Goal: Task Accomplishment & Management: Complete application form

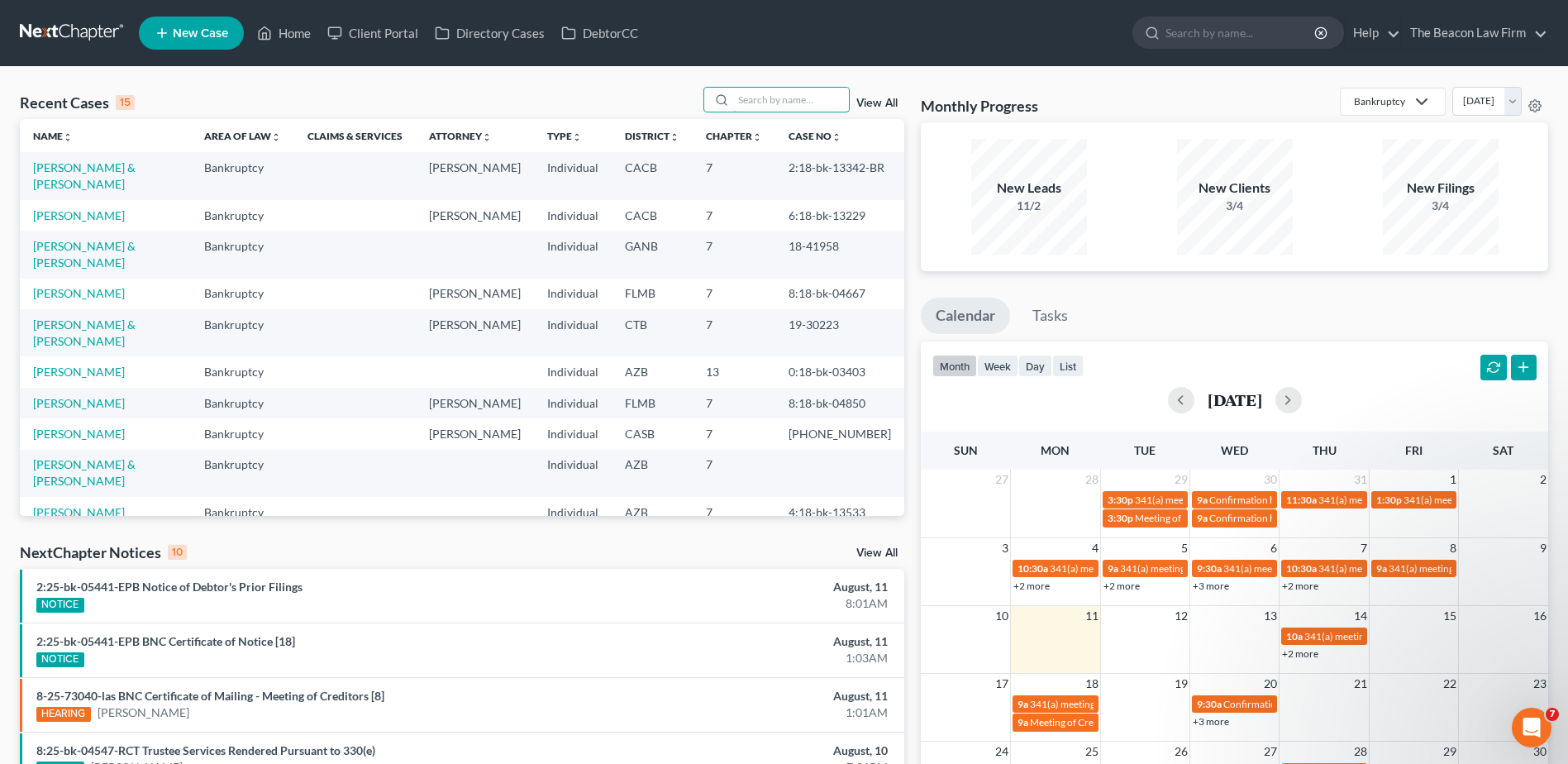
drag, startPoint x: 754, startPoint y: 98, endPoint x: 851, endPoint y: 109, distance: 97.6
click at [754, 102] on input "search" at bounding box center [791, 99] width 116 height 24
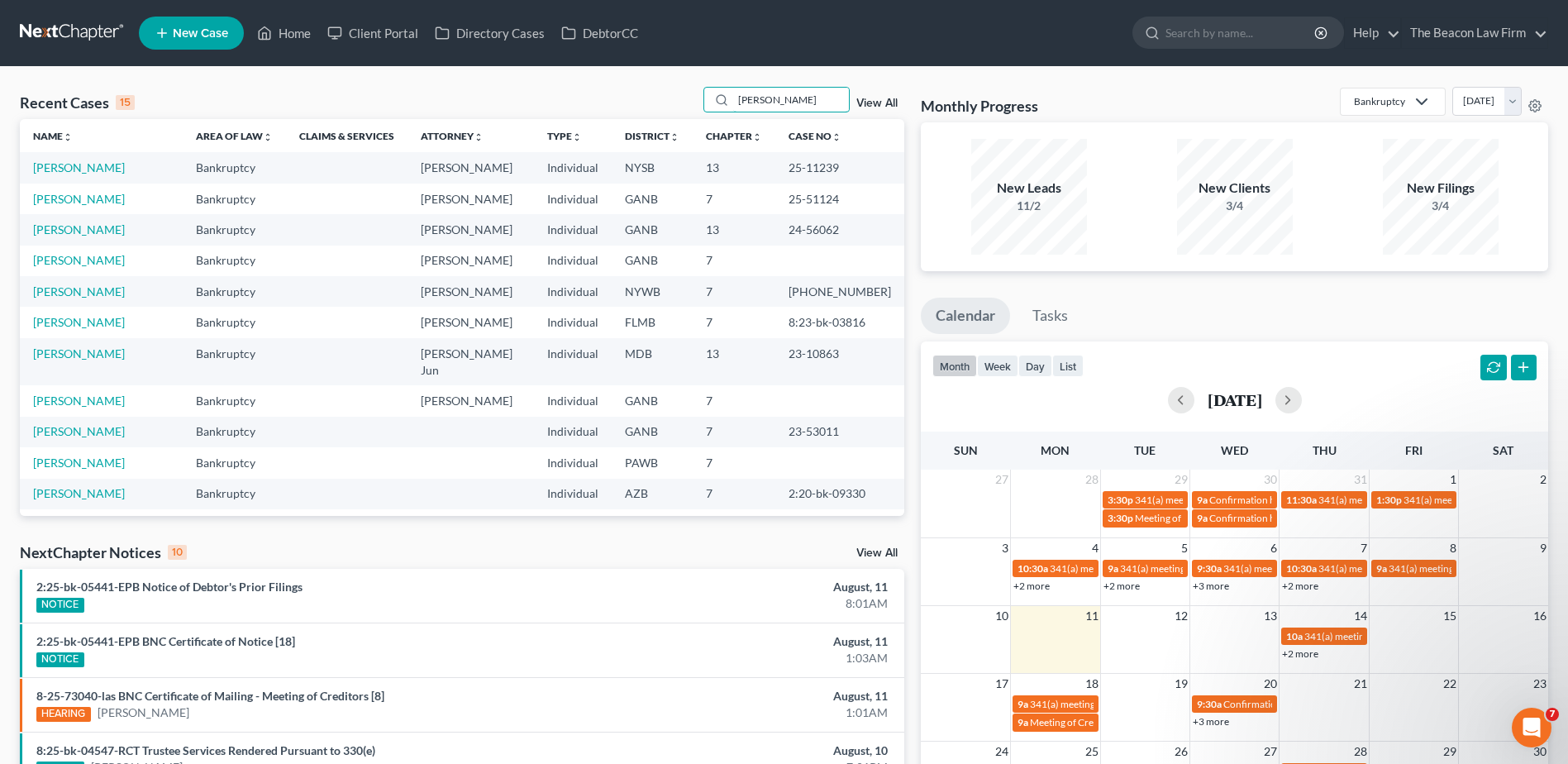
type input "[PERSON_NAME]"
click at [62, 171] on link "[PERSON_NAME]" at bounding box center [79, 167] width 92 height 14
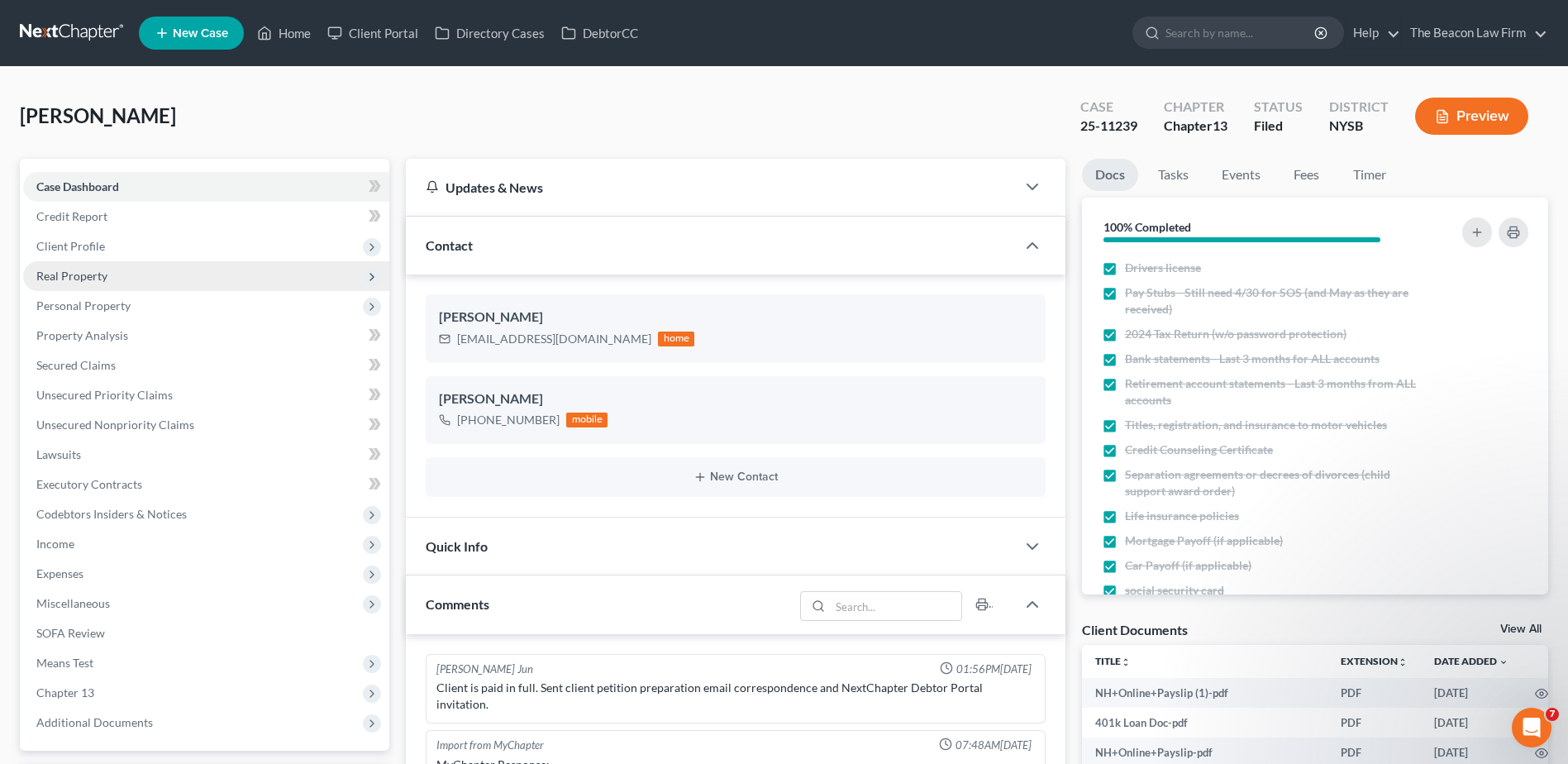
scroll to position [1992, 0]
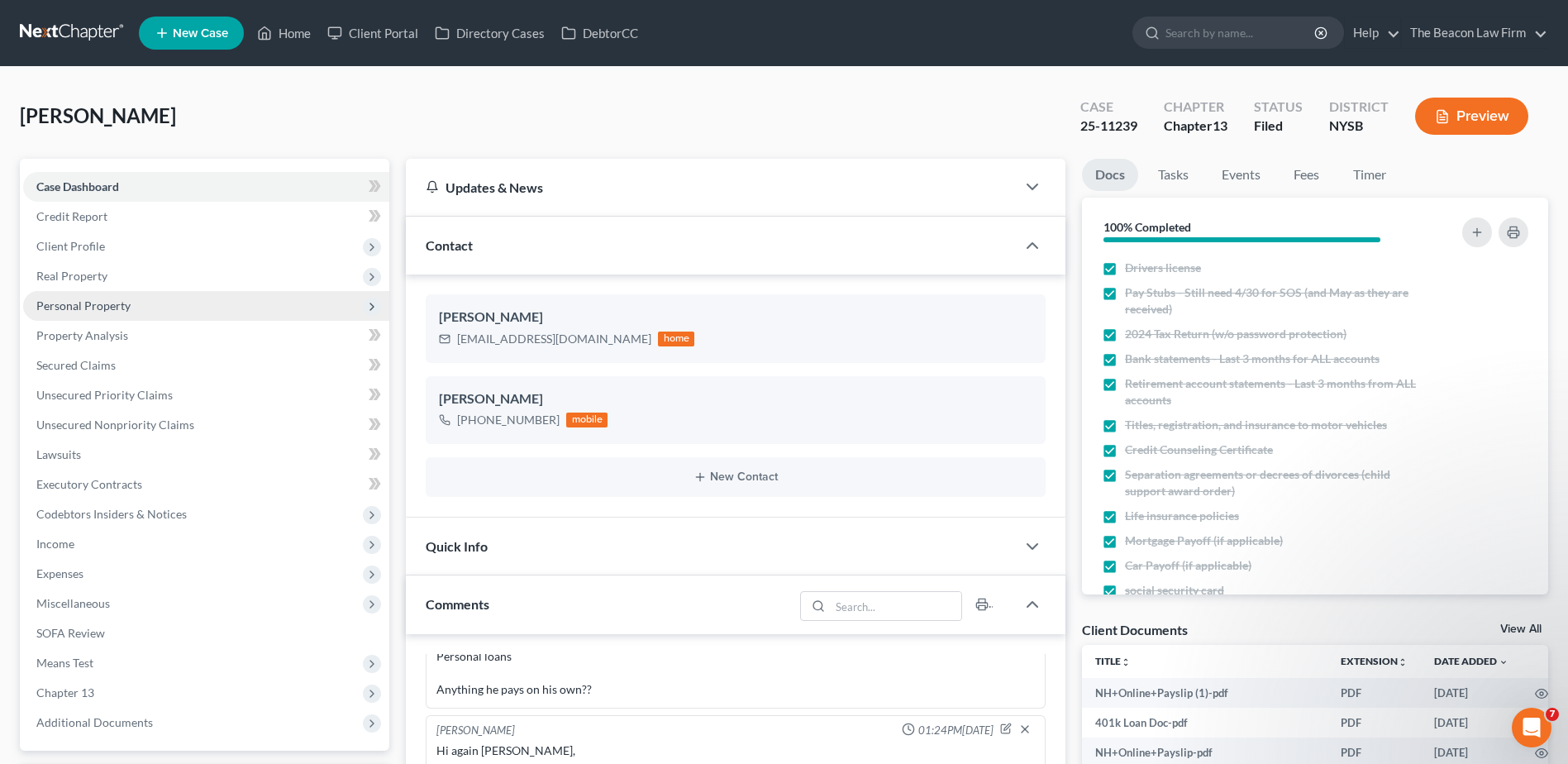
click at [75, 299] on span "Personal Property" at bounding box center [83, 305] width 94 height 14
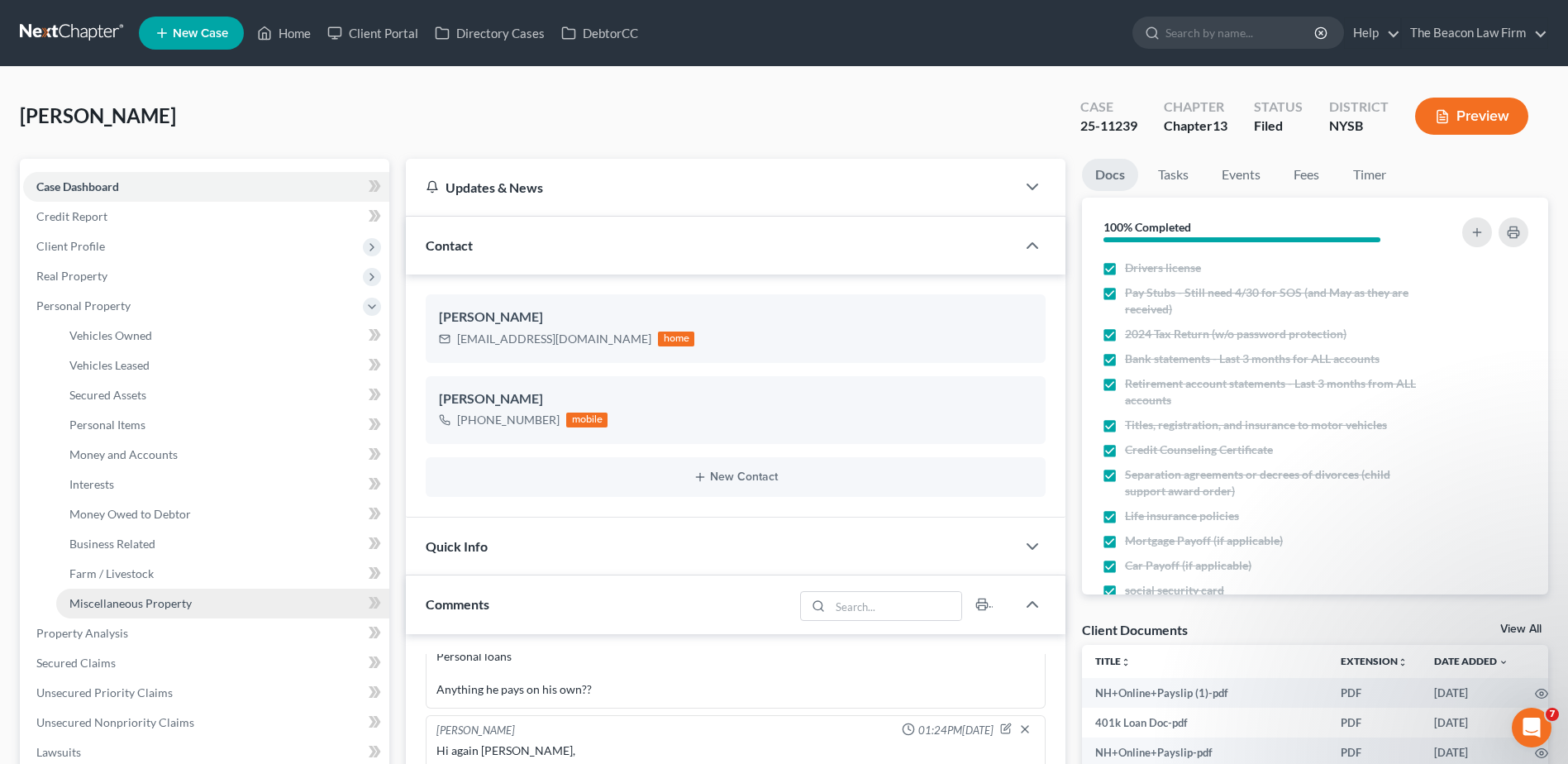
click at [94, 611] on link "Miscellaneous Property" at bounding box center [223, 603] width 333 height 30
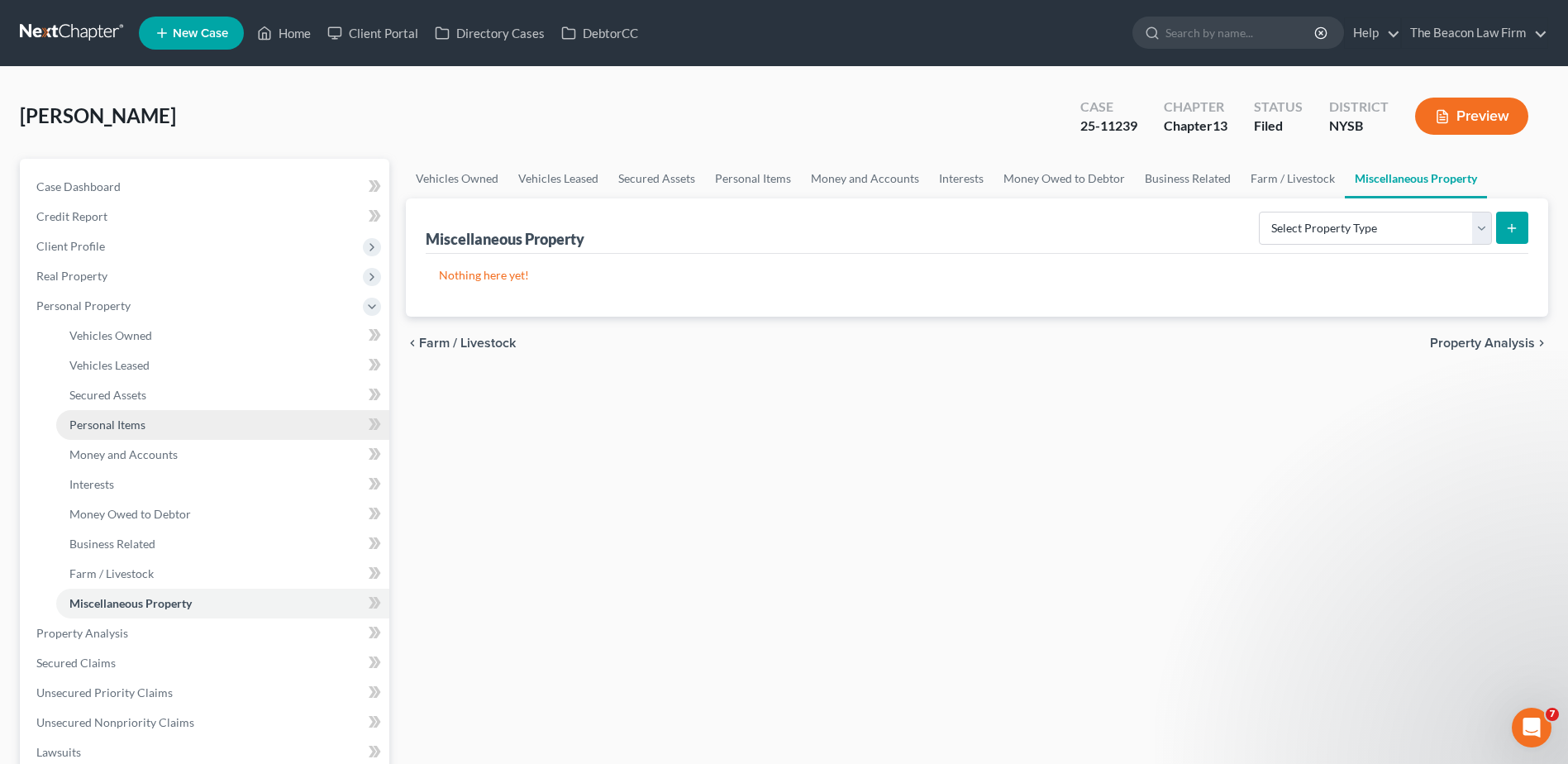
click at [122, 415] on link "Personal Items" at bounding box center [223, 425] width 333 height 30
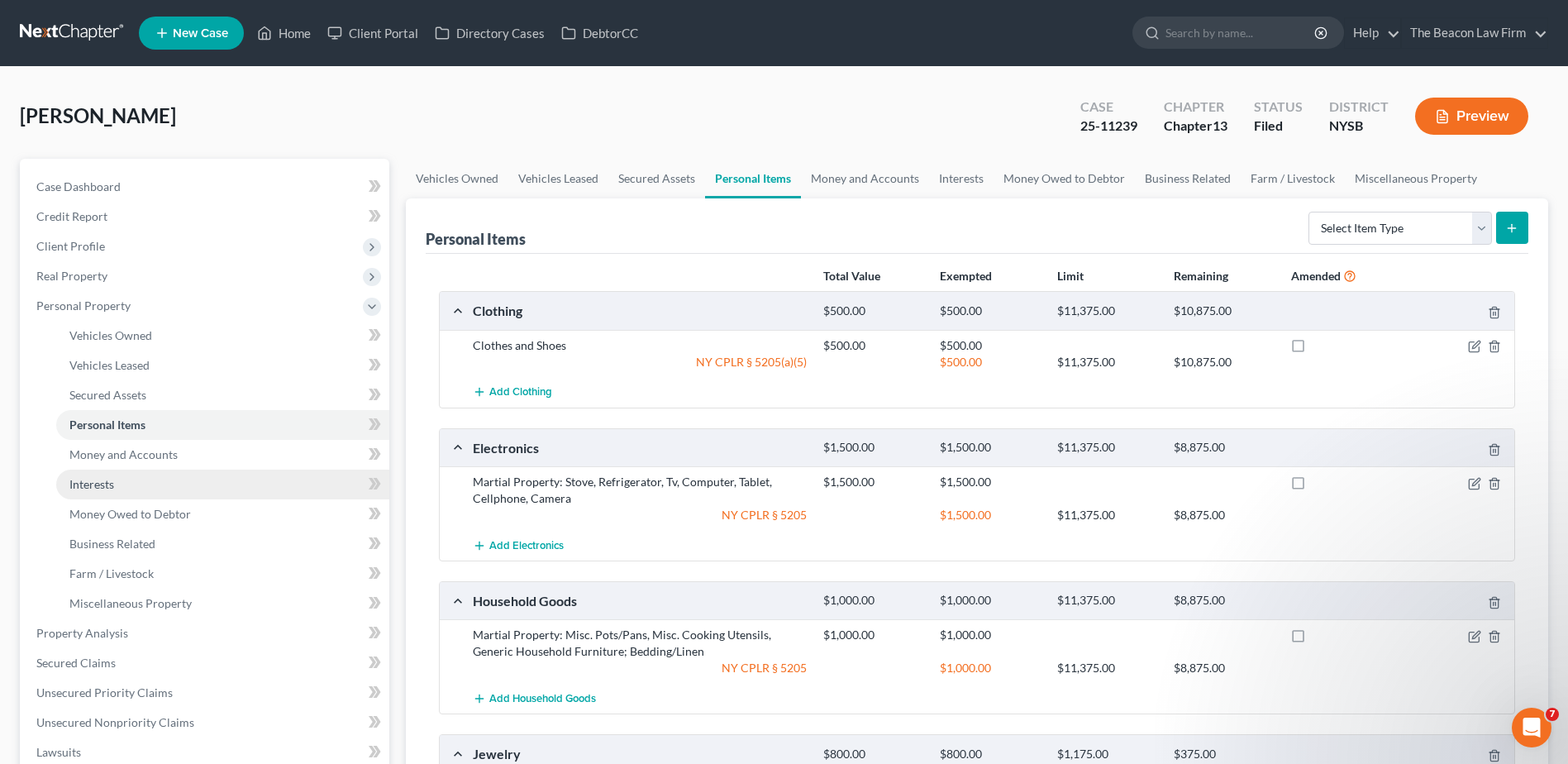
click at [96, 488] on span "Interests" at bounding box center [92, 484] width 45 height 14
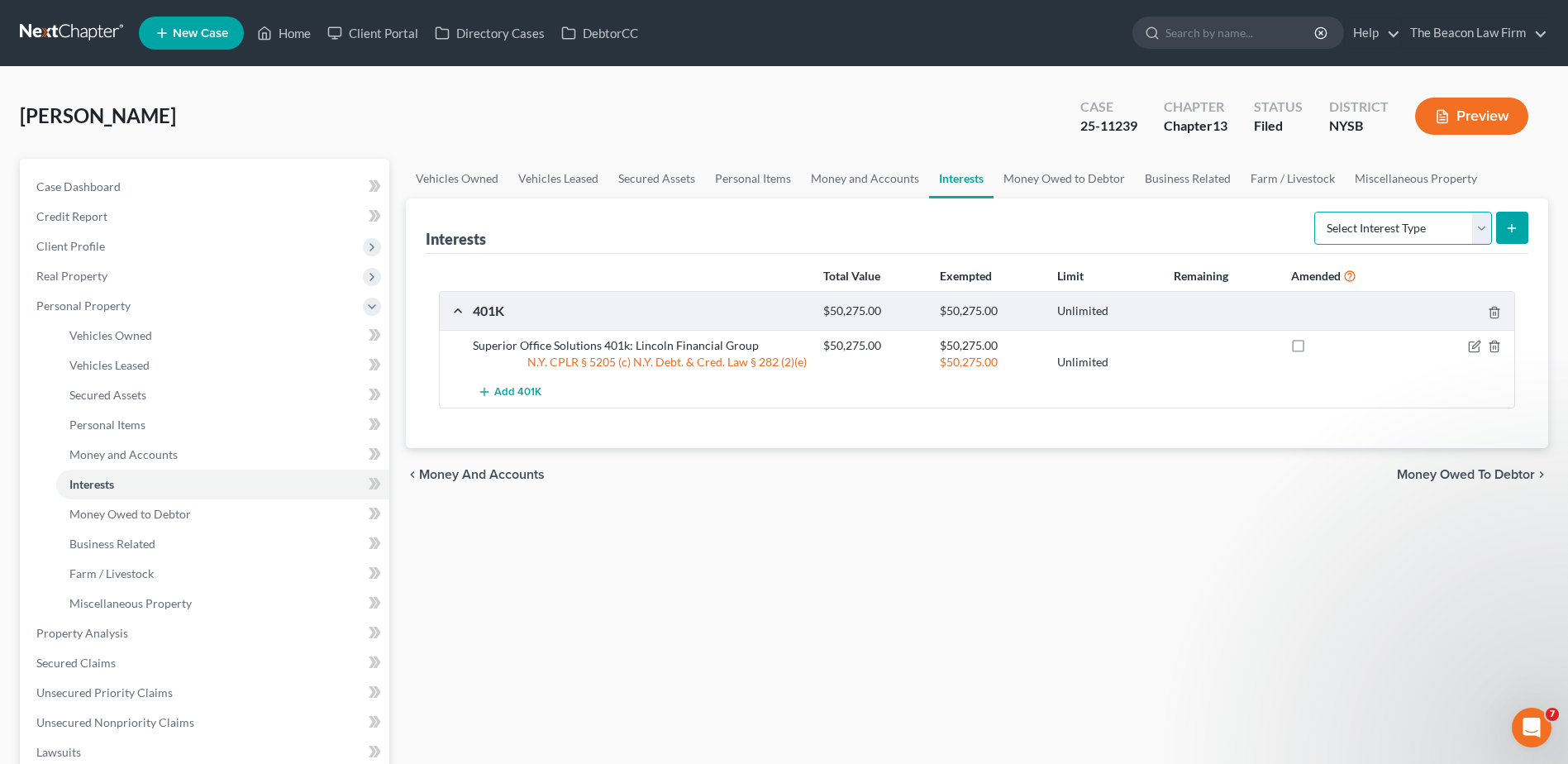
click at [1349, 239] on select "Select Interest Type 401K Annuity Bond Education IRA Government Bond Government…" at bounding box center [1403, 228] width 178 height 33
drag, startPoint x: 1351, startPoint y: 226, endPoint x: 1366, endPoint y: 246, distance: 25.0
click at [1351, 226] on select "Select Interest Type 401K Annuity Bond Education IRA Government Bond Government…" at bounding box center [1403, 228] width 178 height 33
select select "incorporated_business"
click at [1316, 211] on select "Select Interest Type 401K Annuity Bond Education IRA Government Bond Government…" at bounding box center [1403, 228] width 178 height 33
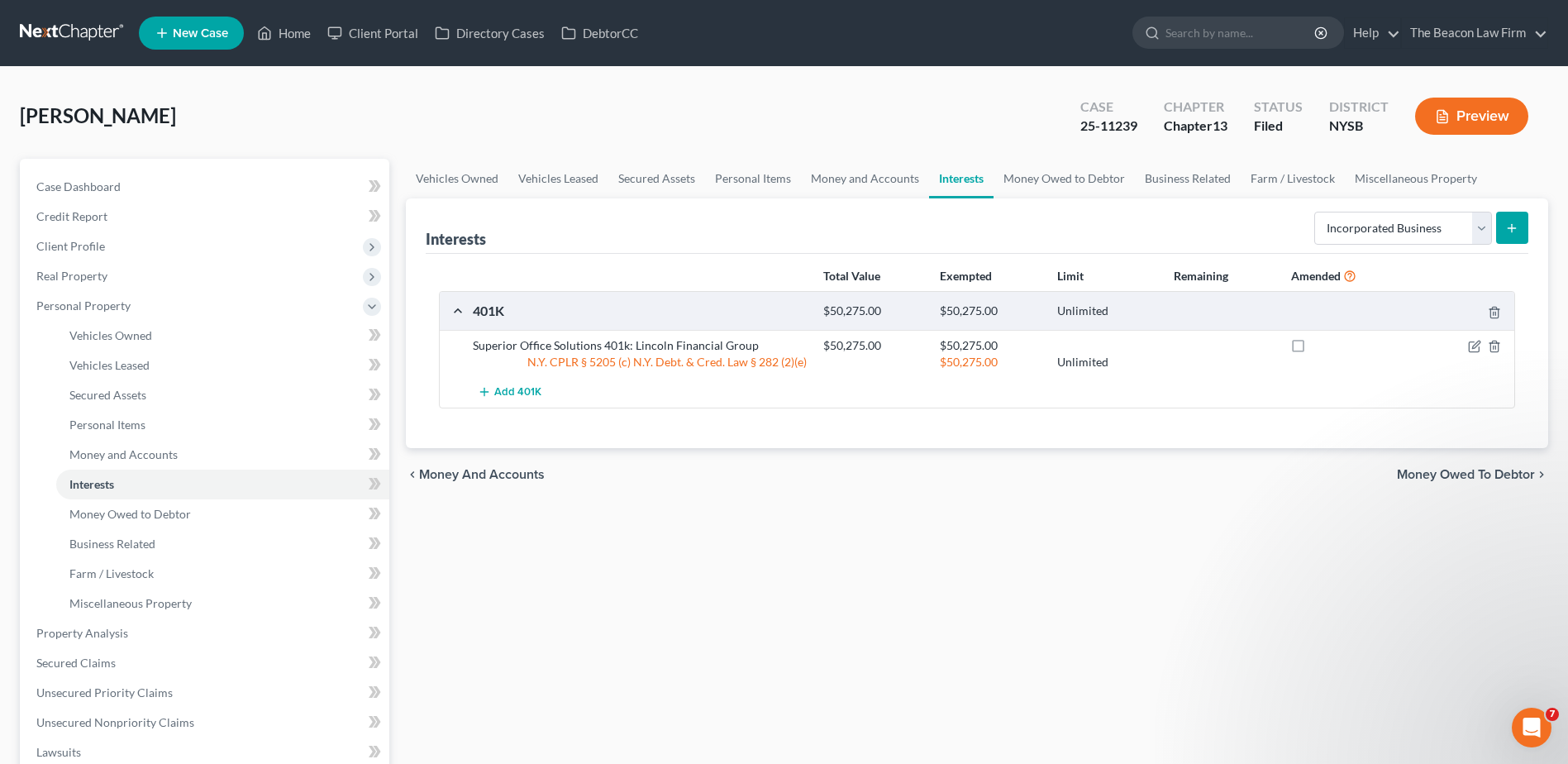
click at [1521, 232] on button "submit" at bounding box center [1512, 227] width 32 height 32
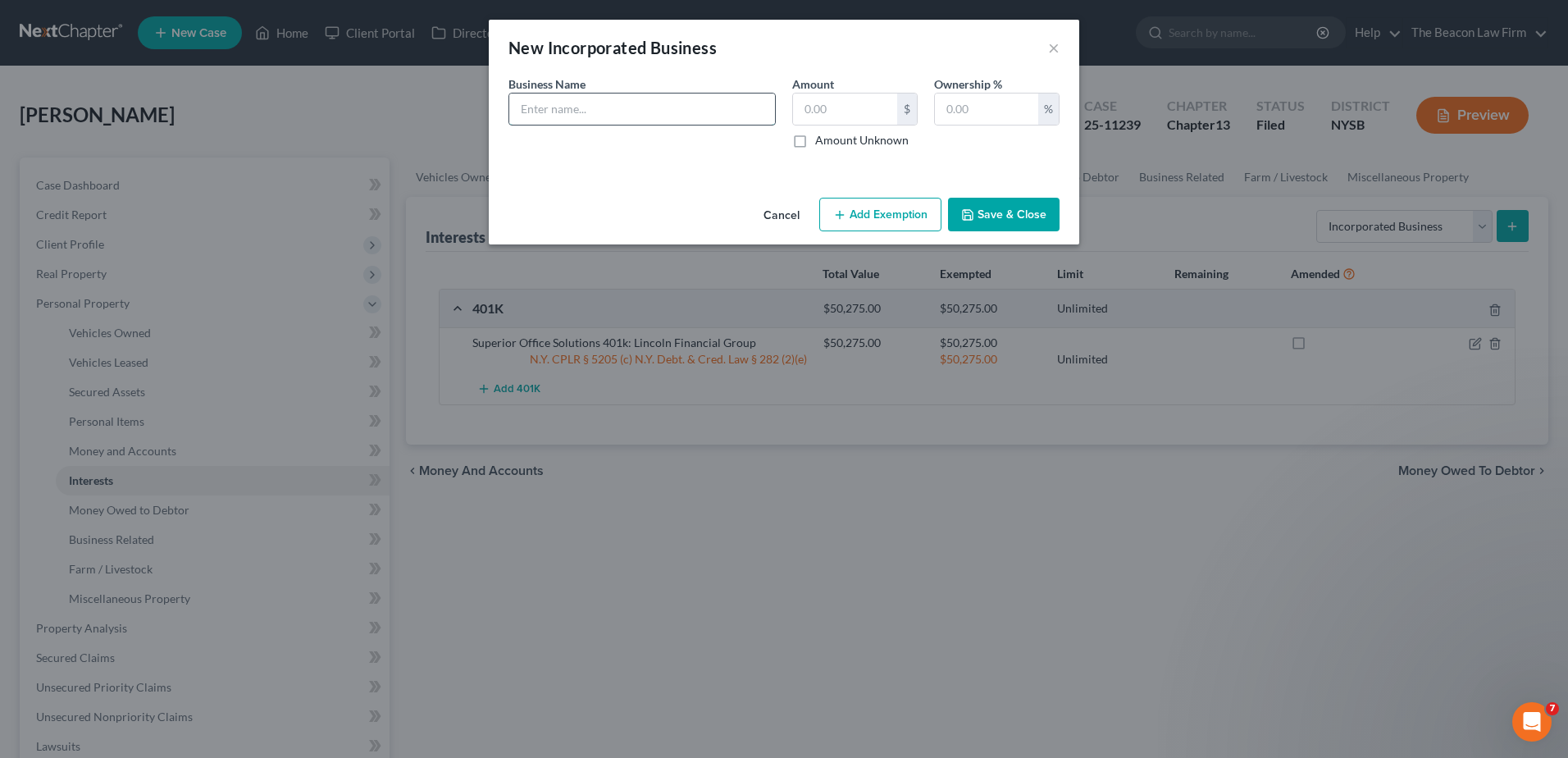
click at [585, 110] on input "text" at bounding box center [642, 109] width 266 height 31
type input "Safe Play Zone Expenses"
click at [675, 119] on input "Safe Play Zone Expenses" at bounding box center [642, 109] width 266 height 31
click at [824, 116] on input "text" at bounding box center [846, 109] width 104 height 31
drag, startPoint x: 945, startPoint y: 106, endPoint x: 957, endPoint y: 107, distance: 12.0
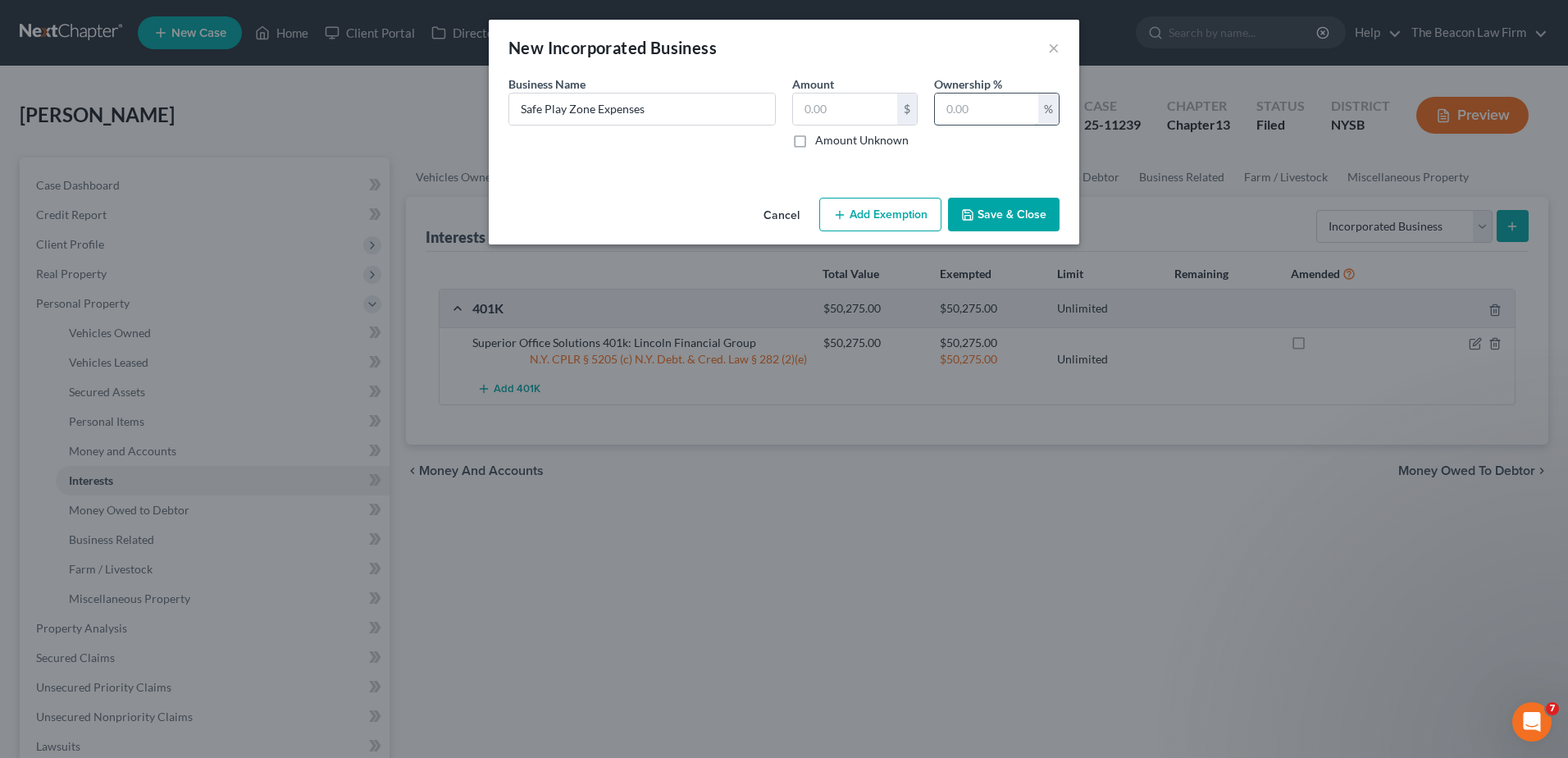
click at [948, 107] on input "text" at bounding box center [986, 109] width 103 height 31
type input "100"
click at [1031, 220] on button "Save & Close" at bounding box center [1003, 215] width 111 height 35
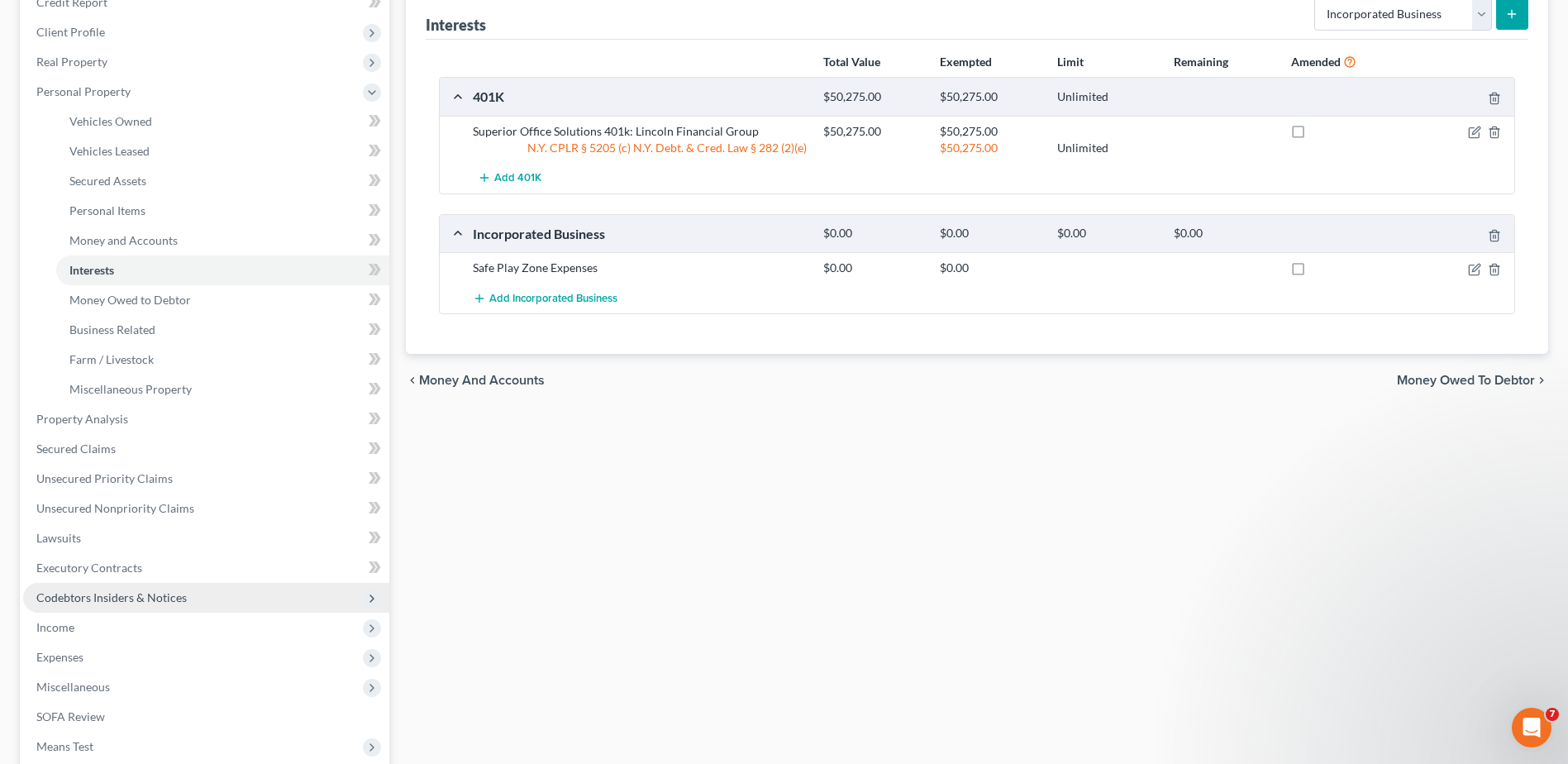
scroll to position [330, 0]
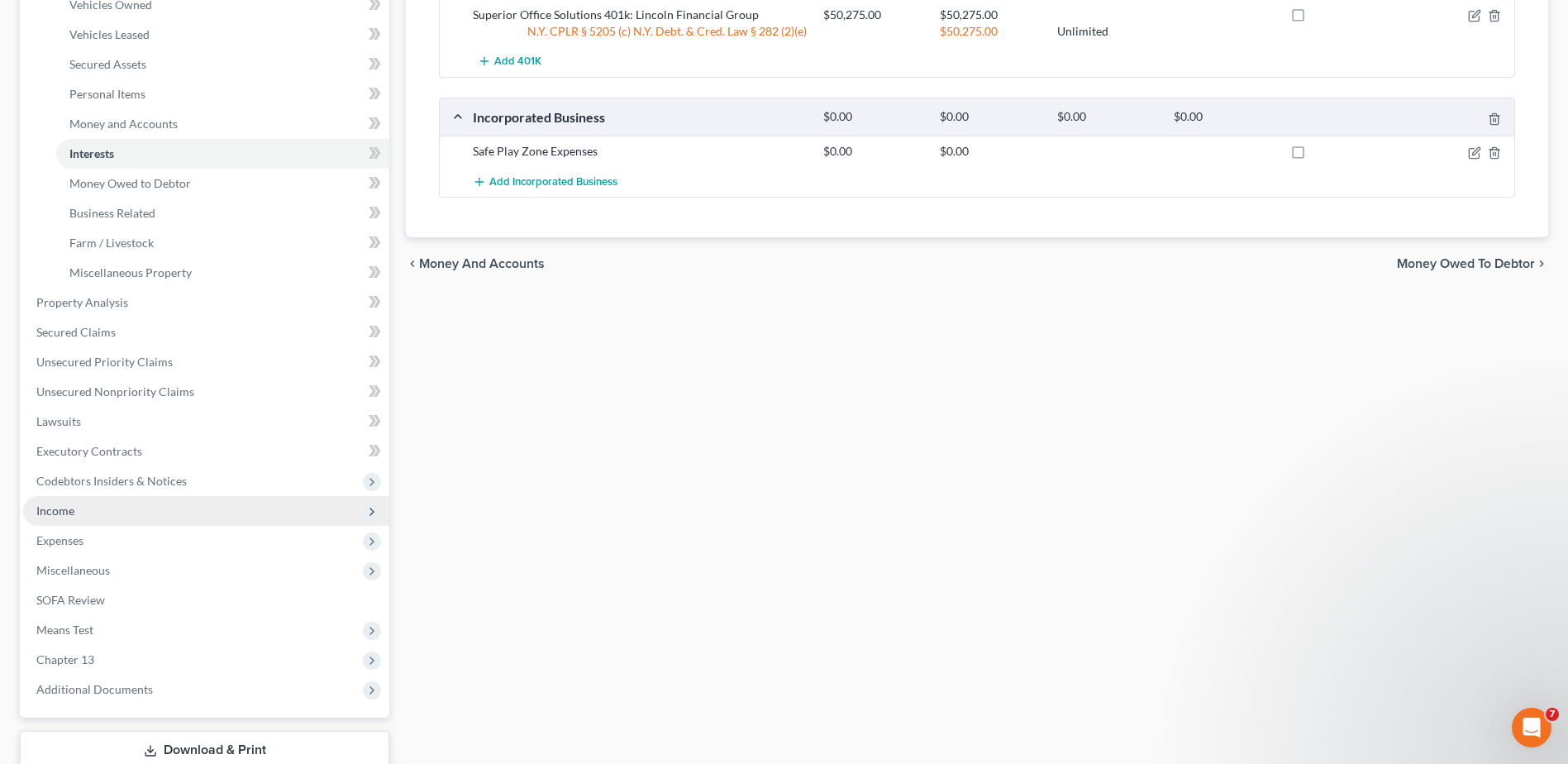
click at [57, 516] on span "Income" at bounding box center [56, 510] width 38 height 14
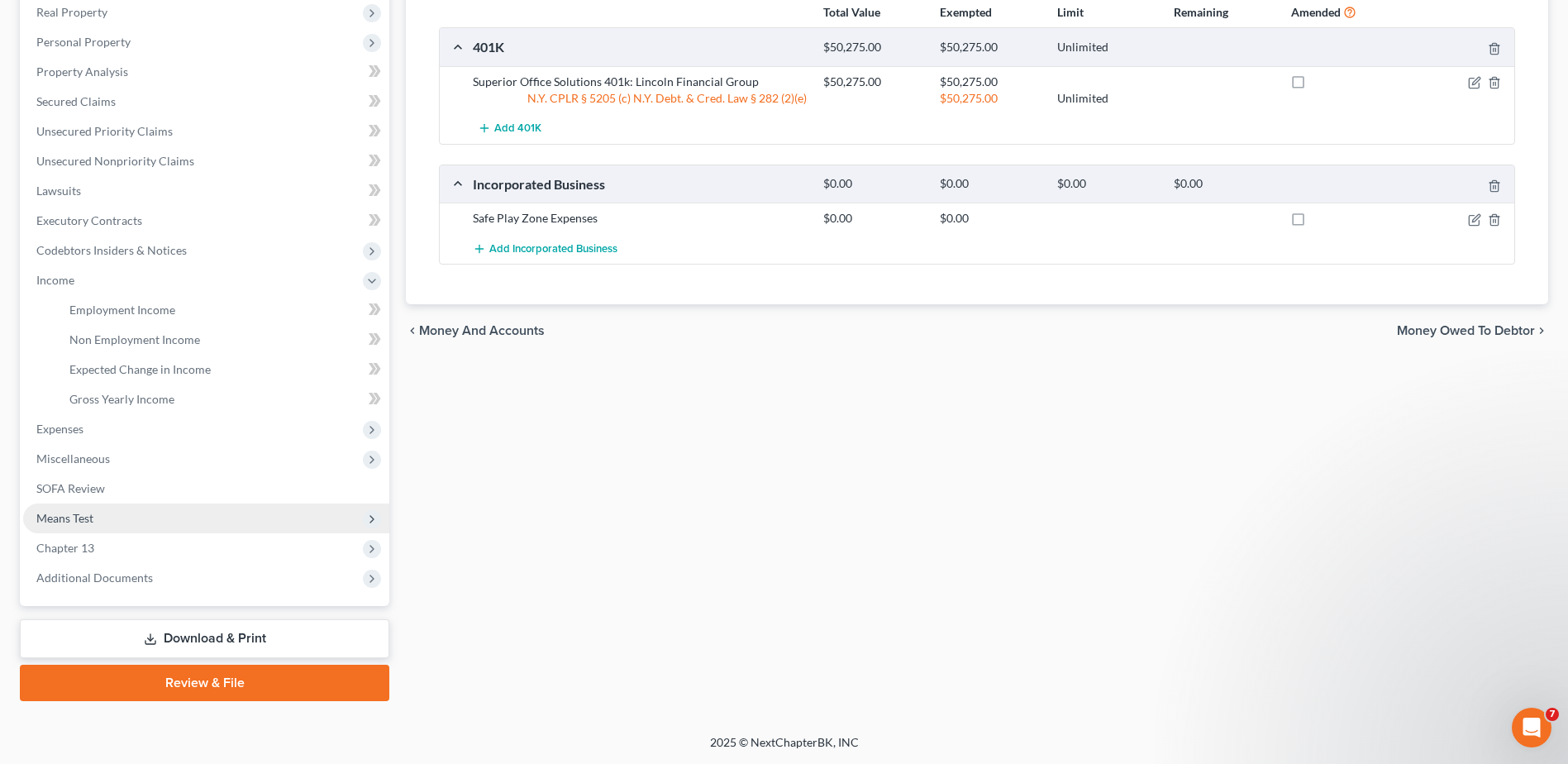
scroll to position [264, 0]
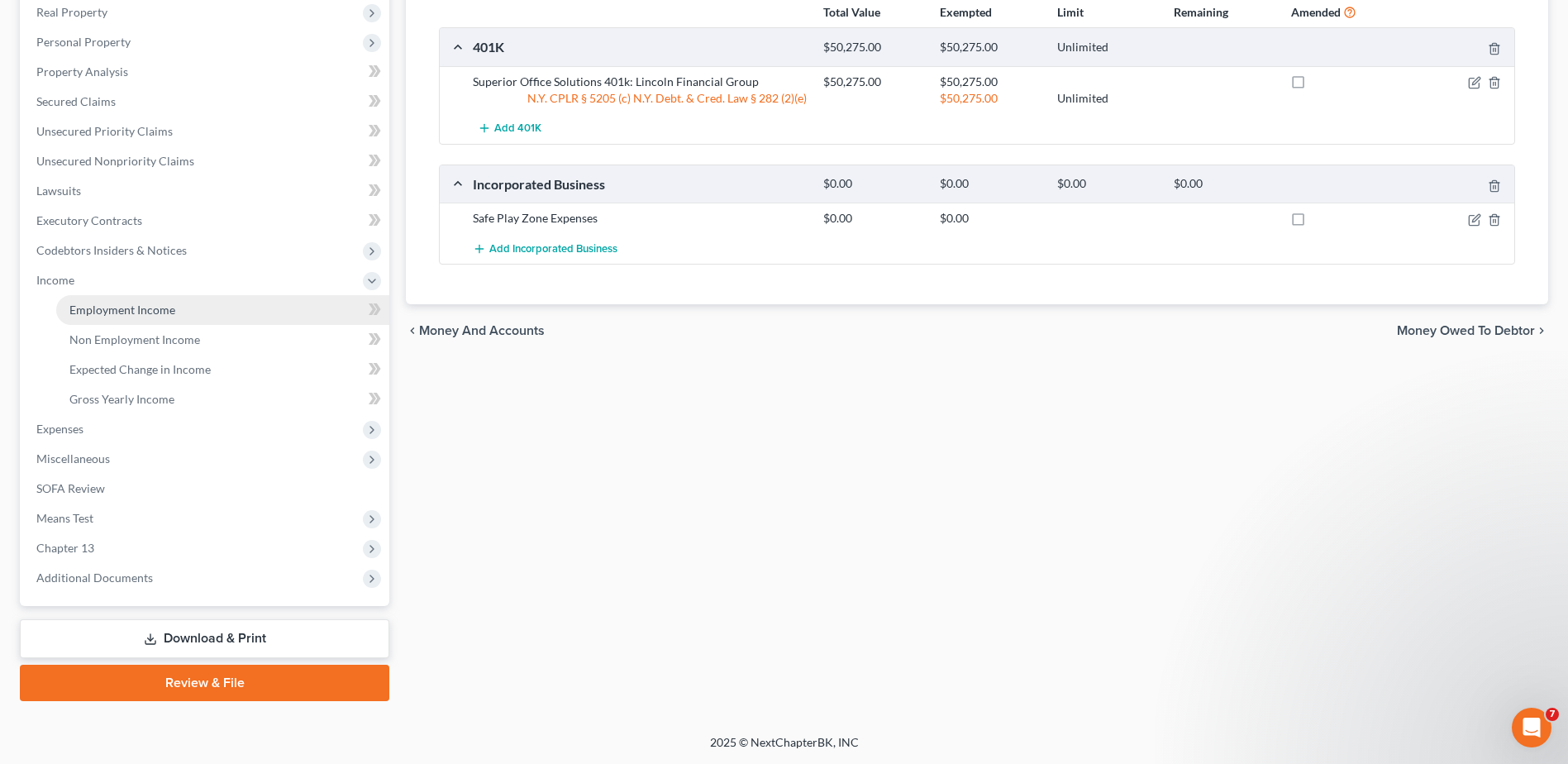
drag, startPoint x: 124, startPoint y: 306, endPoint x: 469, endPoint y: 204, distance: 359.8
click at [125, 305] on span "Employment Income" at bounding box center [122, 310] width 106 height 14
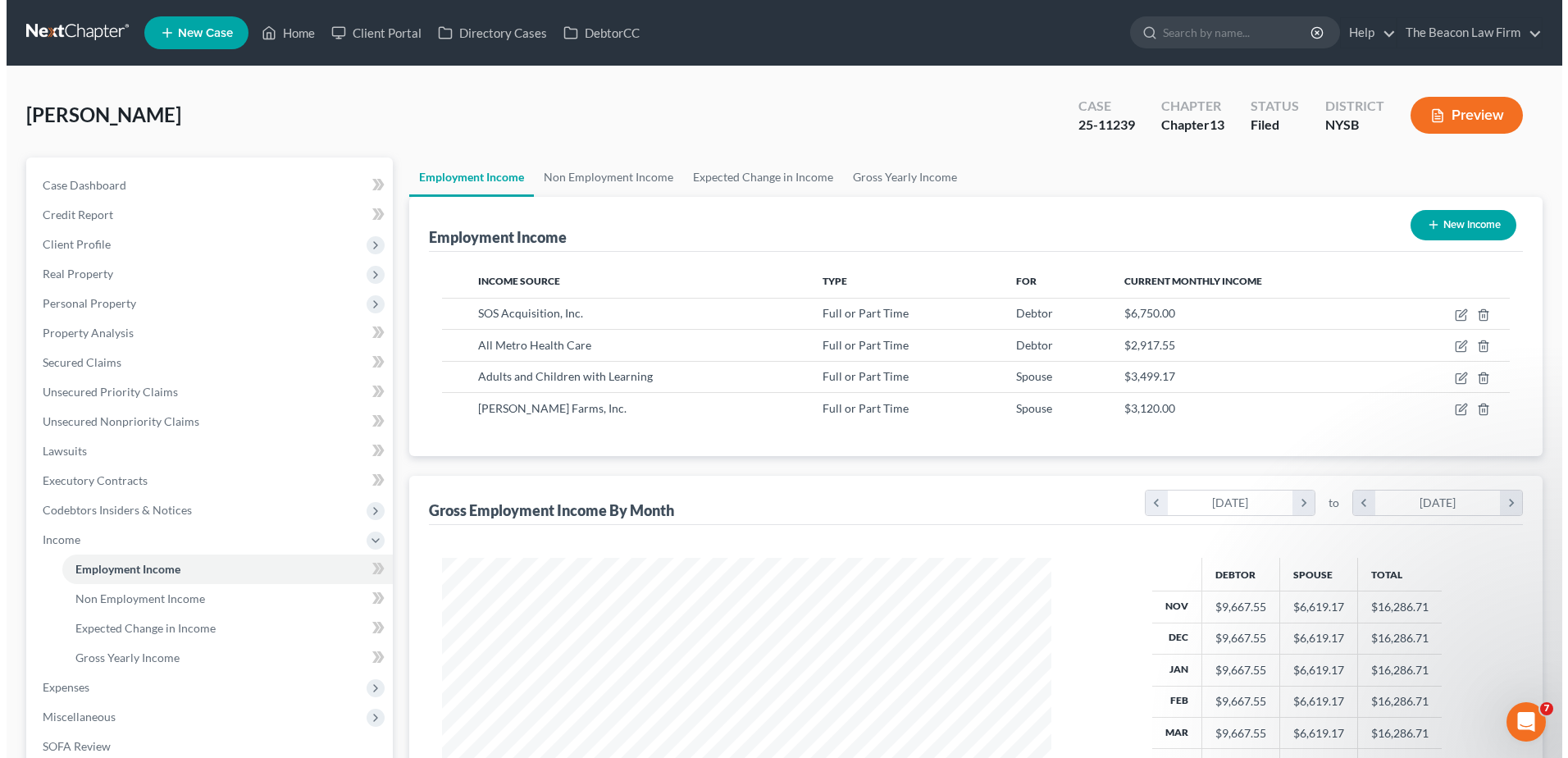
scroll to position [305, 642]
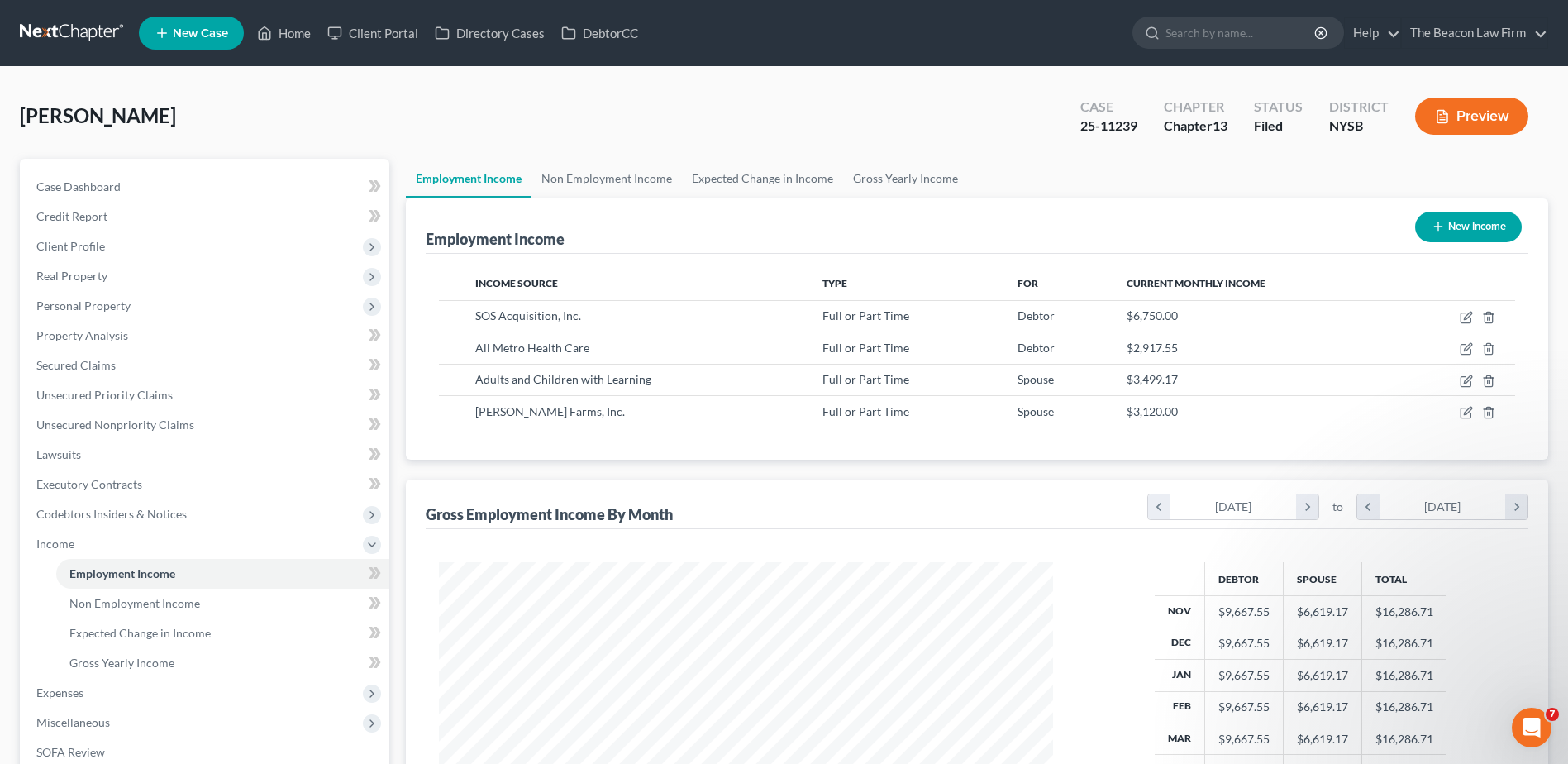
click at [1442, 222] on icon "button" at bounding box center [1438, 226] width 13 height 13
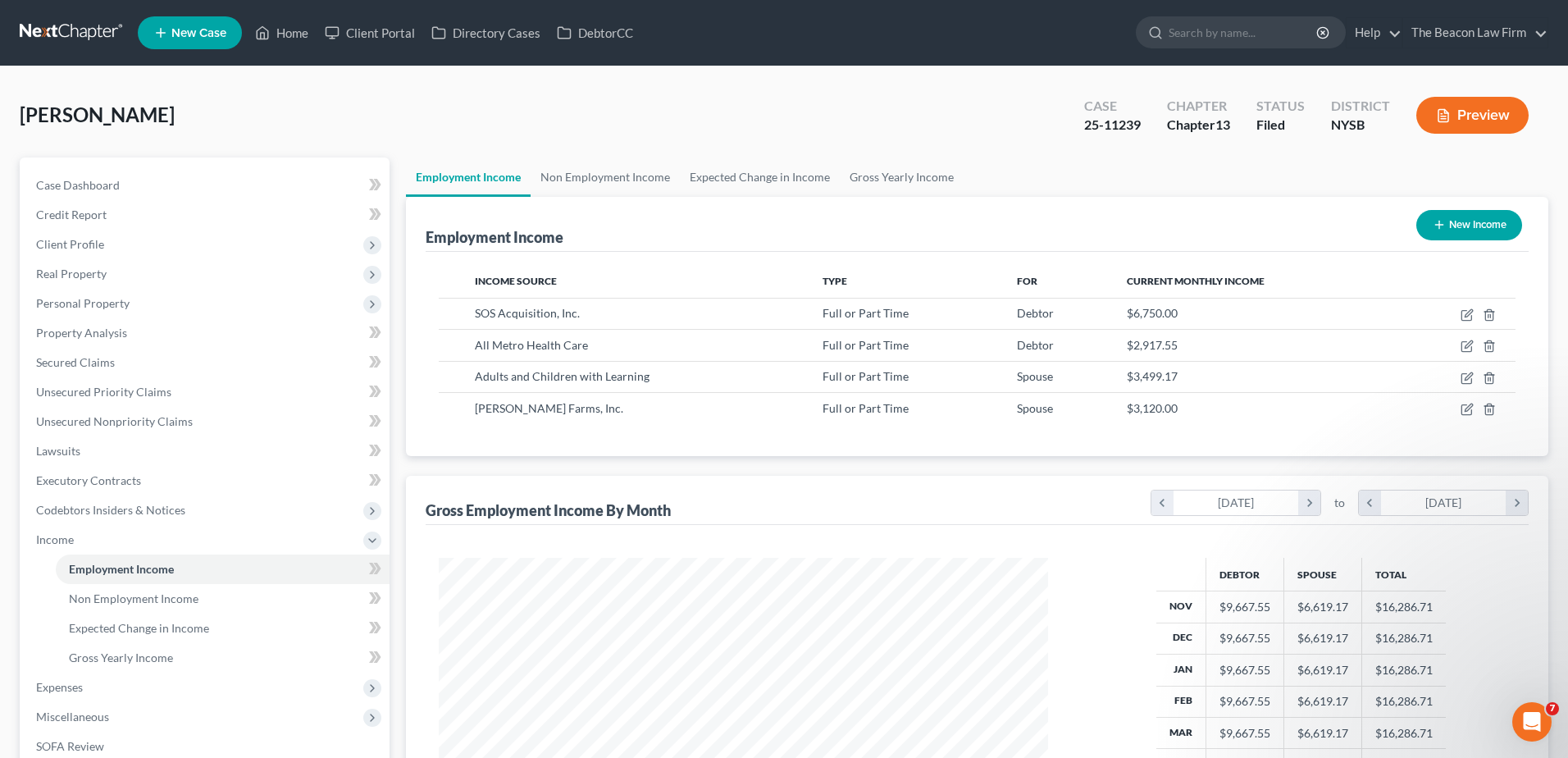
select select "0"
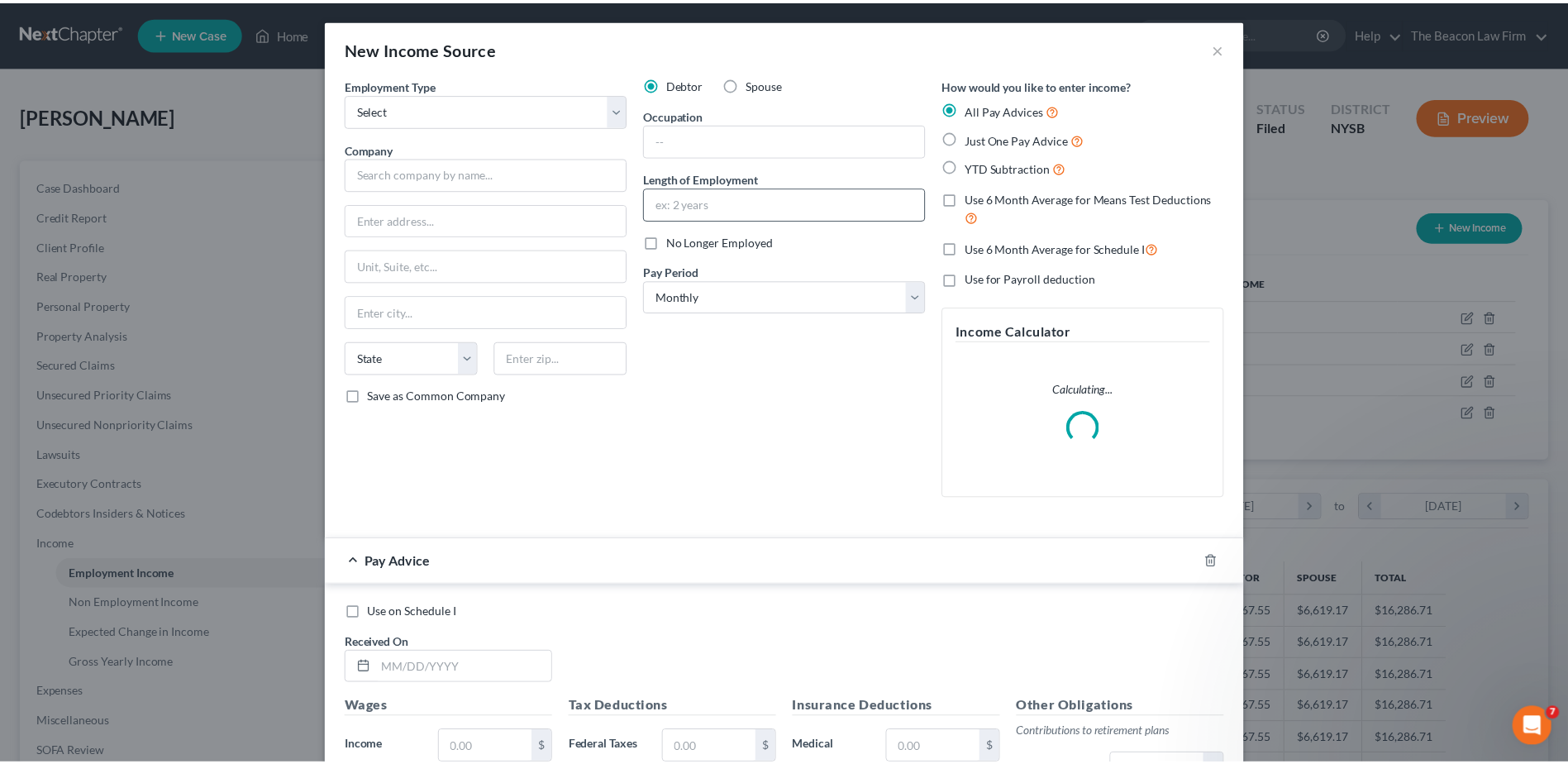
scroll to position [309, 653]
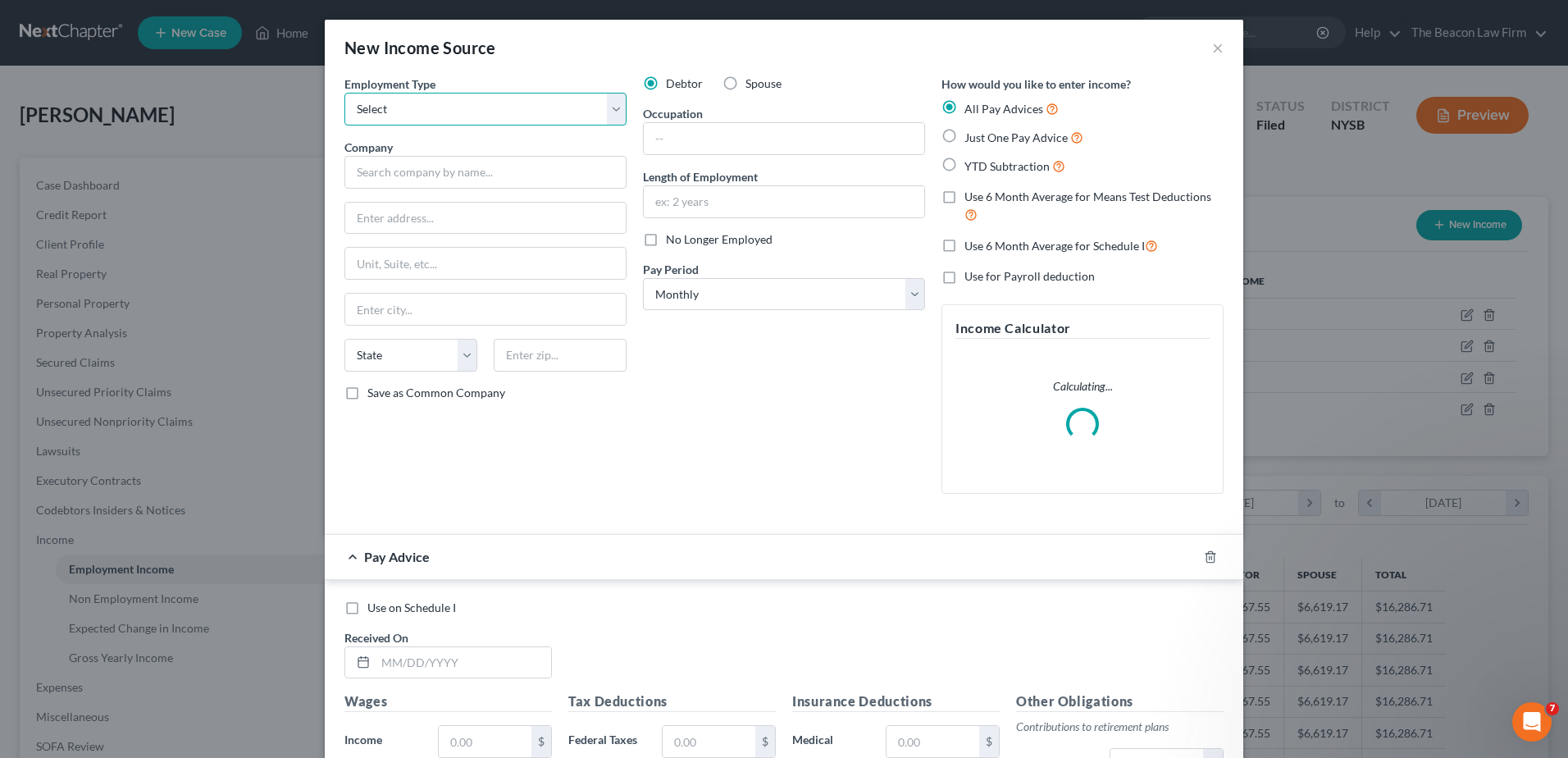
drag, startPoint x: 566, startPoint y: 107, endPoint x: 505, endPoint y: 107, distance: 61.0
click at [566, 107] on select "Select Full or [DEMOGRAPHIC_DATA] Employment Self Employment" at bounding box center [486, 109] width 282 height 33
select select "1"
click at [344, 92] on select "Select Full or [DEMOGRAPHIC_DATA] Employment Self Employment" at bounding box center [486, 109] width 282 height 33
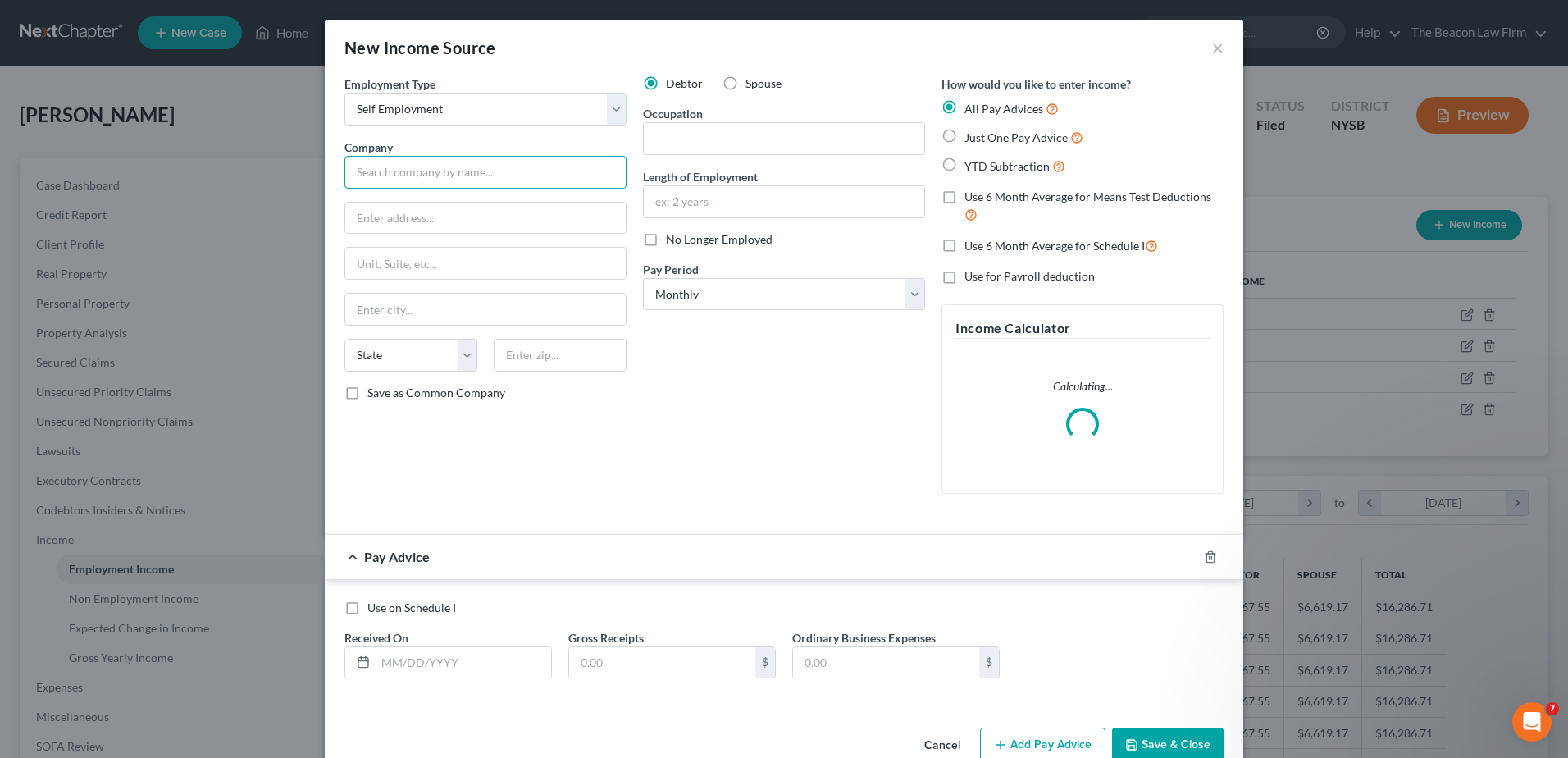
click at [412, 159] on input "text" at bounding box center [486, 173] width 282 height 33
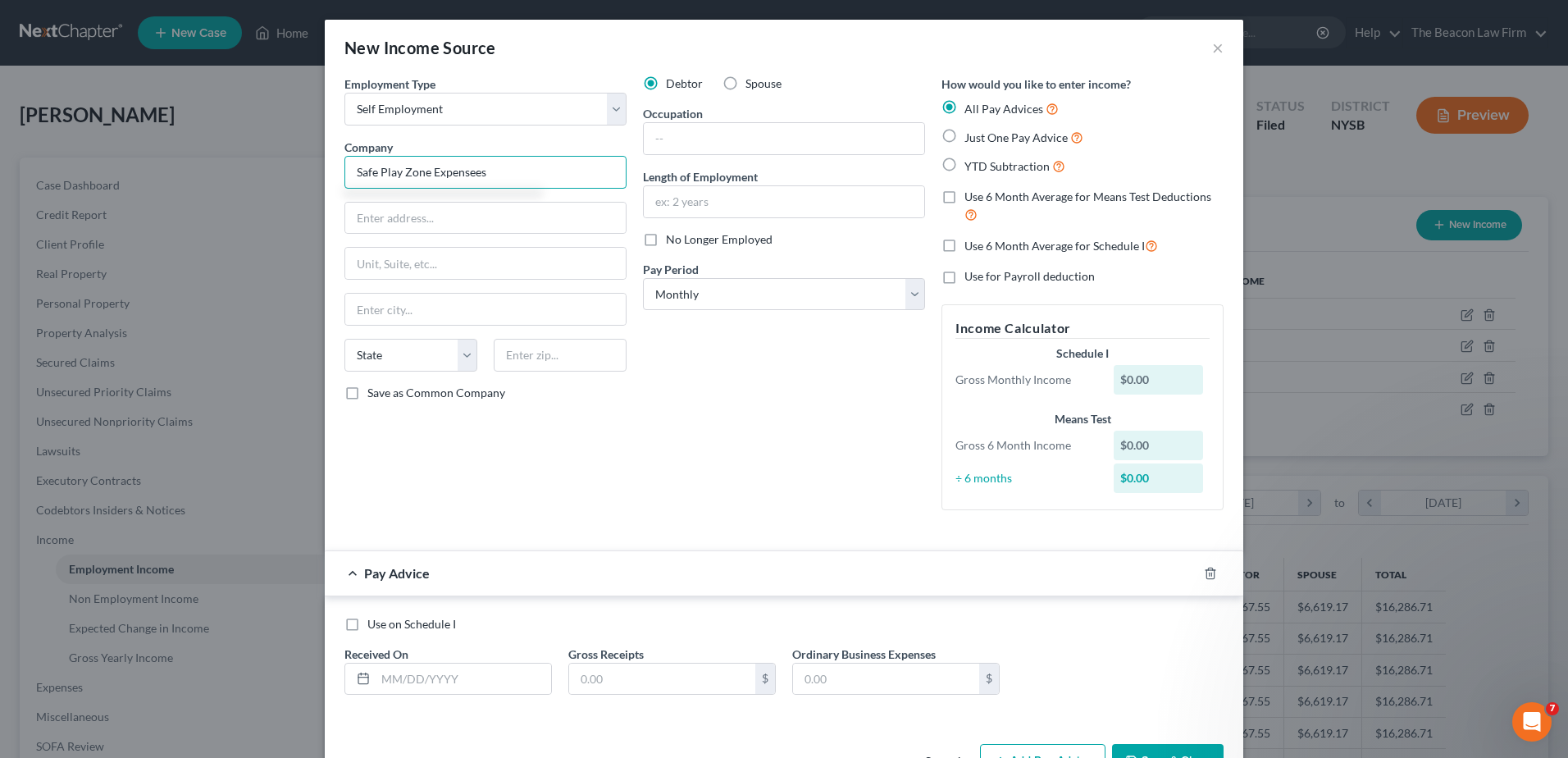
type input "Safe Play Zone Expensees"
click at [779, 146] on input "text" at bounding box center [784, 139] width 281 height 31
type input "owner"
click at [992, 140] on span "Just One Pay Advice" at bounding box center [1016, 137] width 103 height 14
click at [982, 139] on input "Just One Pay Advice" at bounding box center [976, 133] width 11 height 11
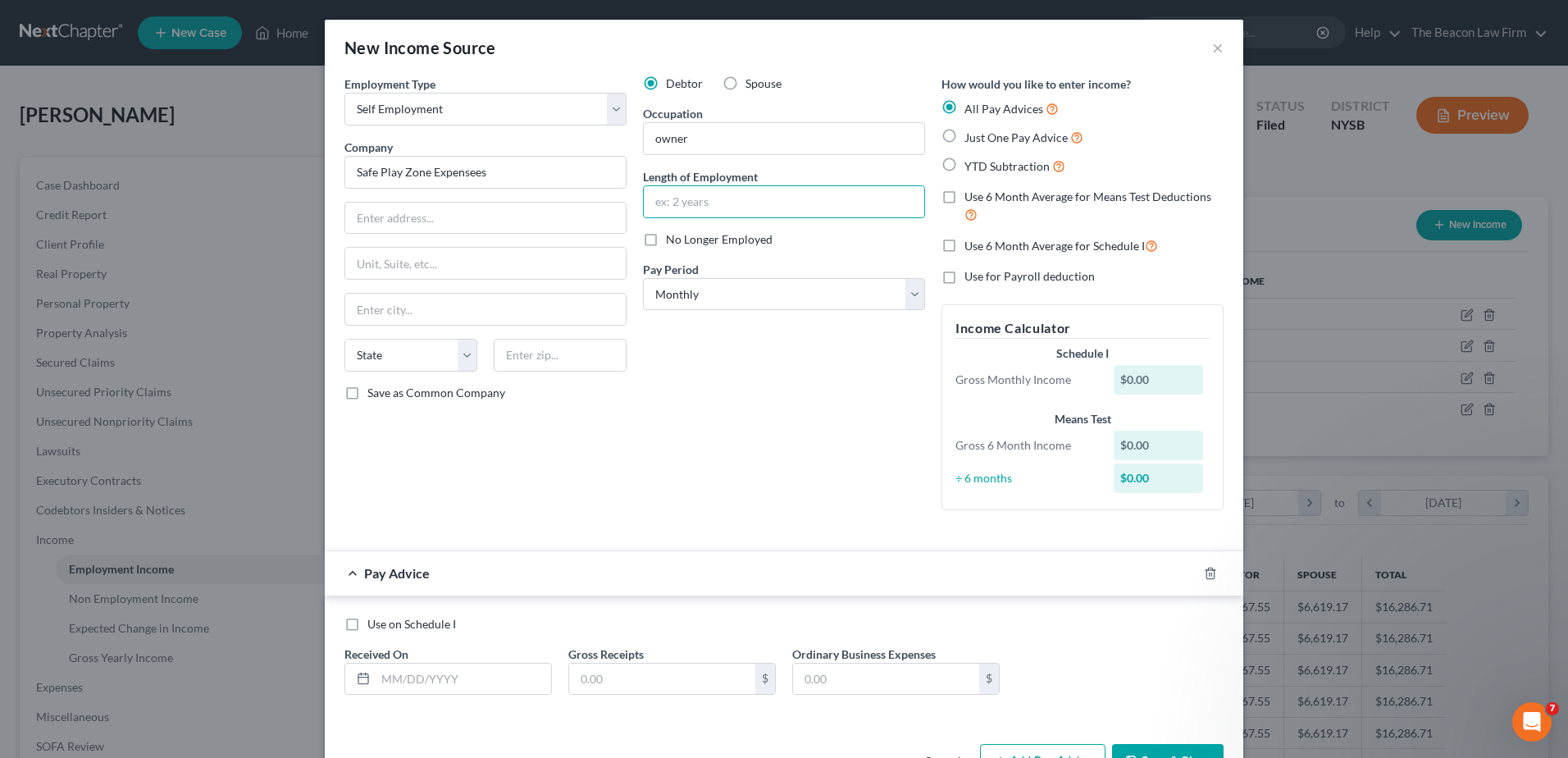
radio input "true"
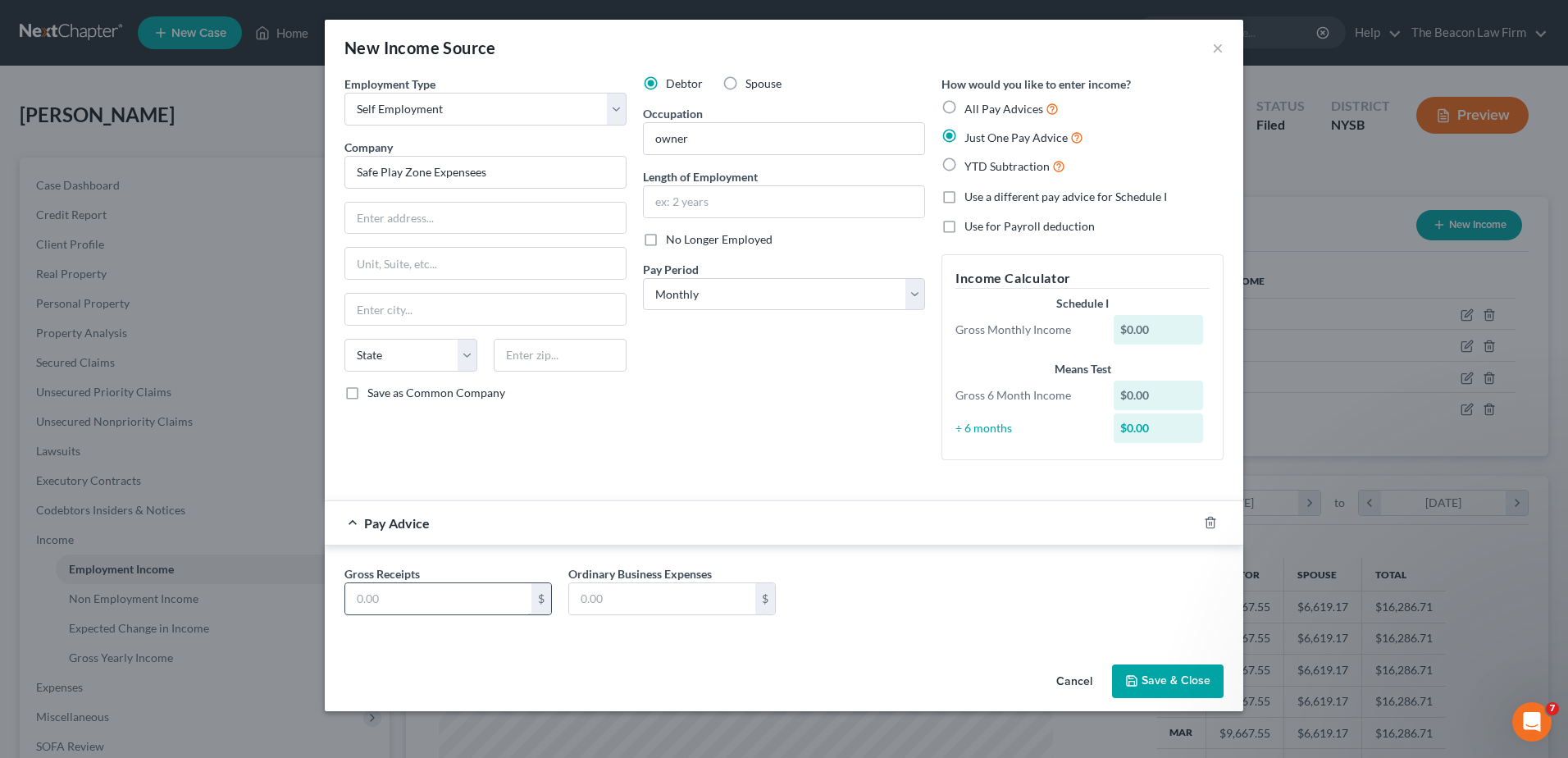
click at [421, 595] on input "text" at bounding box center [438, 599] width 186 height 31
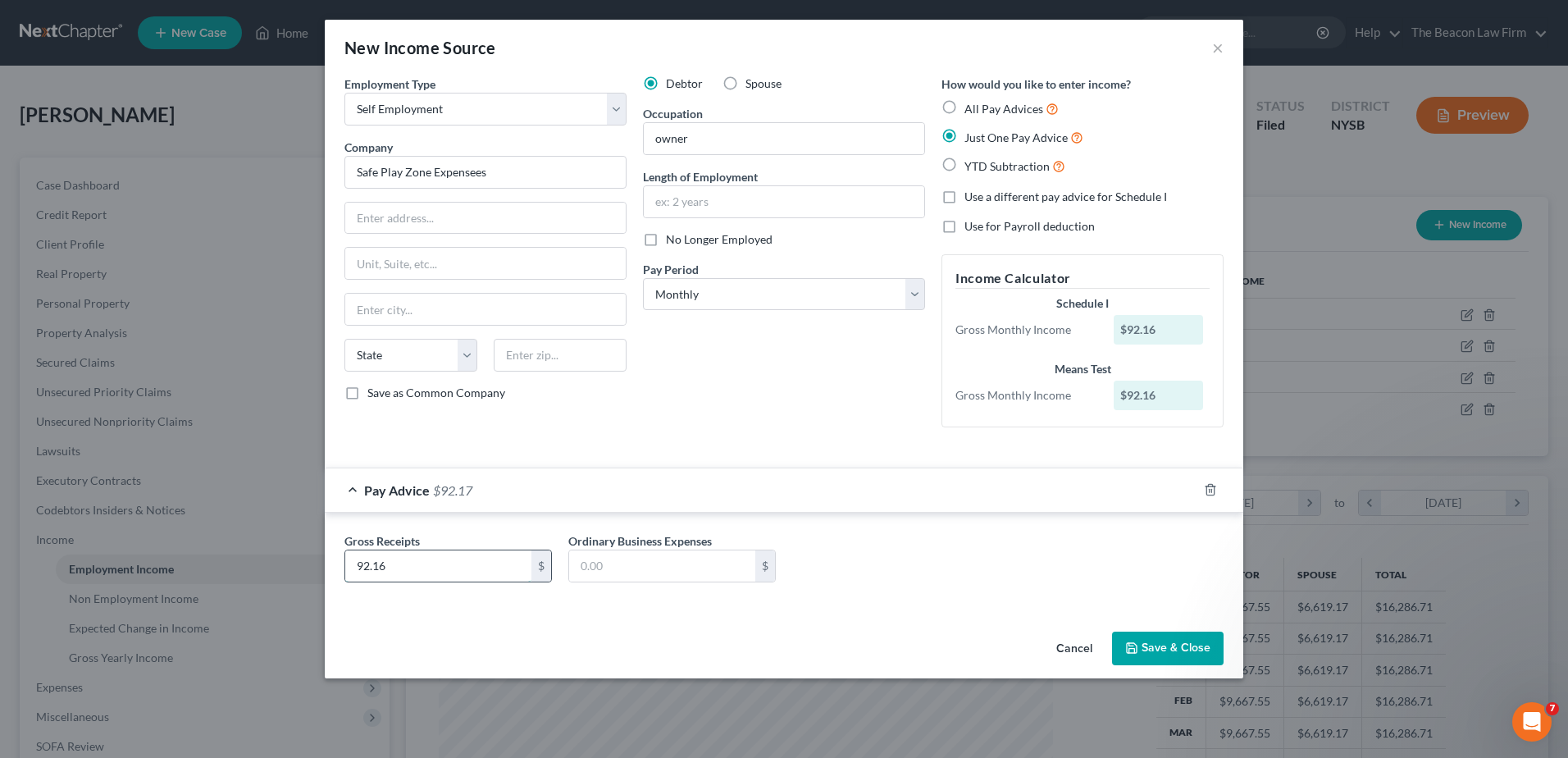
type input "92.16"
type input "570.91"
click at [1165, 642] on button "Save & Close" at bounding box center [1168, 649] width 111 height 35
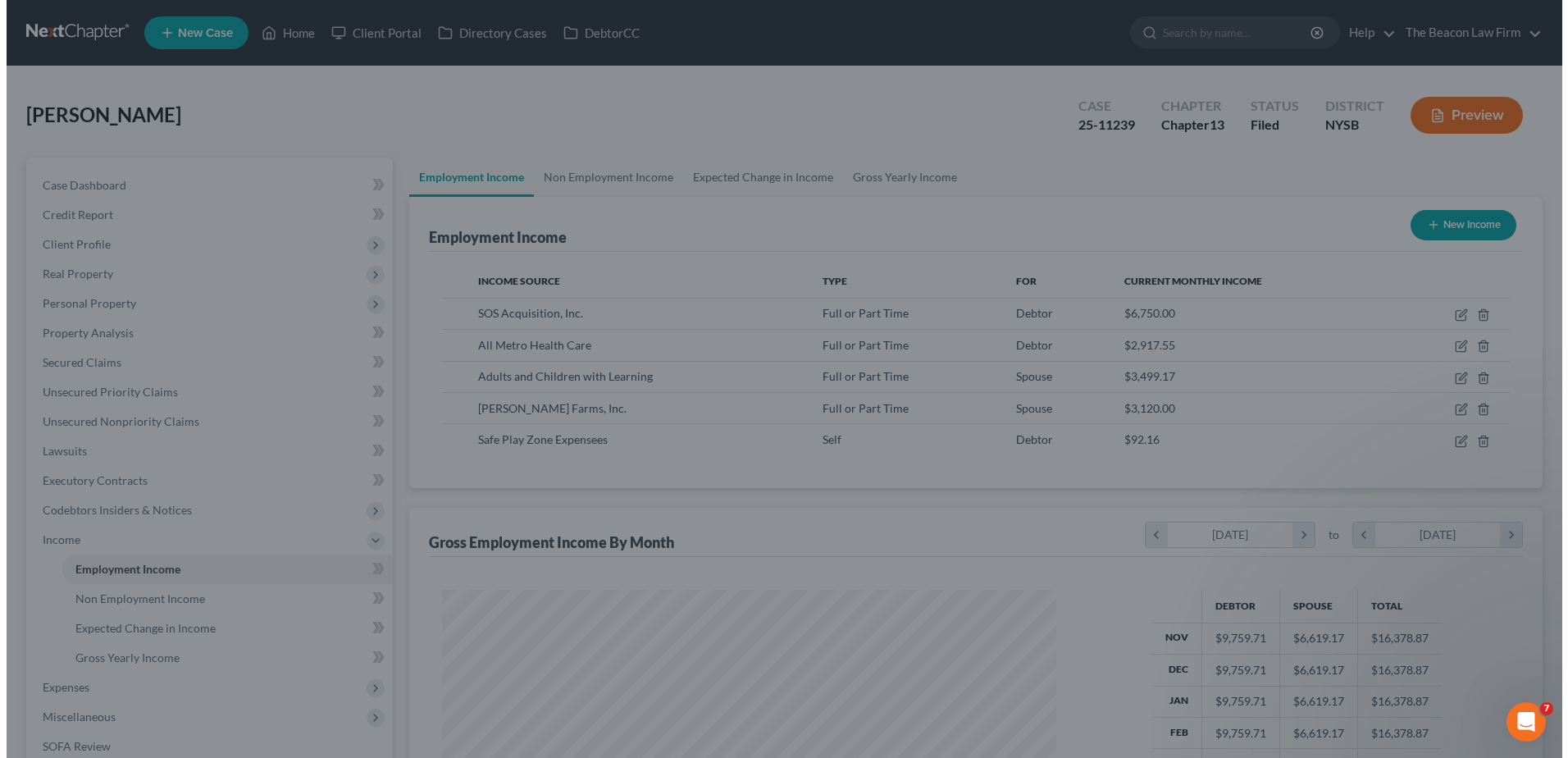
scroll to position [819865, 819517]
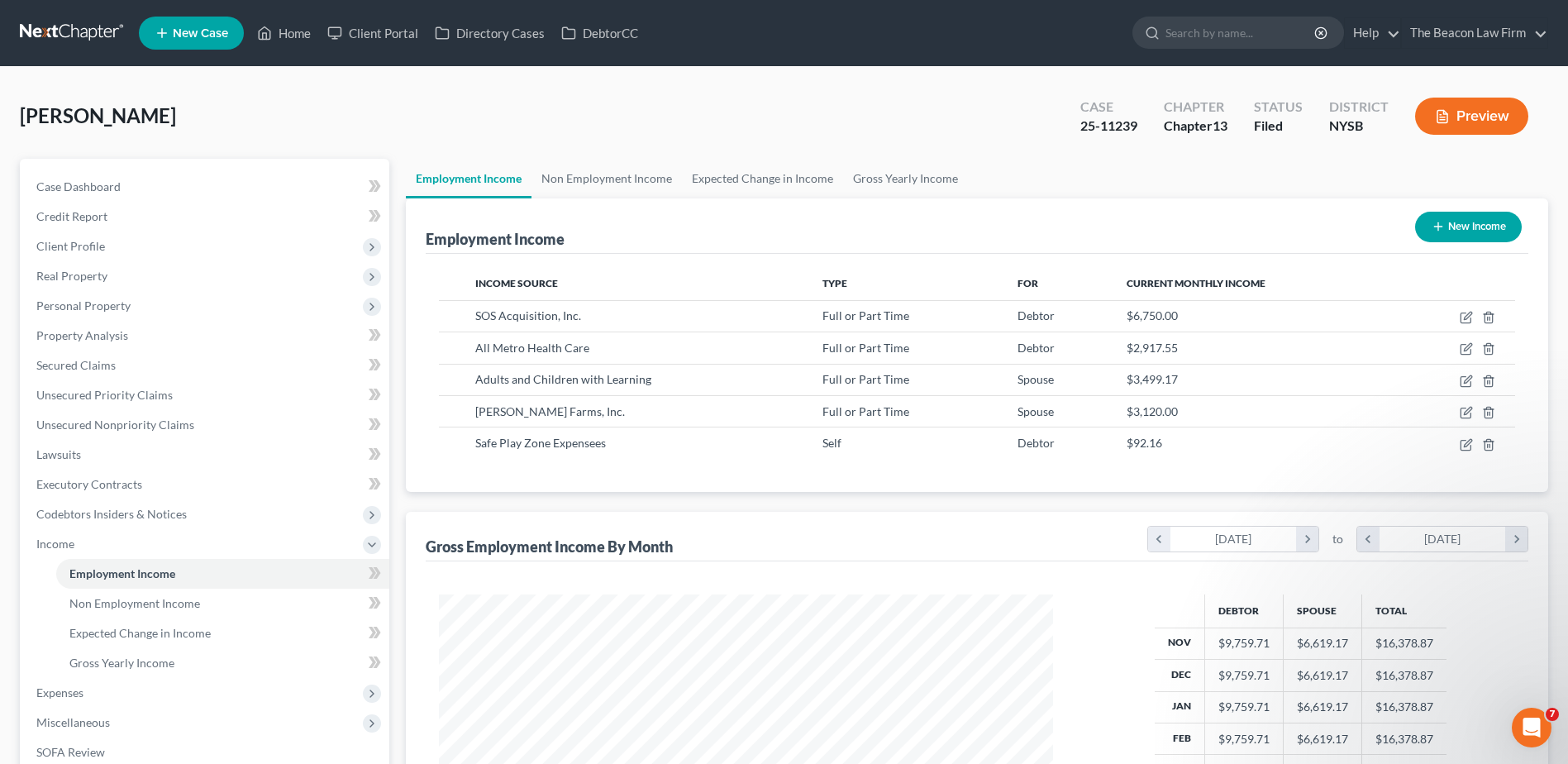
click at [1458, 238] on button "New Income" at bounding box center [1469, 226] width 107 height 31
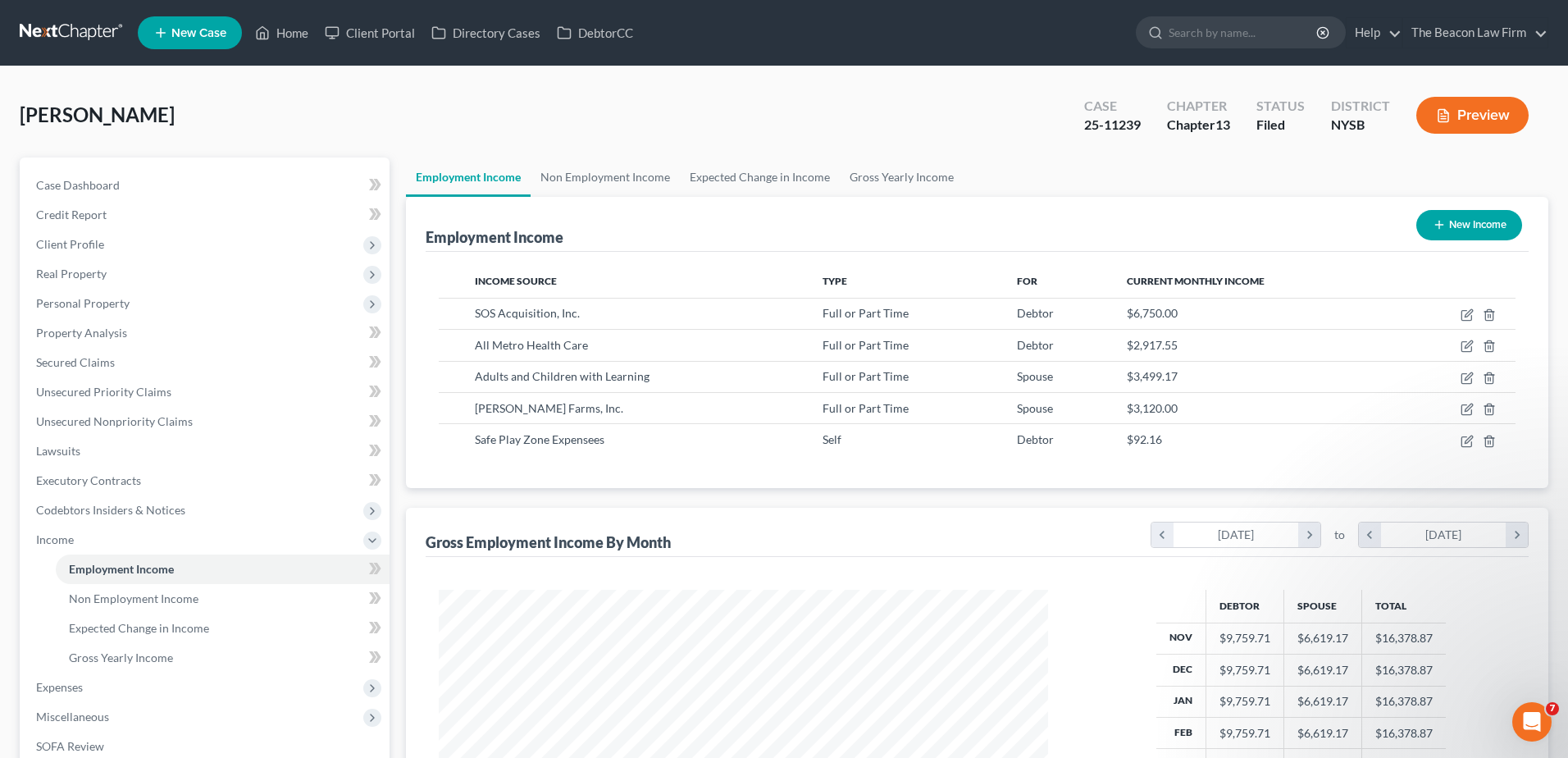
select select "0"
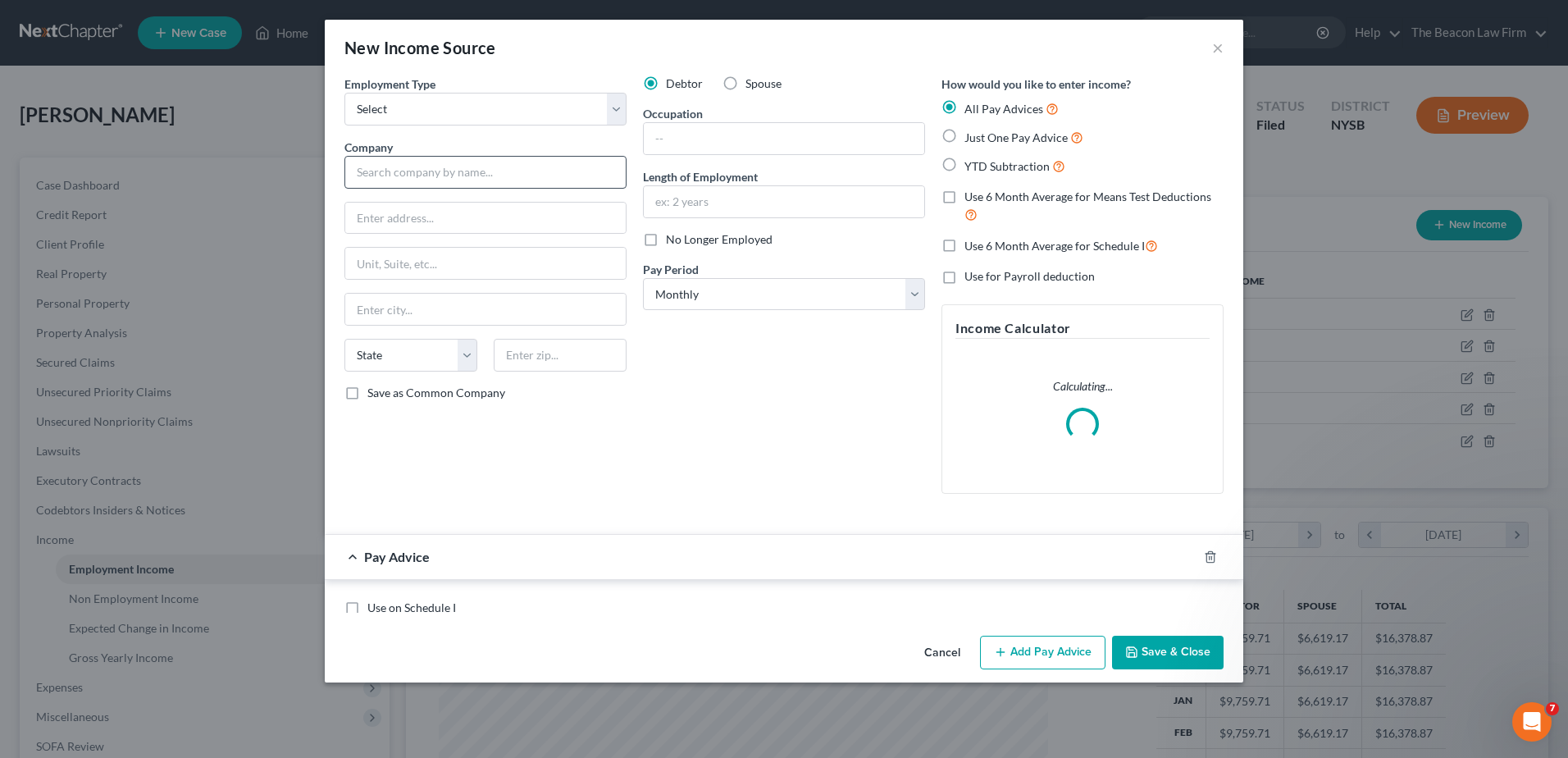
scroll to position [306, 648]
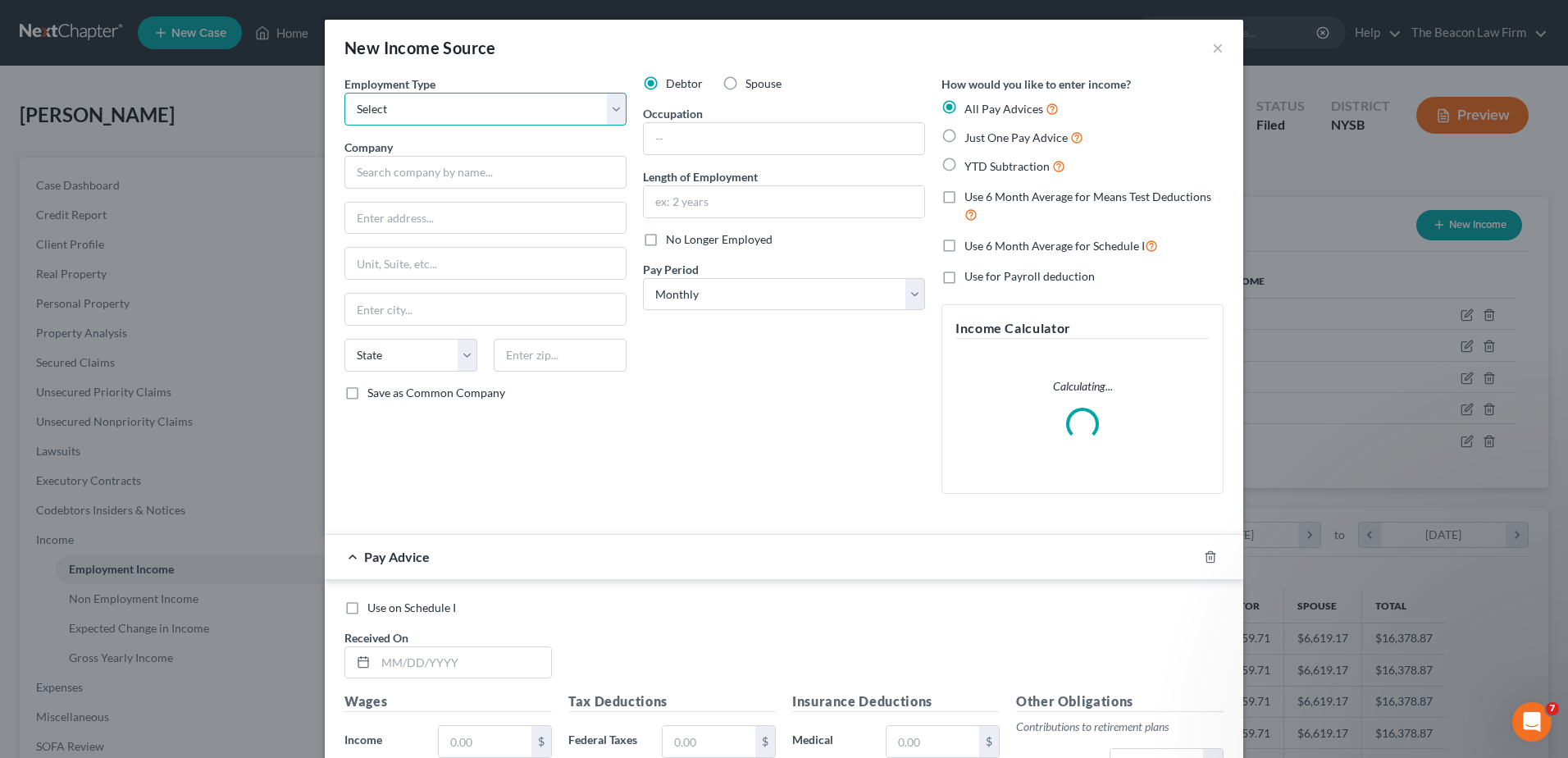
click at [500, 99] on select "Select Full or [DEMOGRAPHIC_DATA] Employment Self Employment" at bounding box center [486, 109] width 282 height 33
select select "0"
click at [344, 92] on select "Select Full or [DEMOGRAPHIC_DATA] Employment Self Employment" at bounding box center [486, 109] width 282 height 33
click at [429, 177] on input "text" at bounding box center [486, 173] width 282 height 33
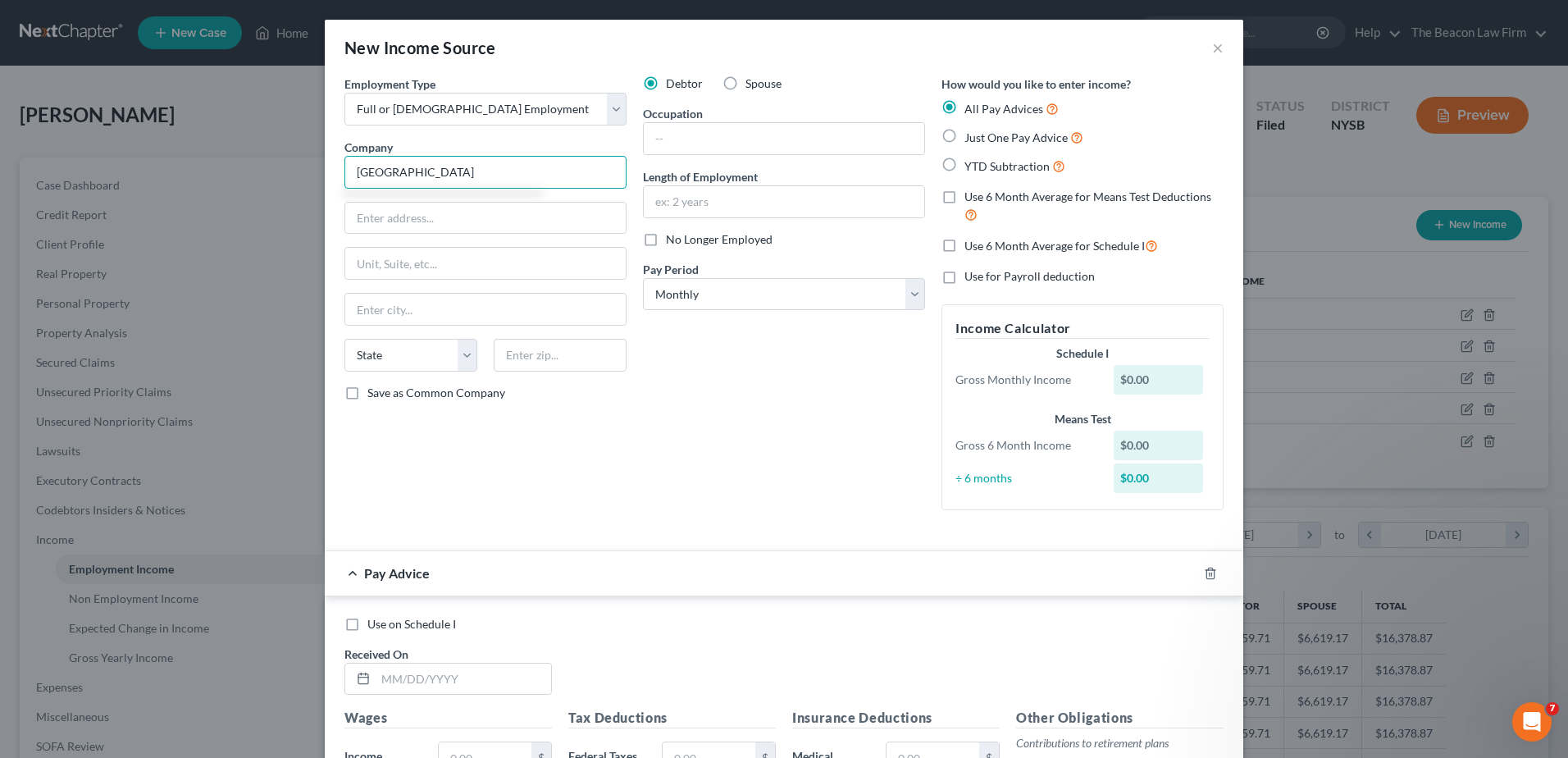
type input "[GEOGRAPHIC_DATA]"
type input "[STREET_ADDRESS]"
type input "11706"
type input "Bay Shore"
select select "35"
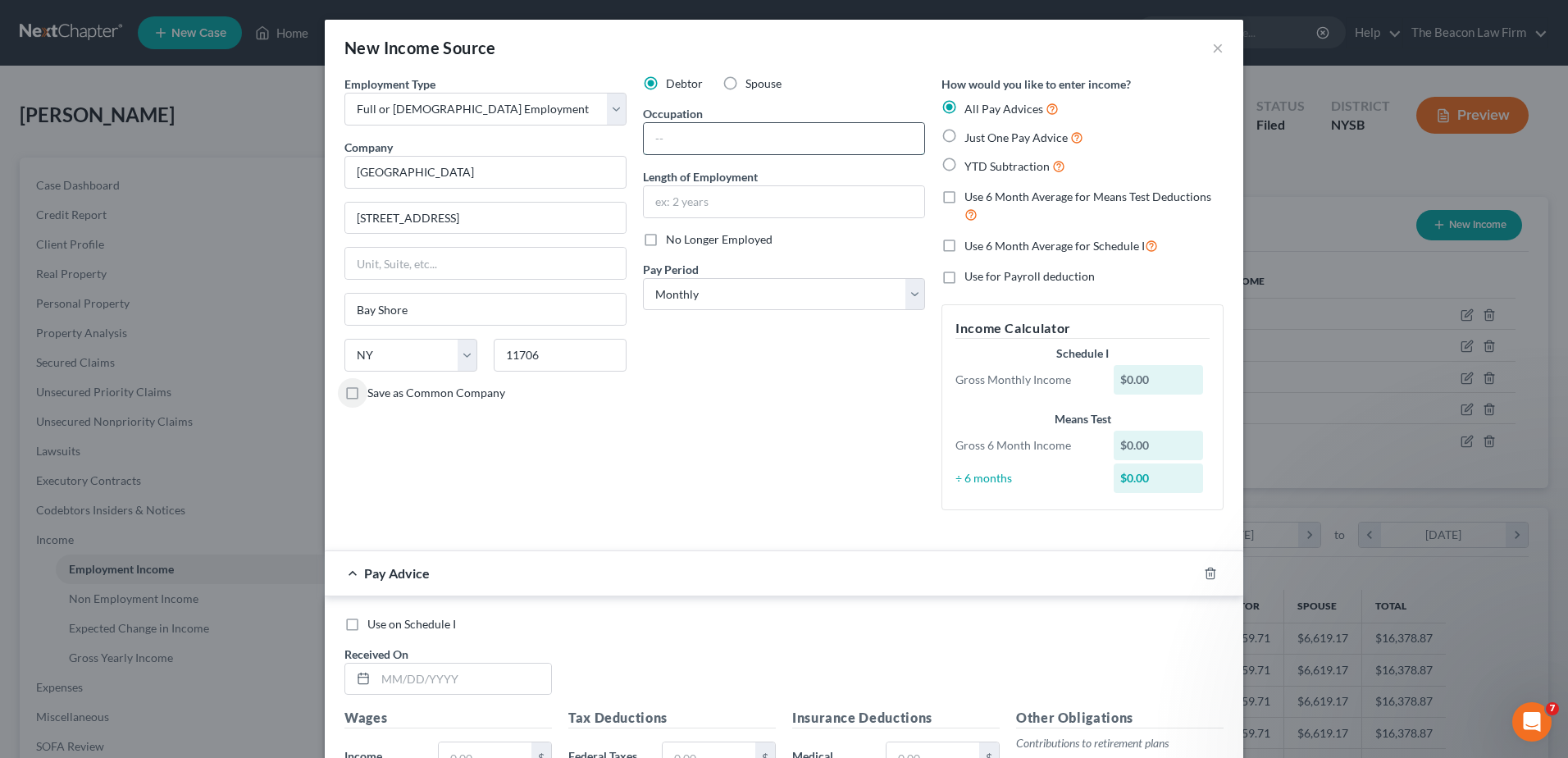
click at [705, 135] on input "text" at bounding box center [784, 139] width 281 height 31
type input "Nurse Attendant"
click at [988, 135] on span "Just One Pay Advice" at bounding box center [1016, 137] width 103 height 14
click at [982, 135] on input "Just One Pay Advice" at bounding box center [976, 133] width 11 height 11
radio input "true"
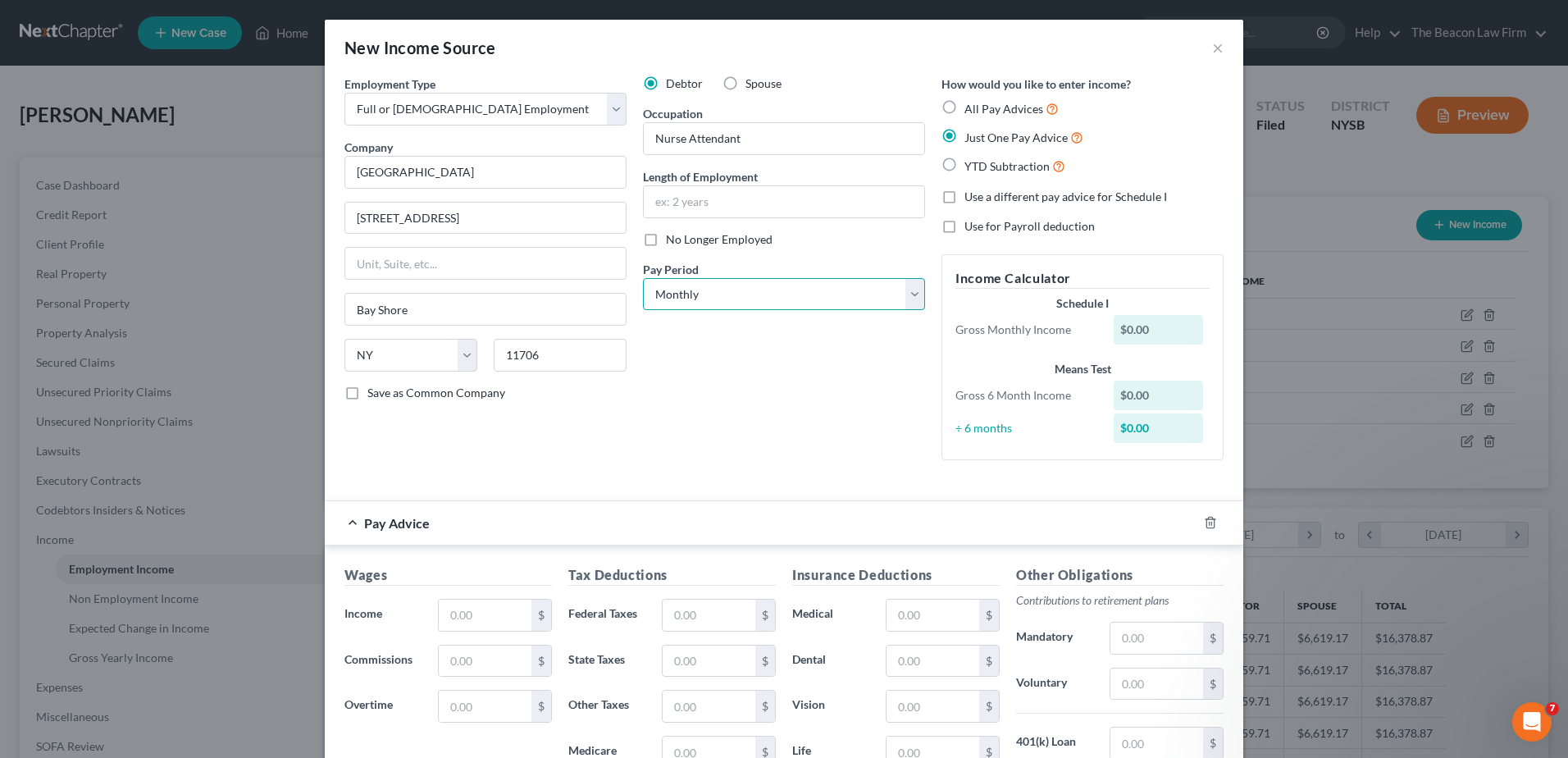
click at [729, 282] on select "Select Monthly Twice Monthly Every Other Week Weekly" at bounding box center [784, 295] width 282 height 33
select select "2"
click at [643, 278] on select "Select Monthly Twice Monthly Every Other Week Weekly" at bounding box center [784, 295] width 282 height 33
click at [471, 614] on input "text" at bounding box center [485, 615] width 92 height 31
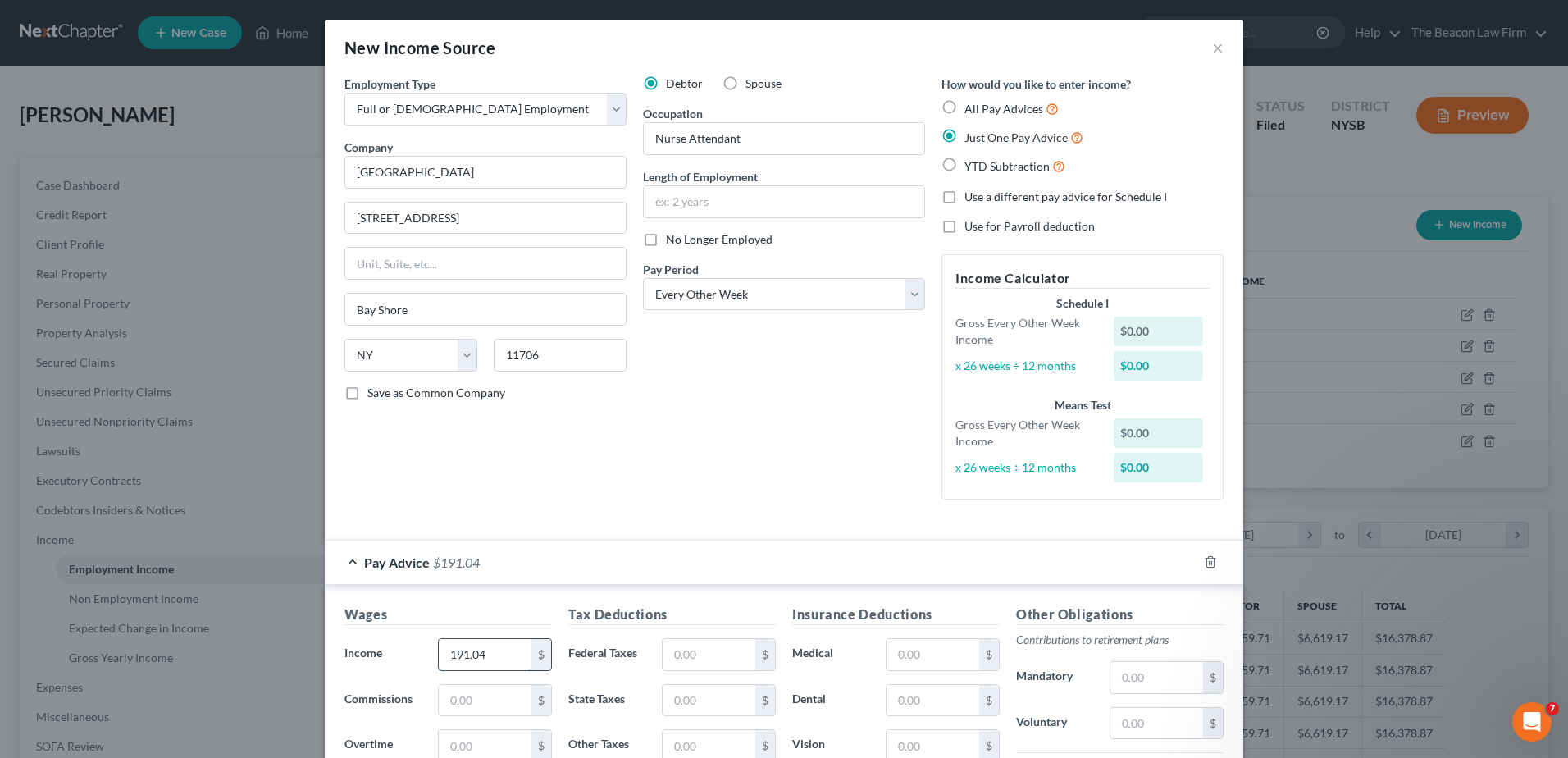
type input "191.04"
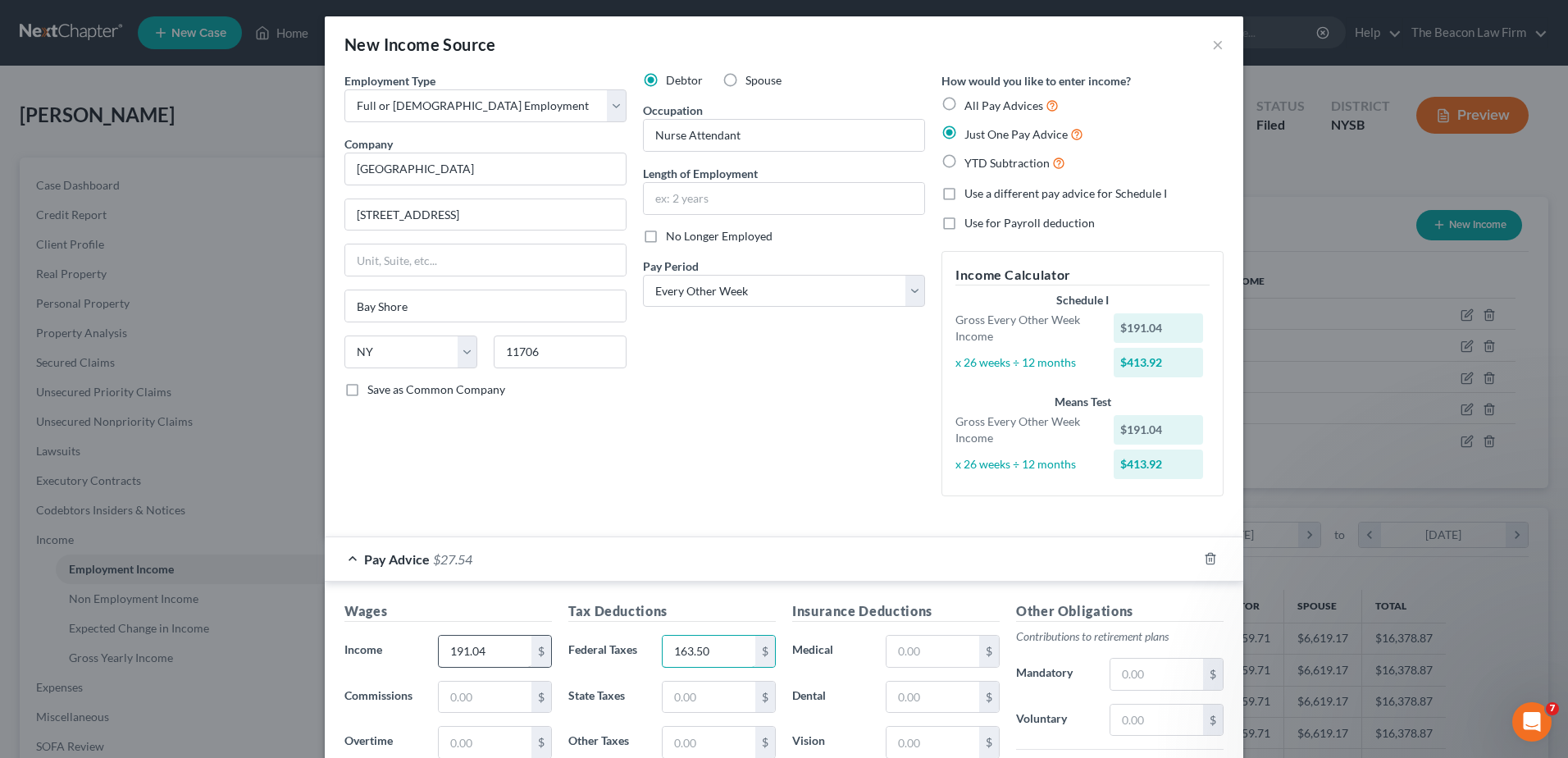
type input "163.50"
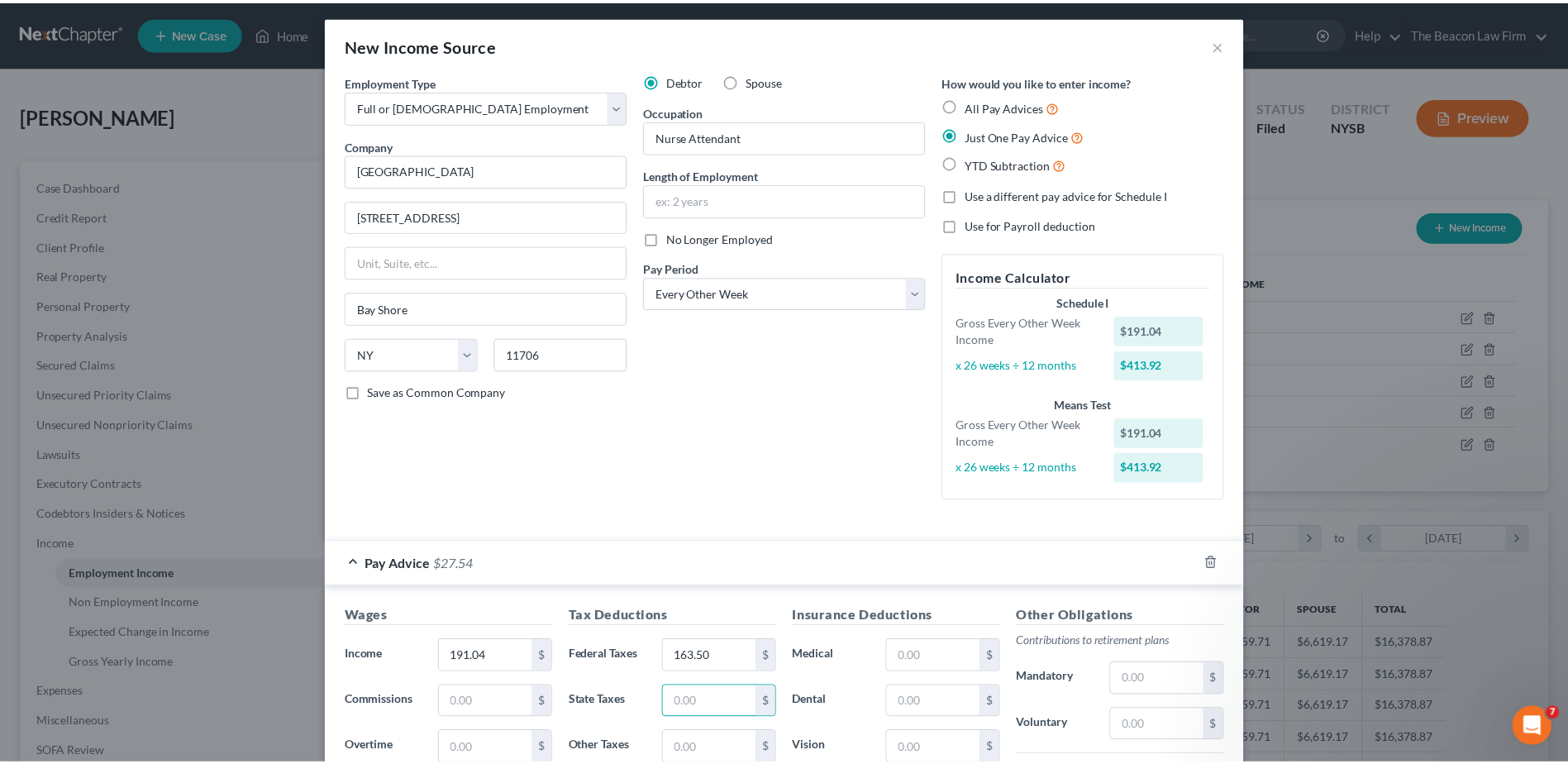
scroll to position [320, 0]
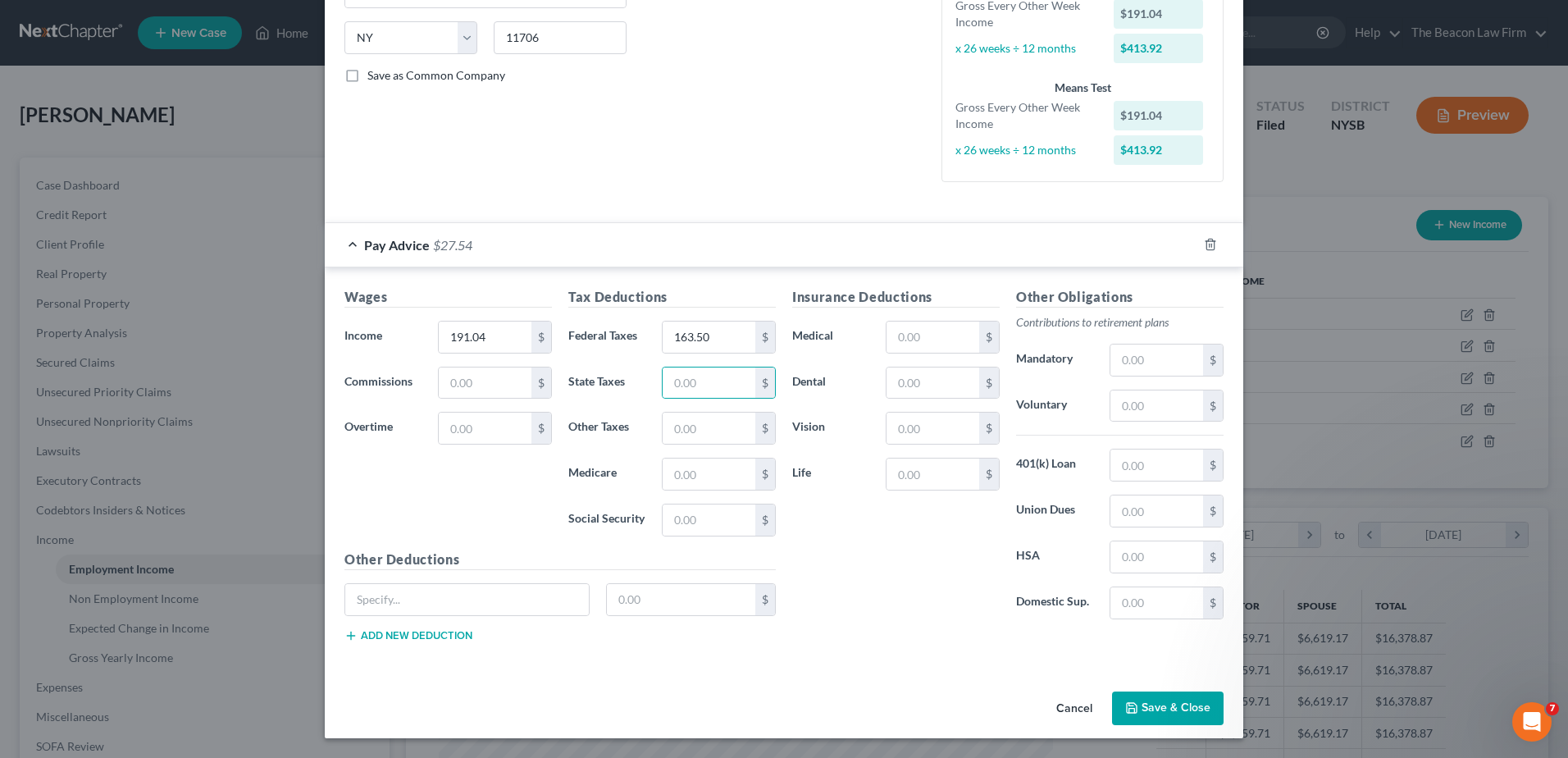
click at [1205, 695] on button "Save & Close" at bounding box center [1168, 708] width 111 height 35
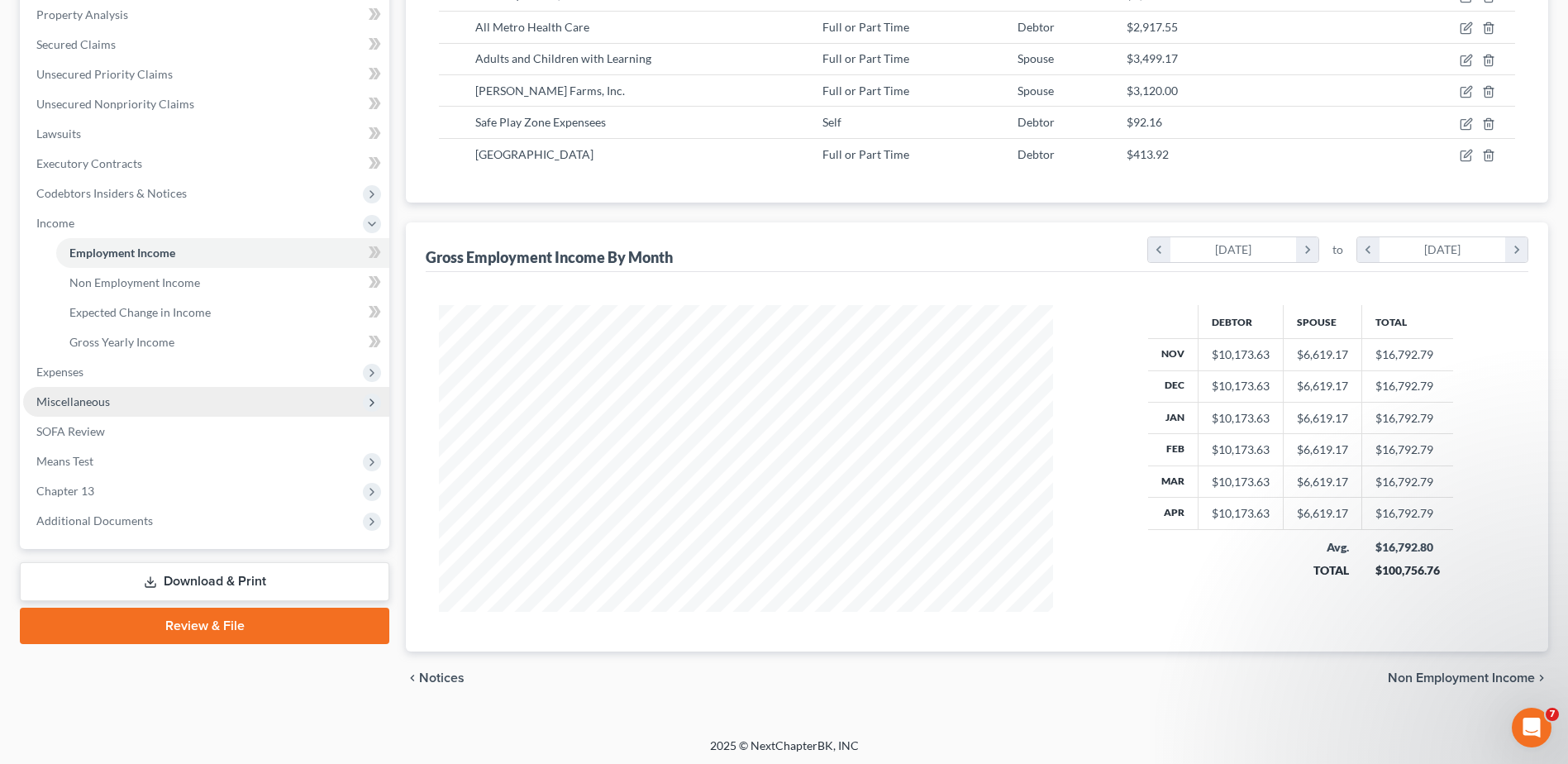
scroll to position [324, 0]
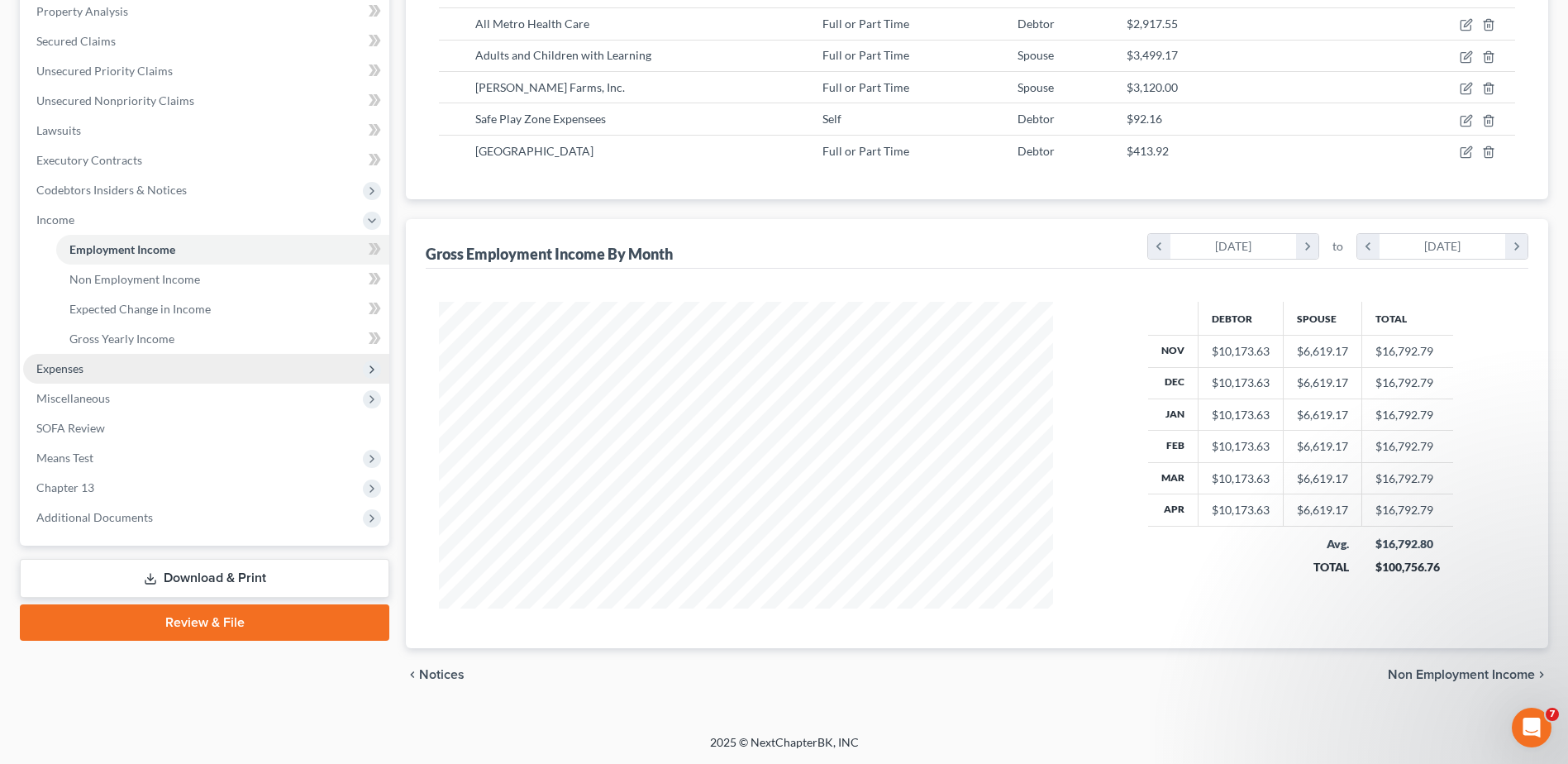
click at [75, 370] on span "Expenses" at bounding box center [60, 368] width 47 height 14
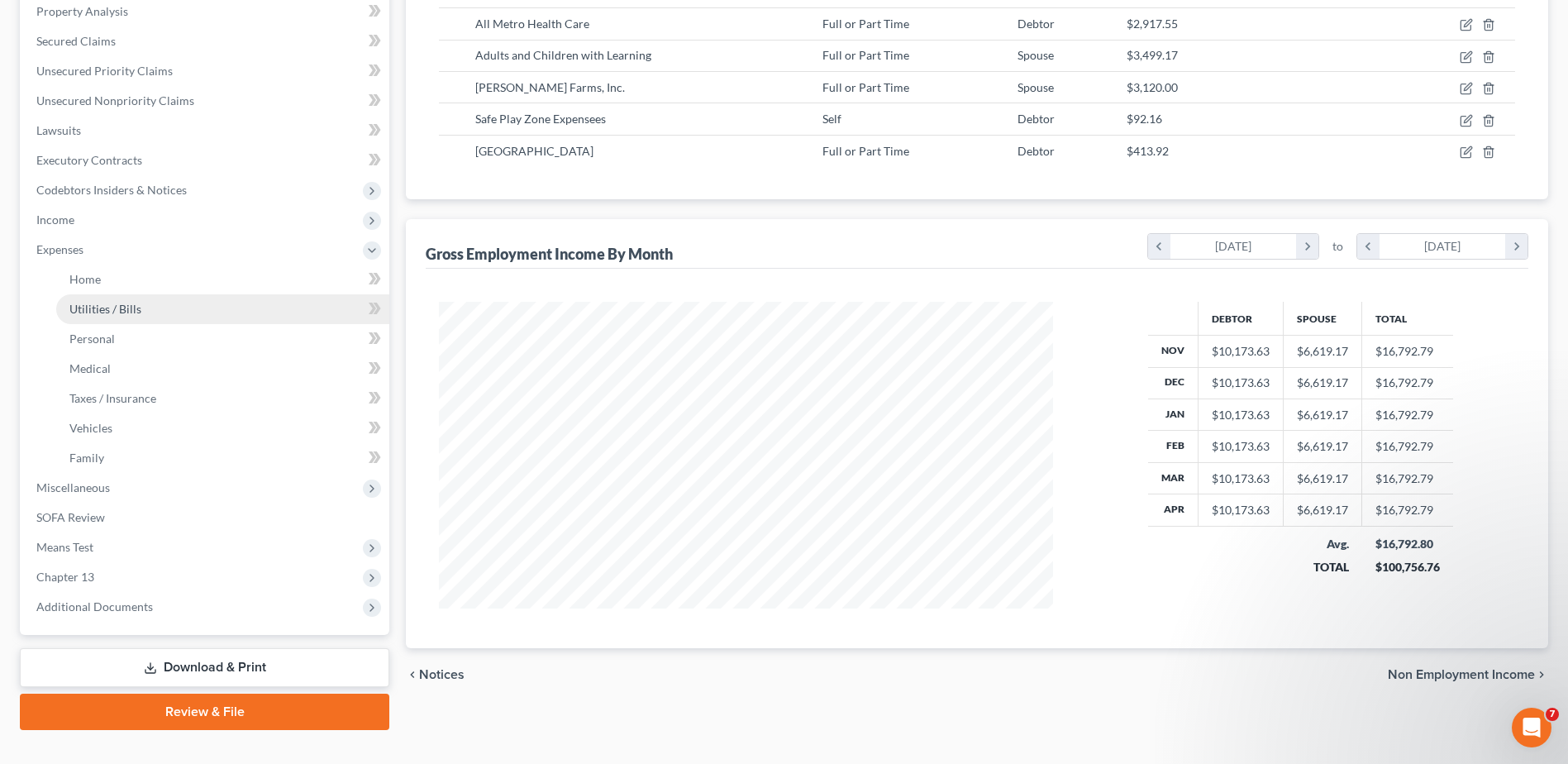
click at [93, 305] on span "Utilities / Bills" at bounding box center [105, 309] width 72 height 14
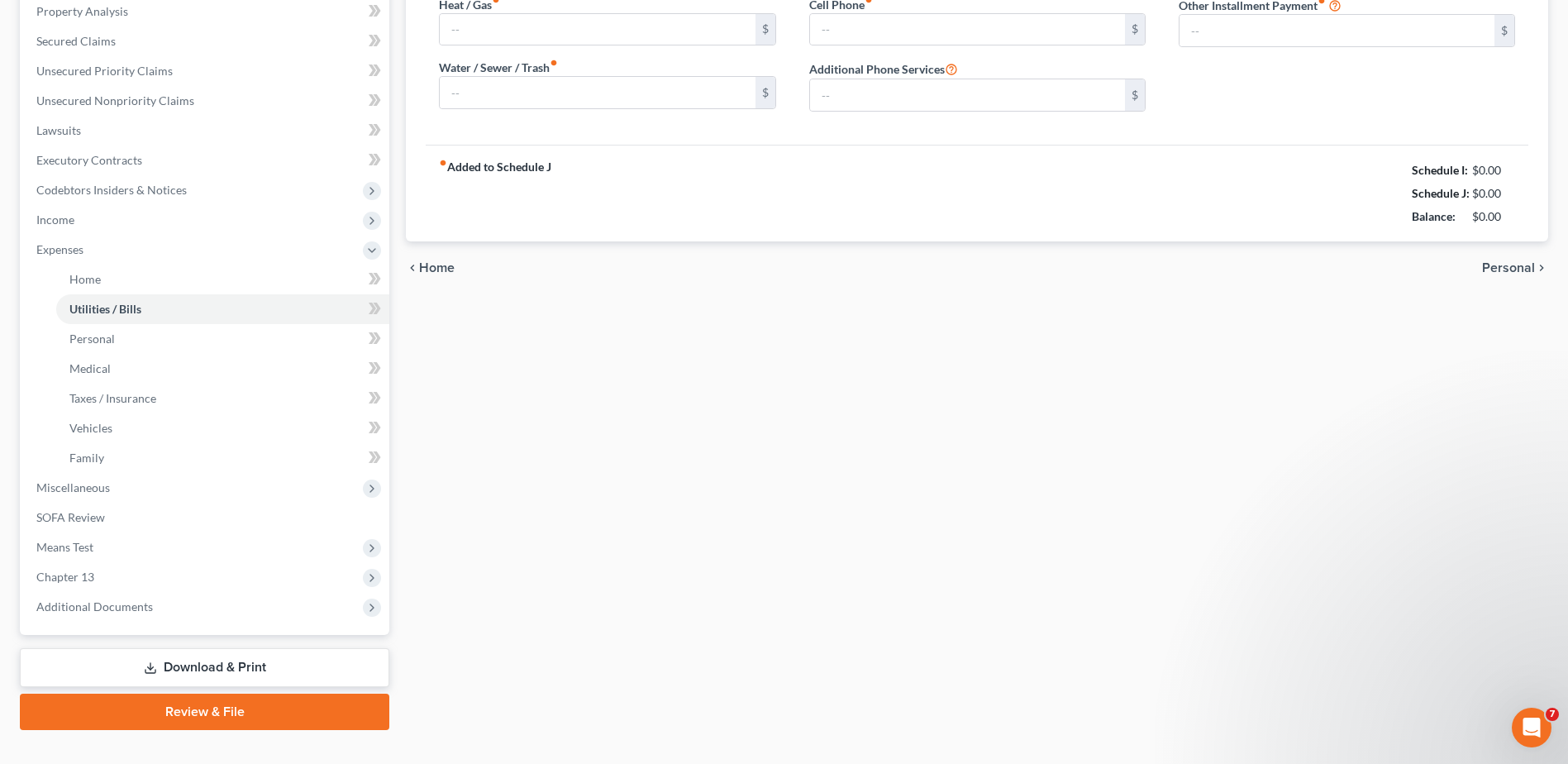
type input "345.00"
type input "150.00"
type input "130.00"
type input "170.00"
type input "300.00"
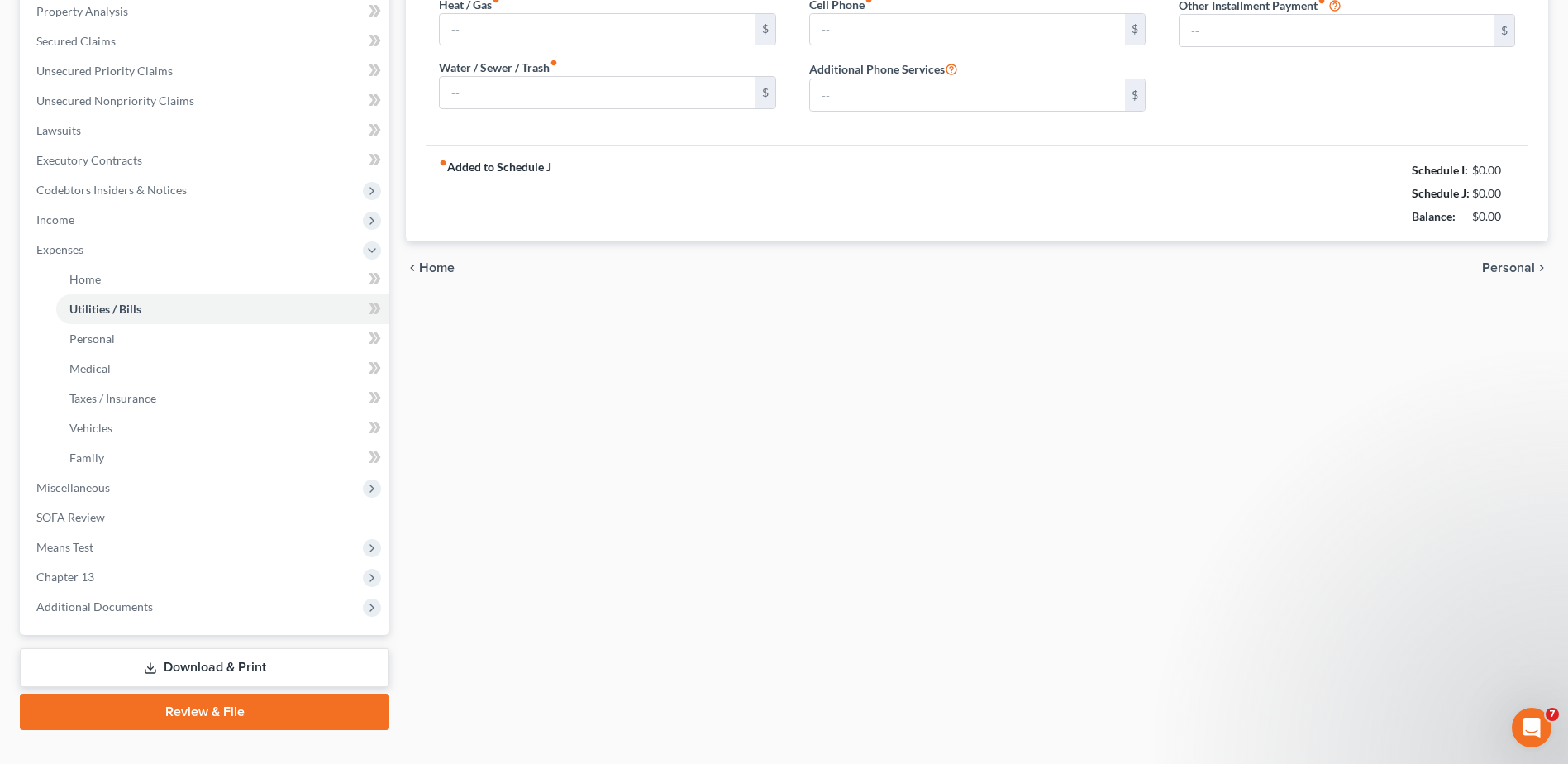
type input "0.00"
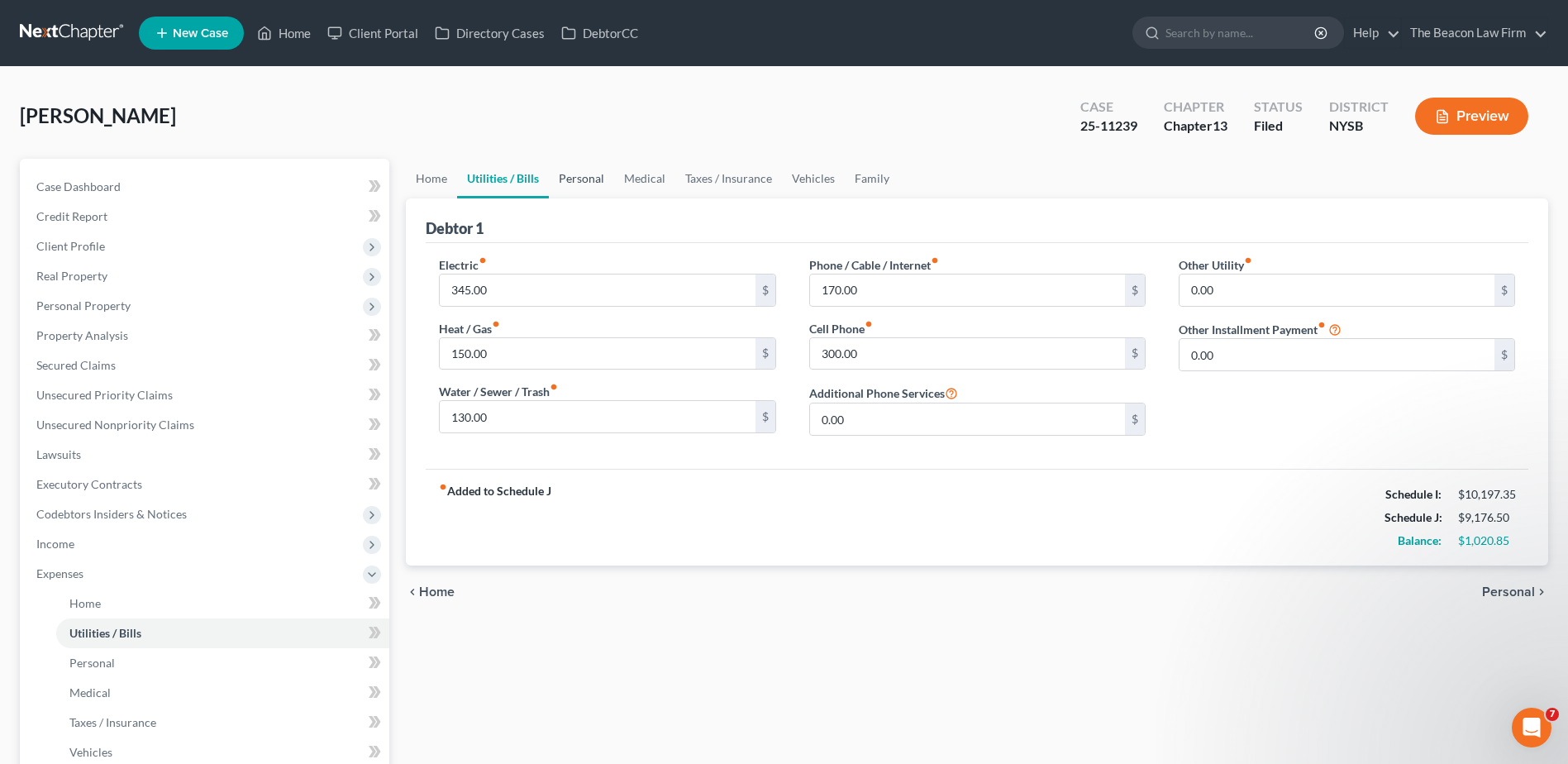
click at [573, 173] on link "Personal" at bounding box center [582, 179] width 65 height 40
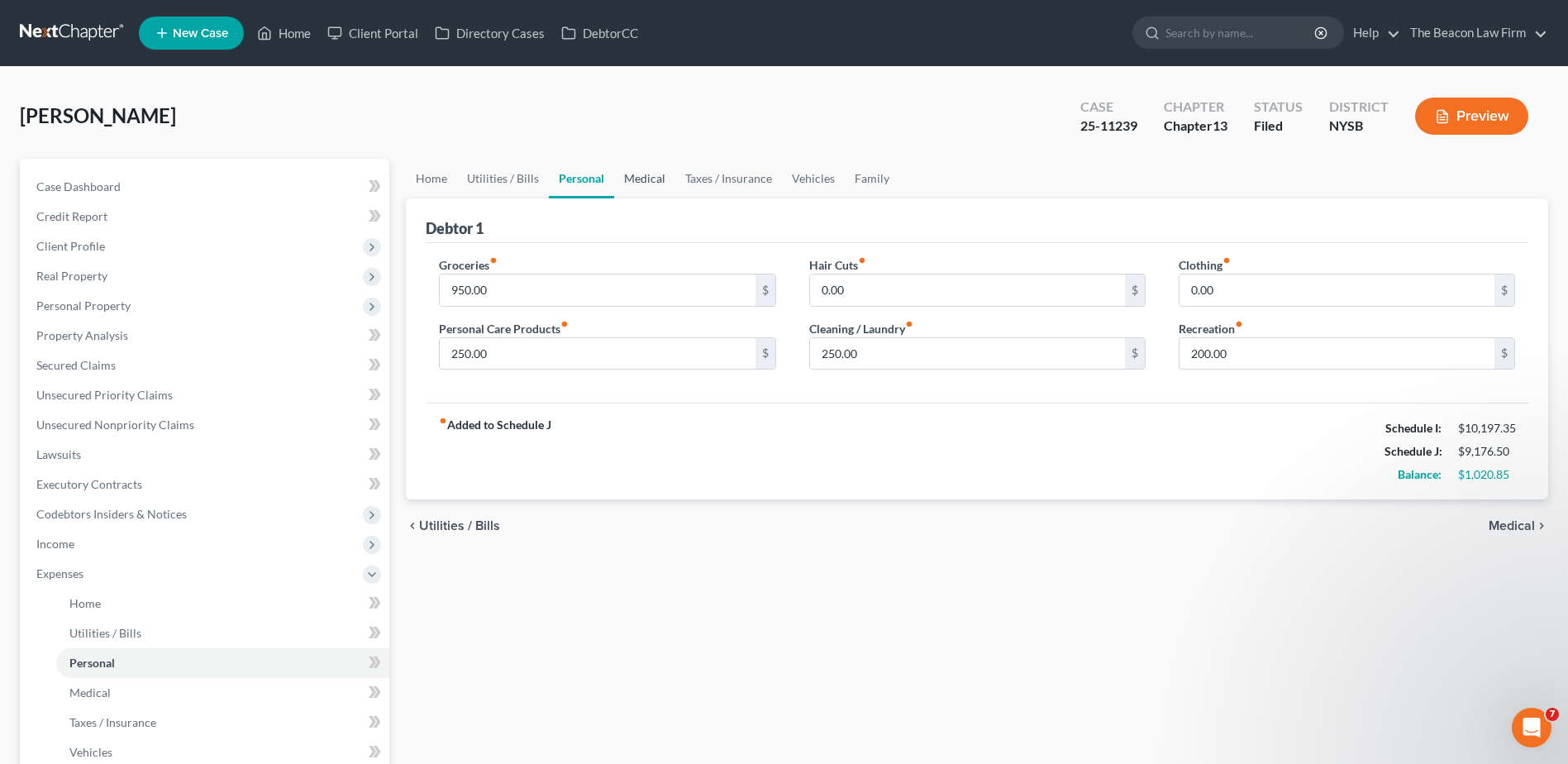
click at [651, 176] on link "Medical" at bounding box center [645, 179] width 62 height 40
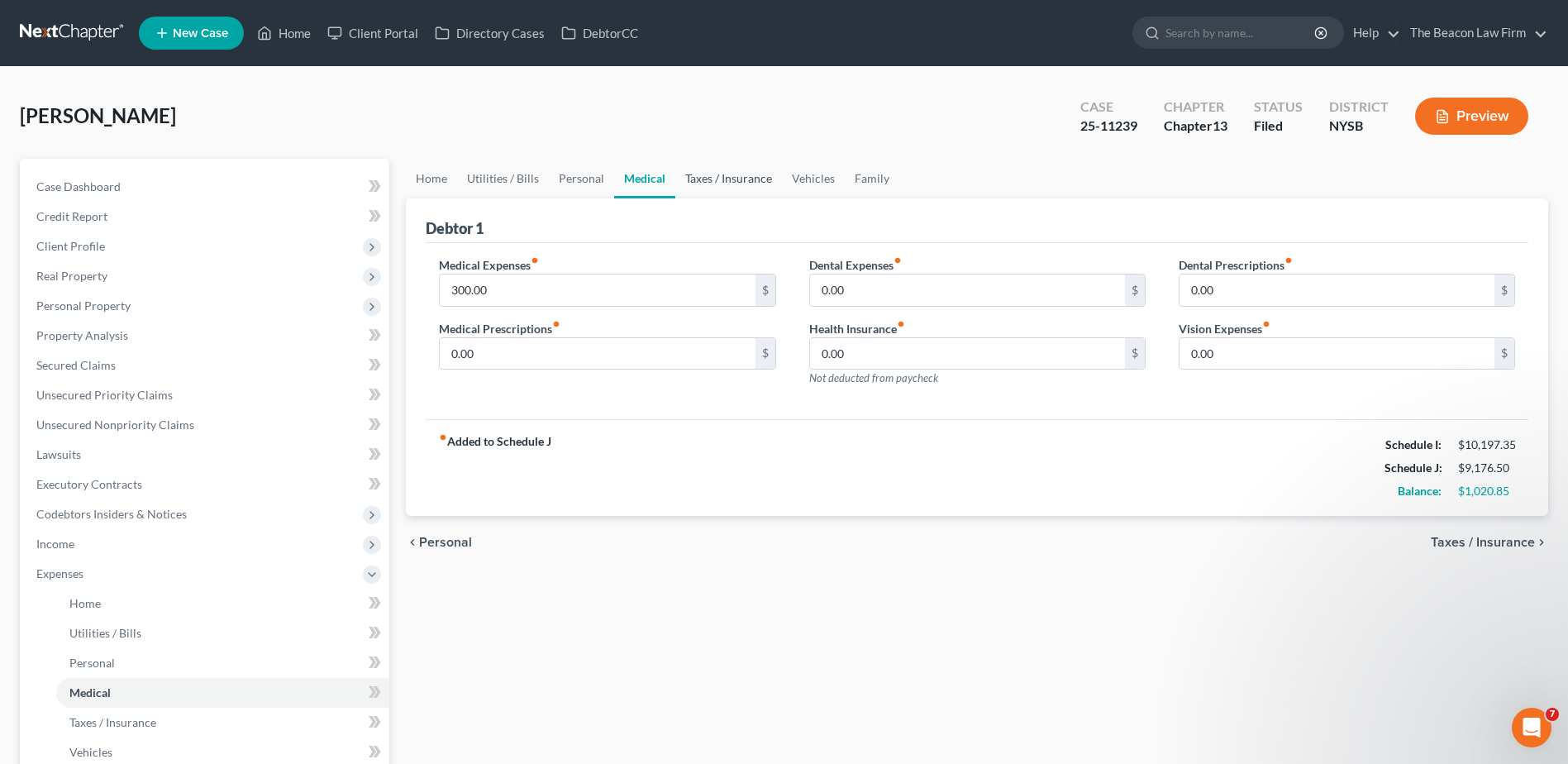
click at [747, 178] on link "Taxes / Insurance" at bounding box center [729, 179] width 107 height 40
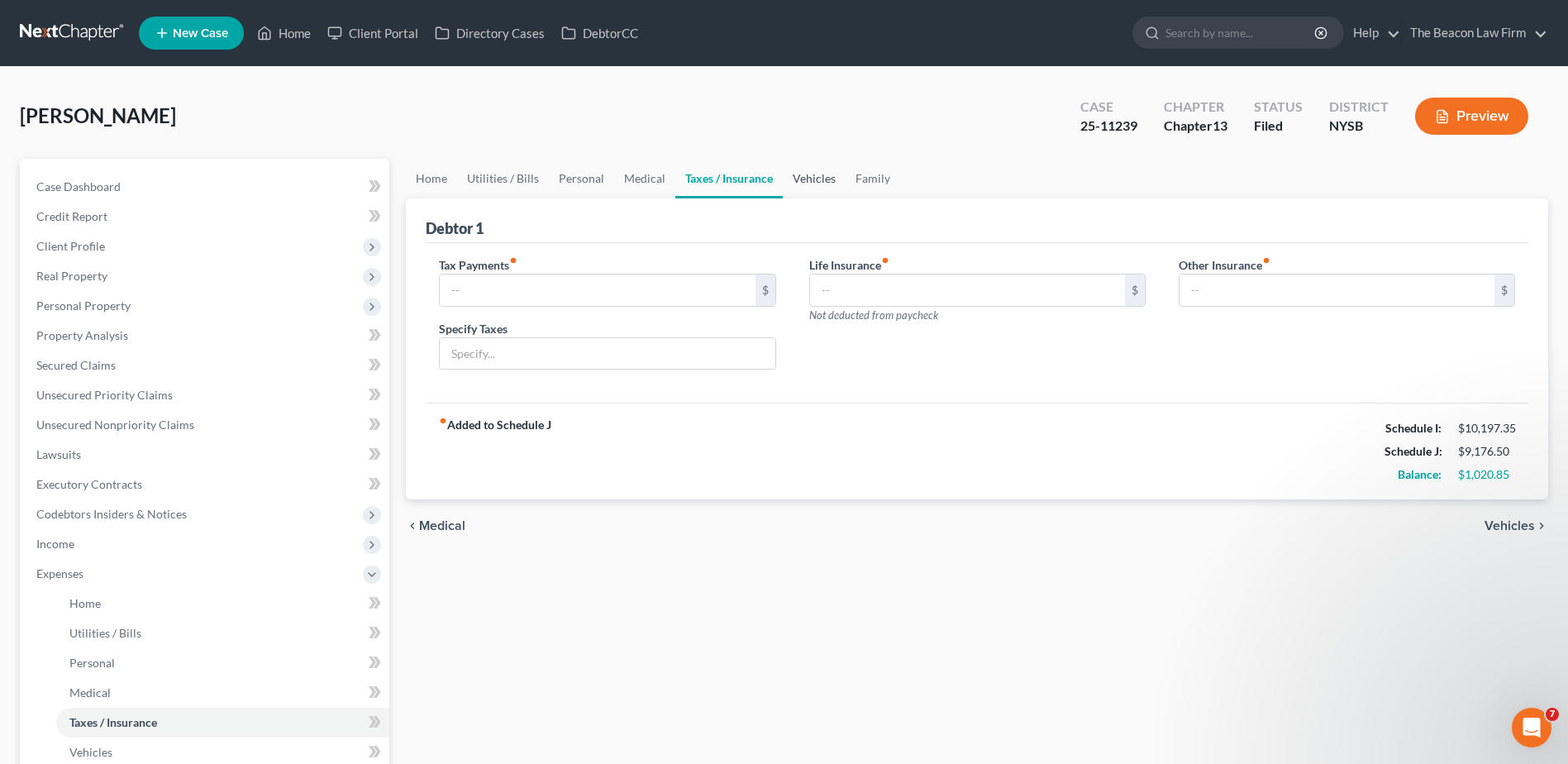
click at [820, 175] on link "Vehicles" at bounding box center [814, 179] width 62 height 40
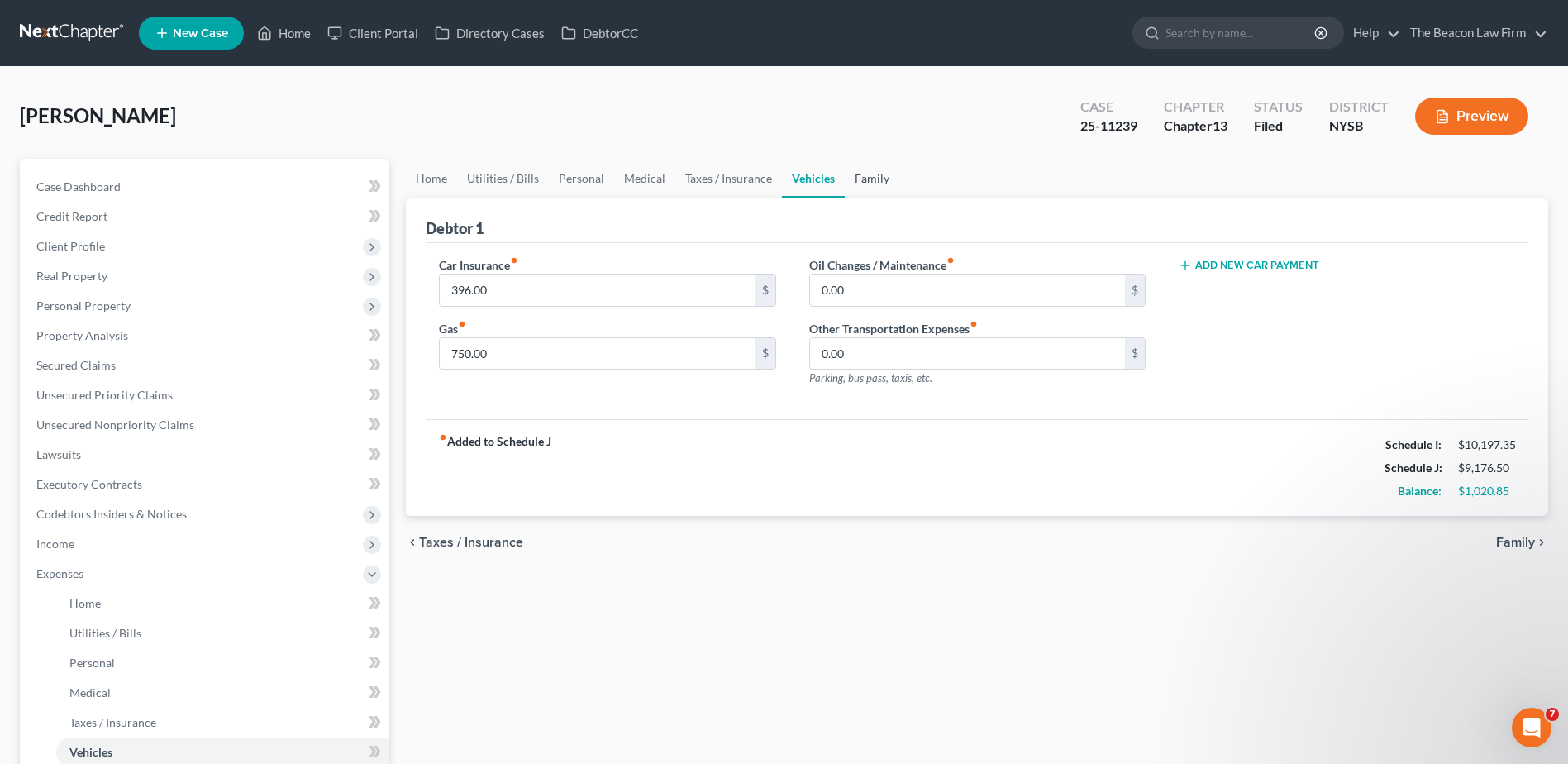
click at [862, 181] on link "Family" at bounding box center [872, 179] width 55 height 40
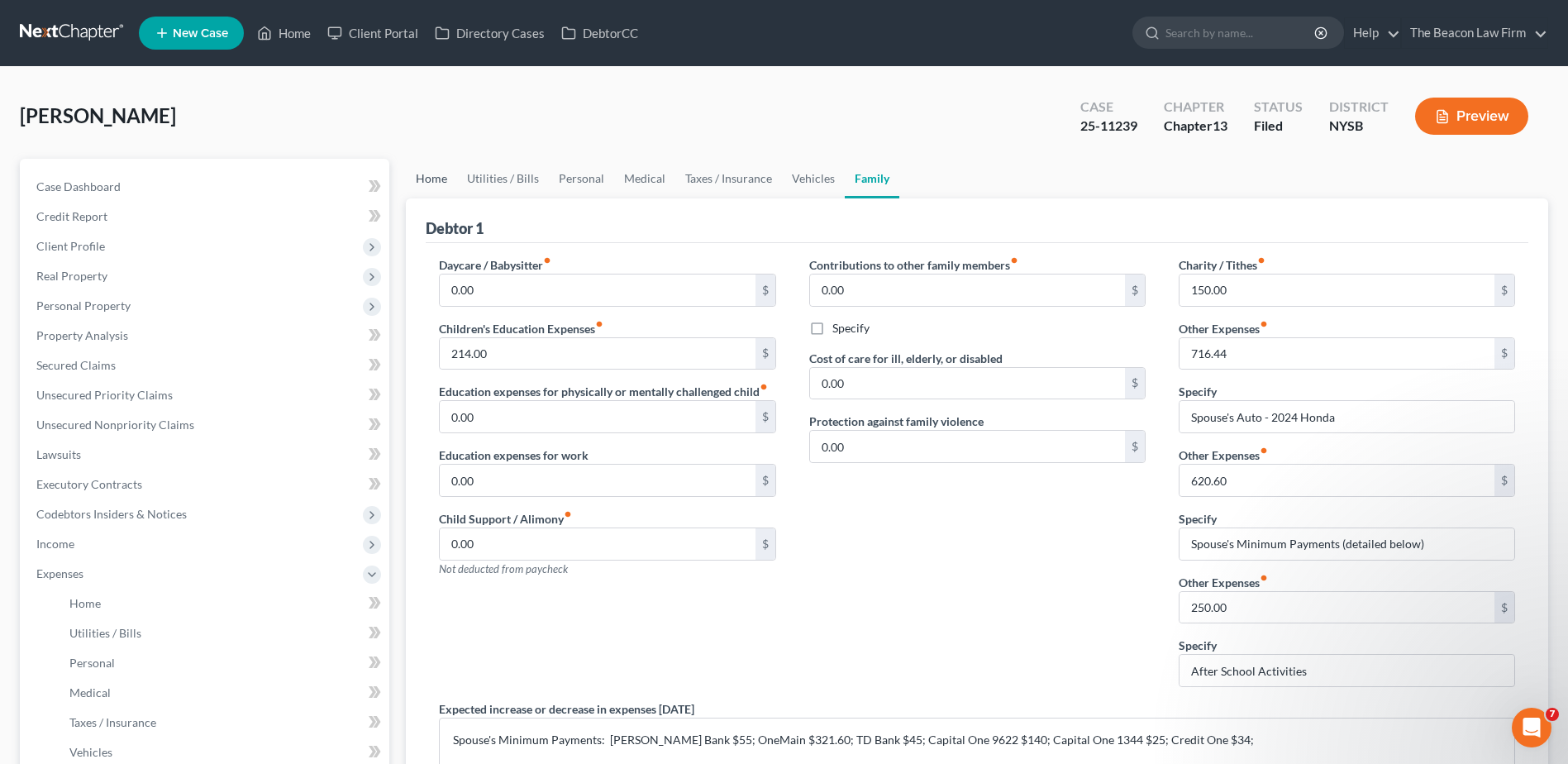
click at [428, 183] on link "Home" at bounding box center [432, 179] width 52 height 40
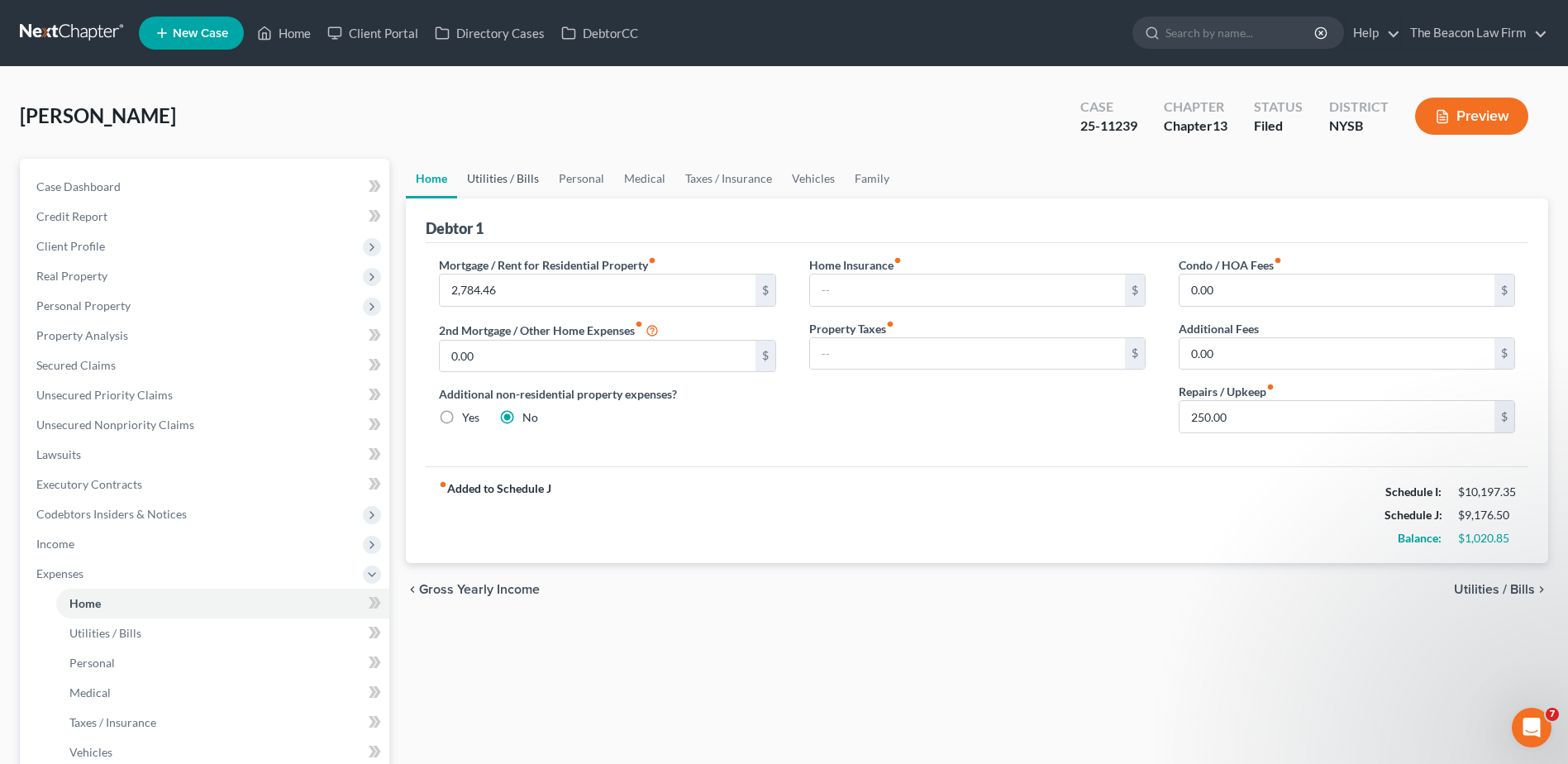
click at [517, 182] on link "Utilities / Bills" at bounding box center [503, 179] width 92 height 40
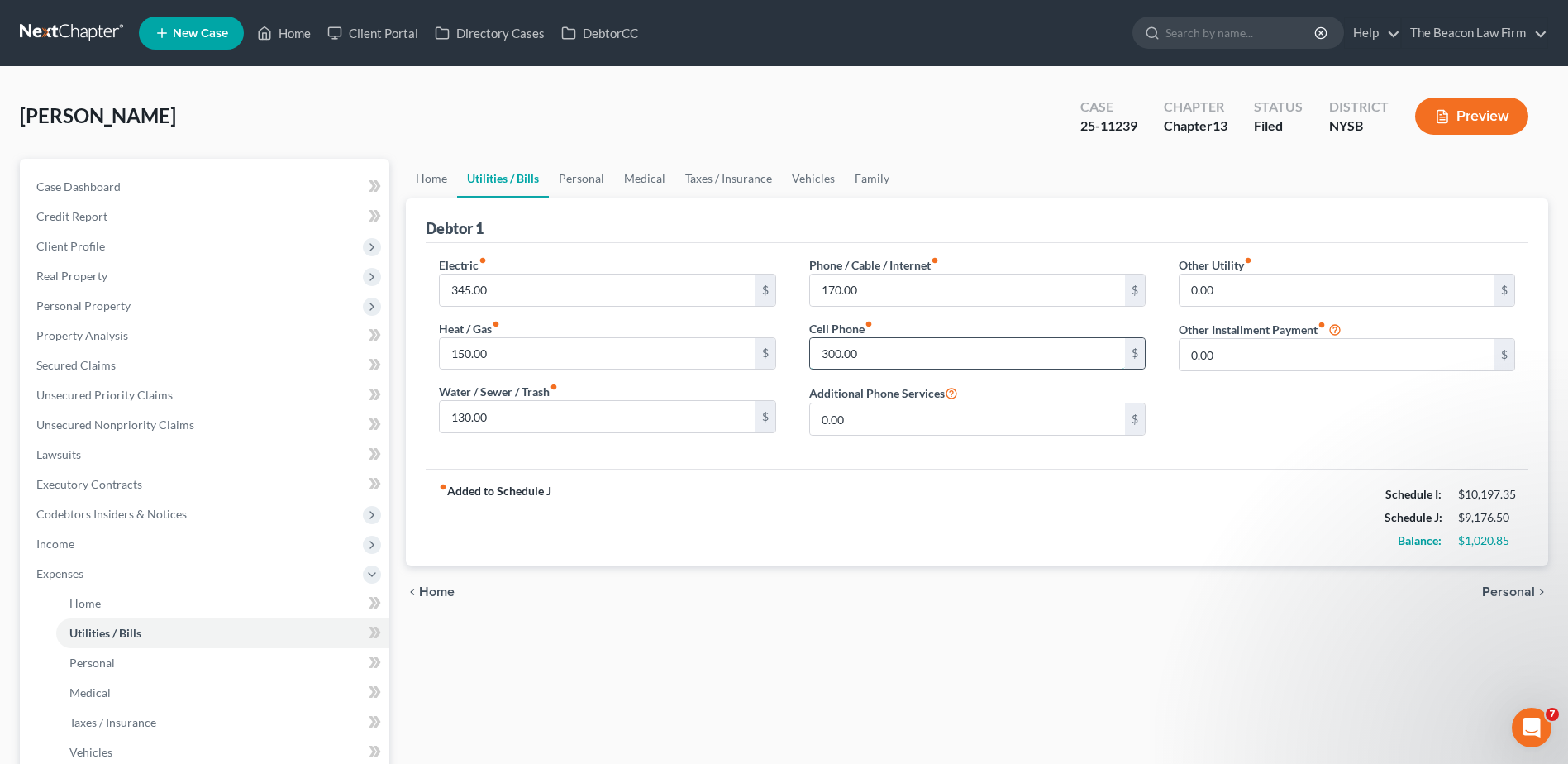
click at [895, 352] on input "300.00" at bounding box center [967, 354] width 315 height 32
click at [877, 355] on input "340" at bounding box center [967, 354] width 315 height 32
click at [879, 509] on div "fiber_manual_record Added to Schedule J Schedule I: $10,197.35 Schedule J: $9,2…" at bounding box center [977, 517] width 1103 height 97
click at [878, 346] on input "360" at bounding box center [967, 354] width 315 height 32
click at [709, 554] on div "fiber_manual_record Added to Schedule J Schedule I: $10,197.35 Schedule J: $9,2…" at bounding box center [977, 517] width 1103 height 97
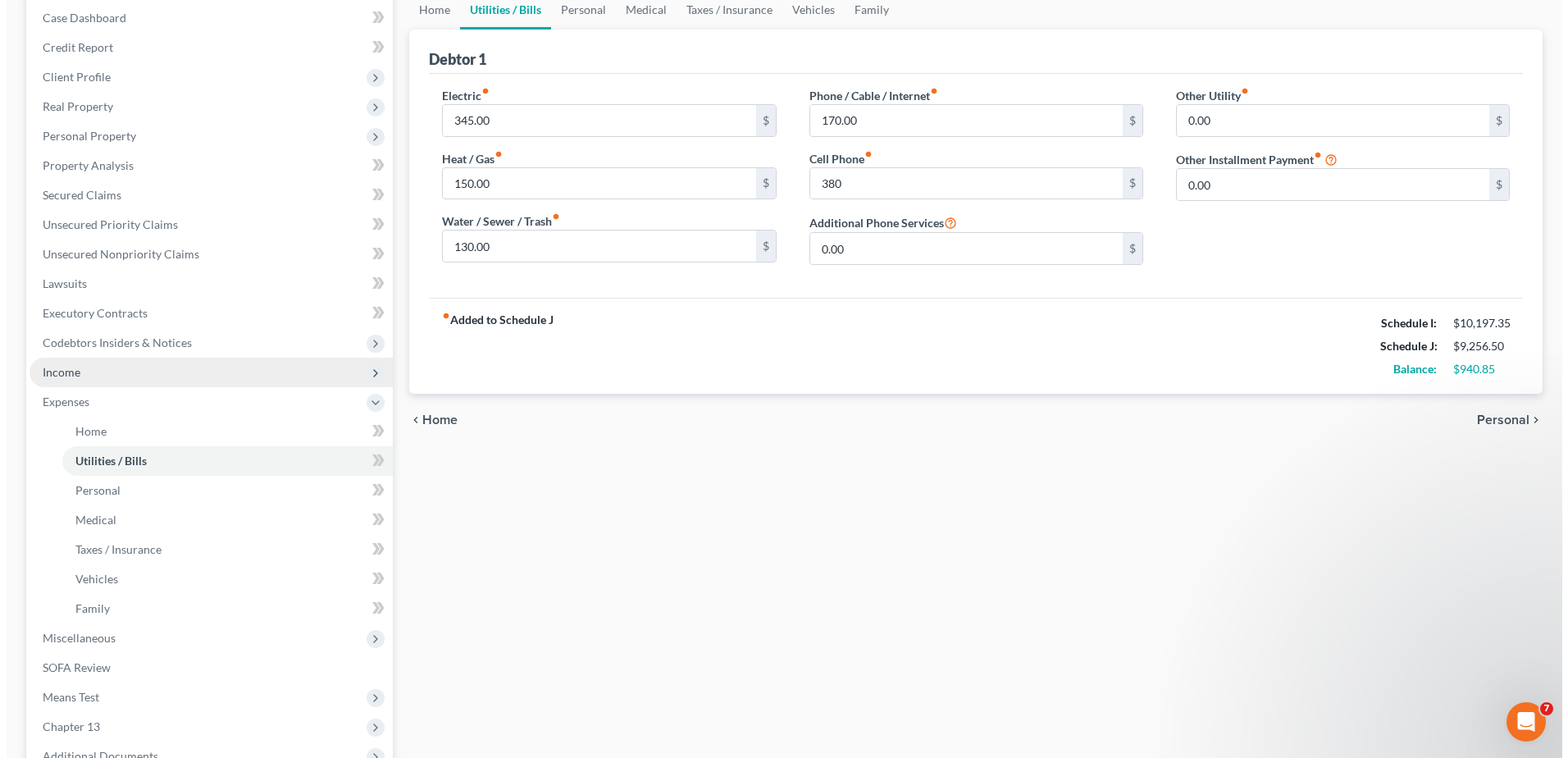
scroll to position [328, 0]
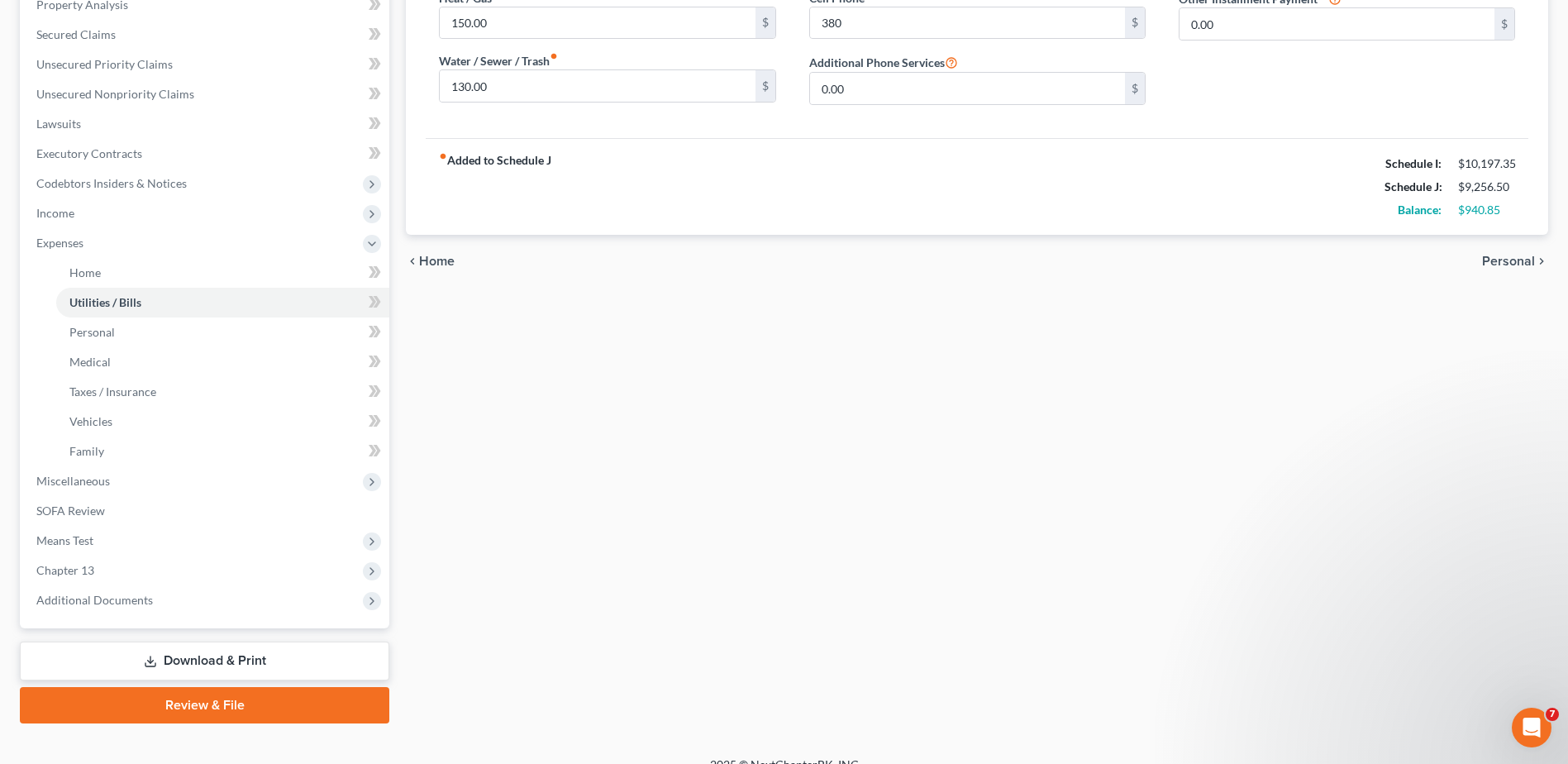
click at [176, 656] on link "Download & Print" at bounding box center [205, 661] width 370 height 39
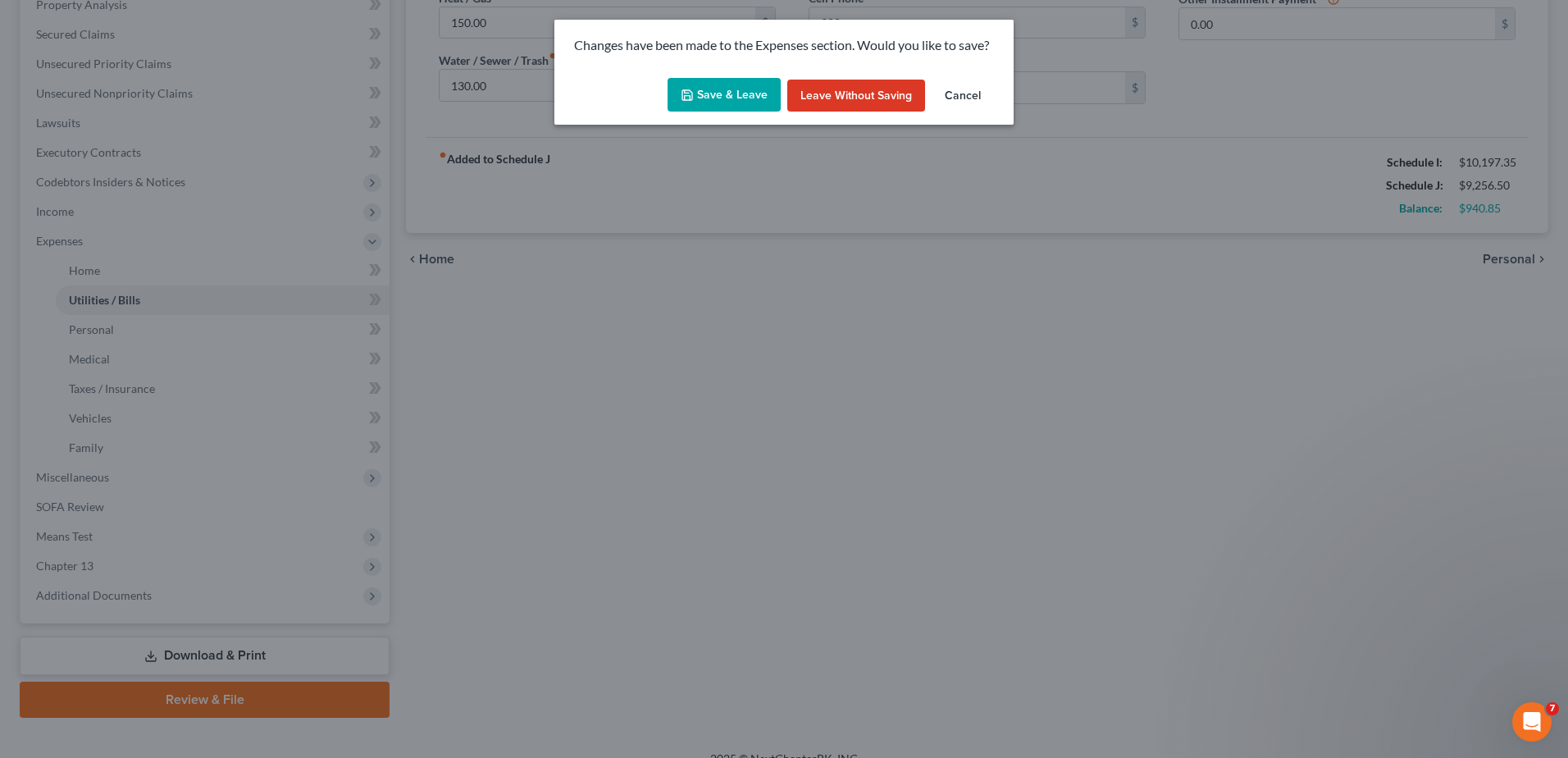
click at [743, 88] on button "Save & Leave" at bounding box center [724, 95] width 113 height 35
type input "380.00"
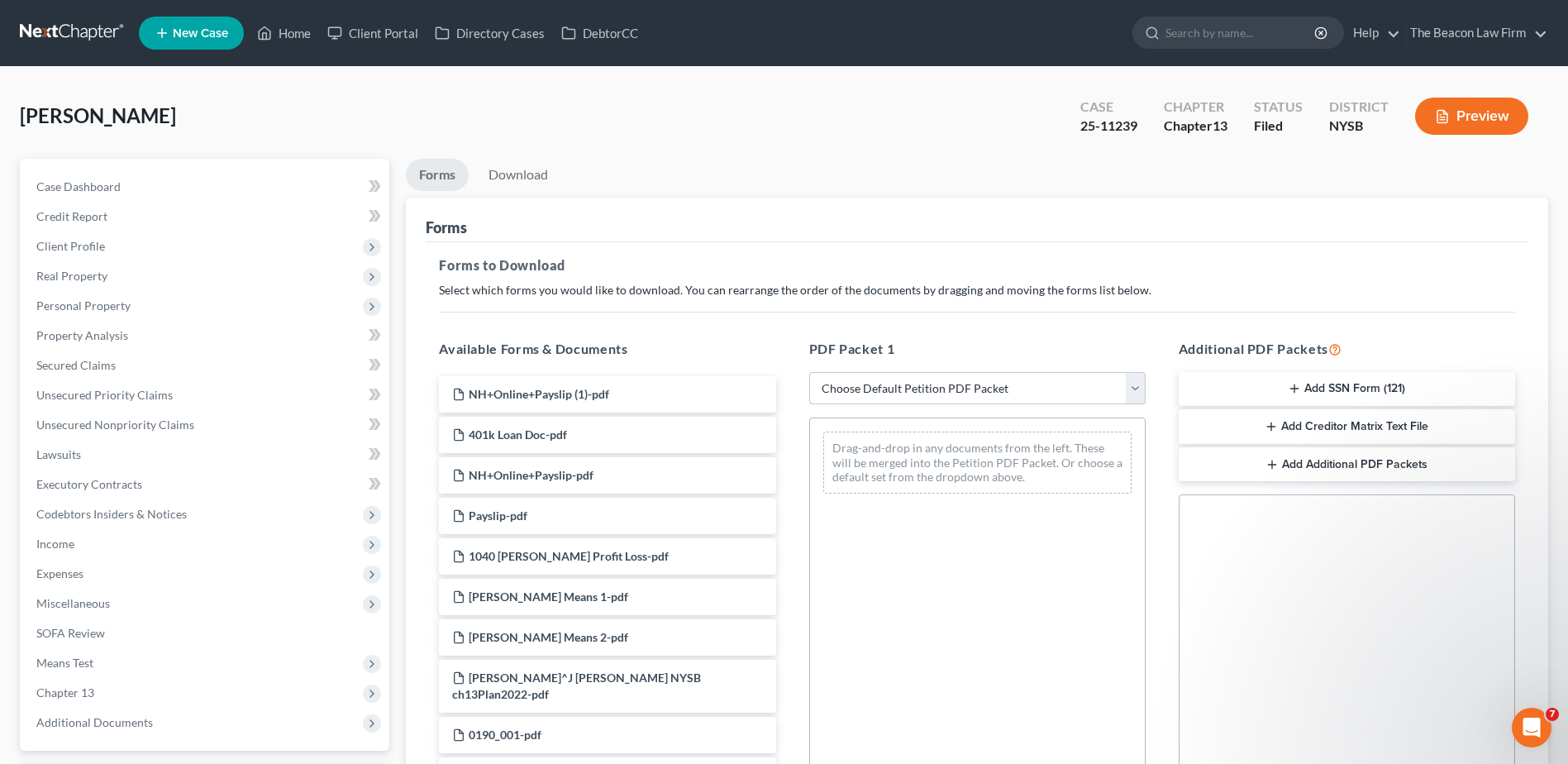
click at [927, 393] on select "Choose Default Petition PDF Packet Complete Bankruptcy Petition (all forms and …" at bounding box center [977, 389] width 336 height 33
select select "2"
click at [809, 372] on select "Choose Default Petition PDF Packet Complete Bankruptcy Petition (all forms and …" at bounding box center [977, 389] width 336 height 33
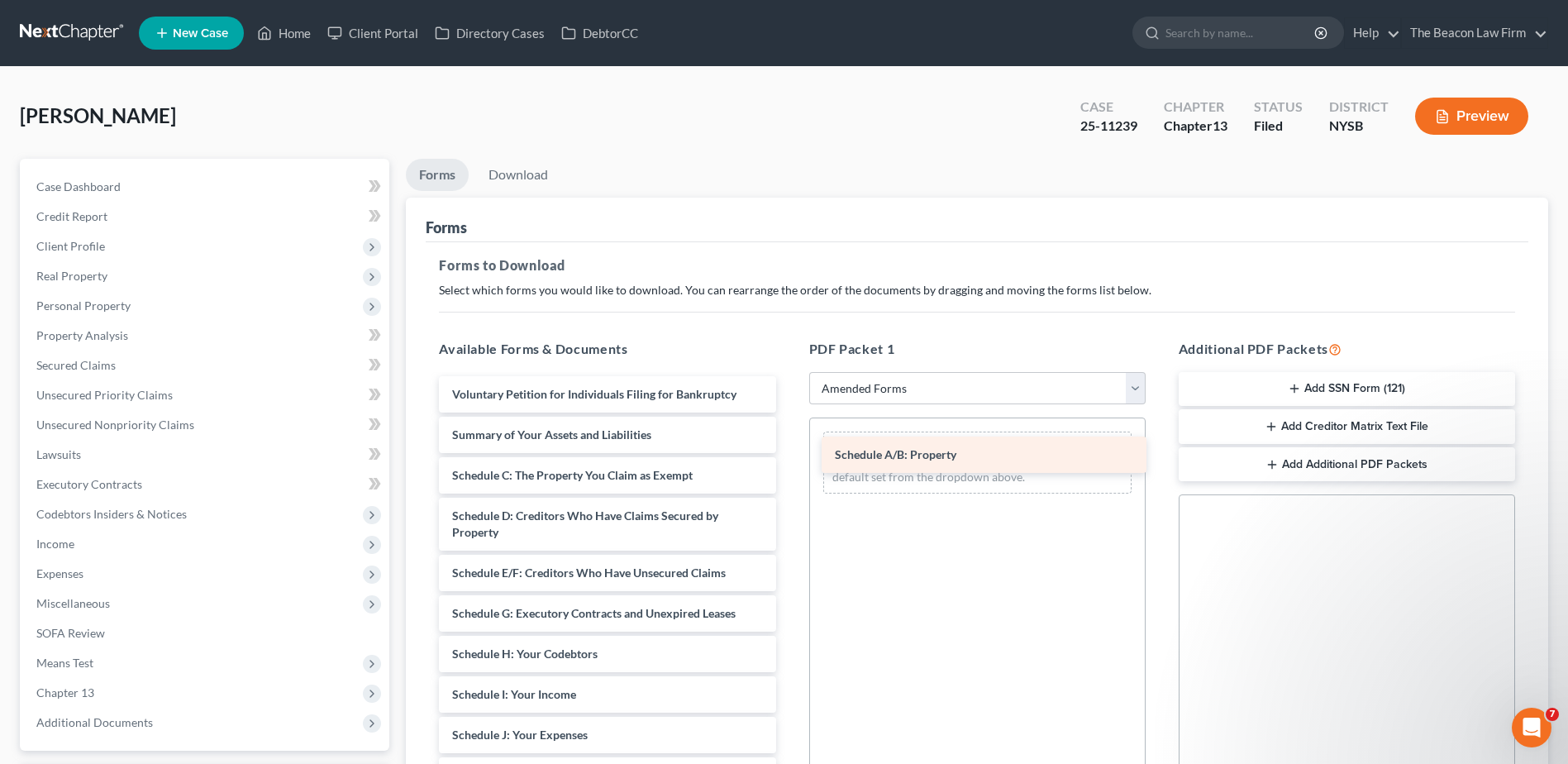
drag, startPoint x: 540, startPoint y: 474, endPoint x: 923, endPoint y: 453, distance: 383.6
click at [789, 453] on div "Schedule A/B: Property Voluntary Petition for Individuals Filing for Bankruptcy…" at bounding box center [608, 743] width 363 height 734
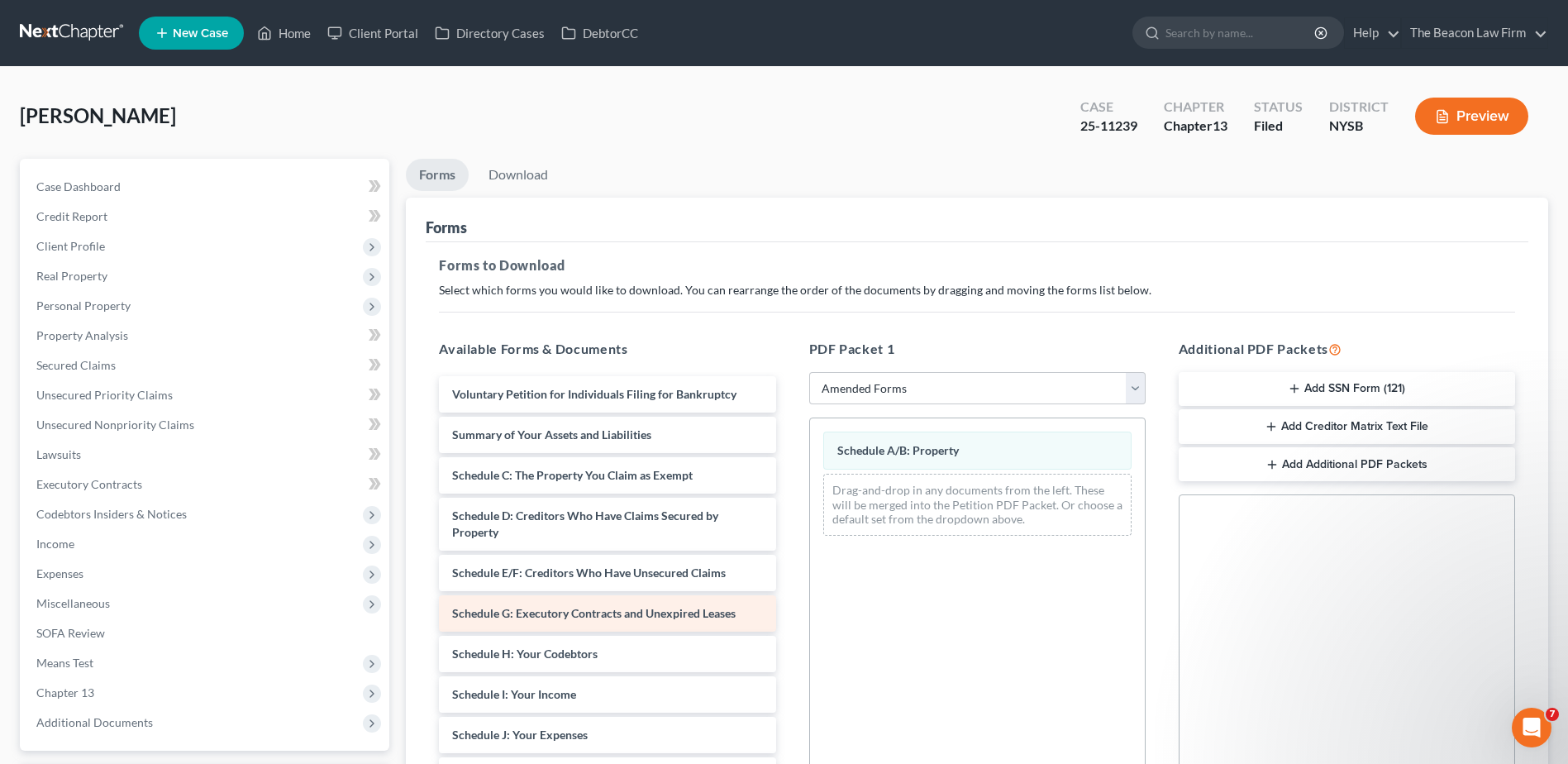
scroll to position [166, 0]
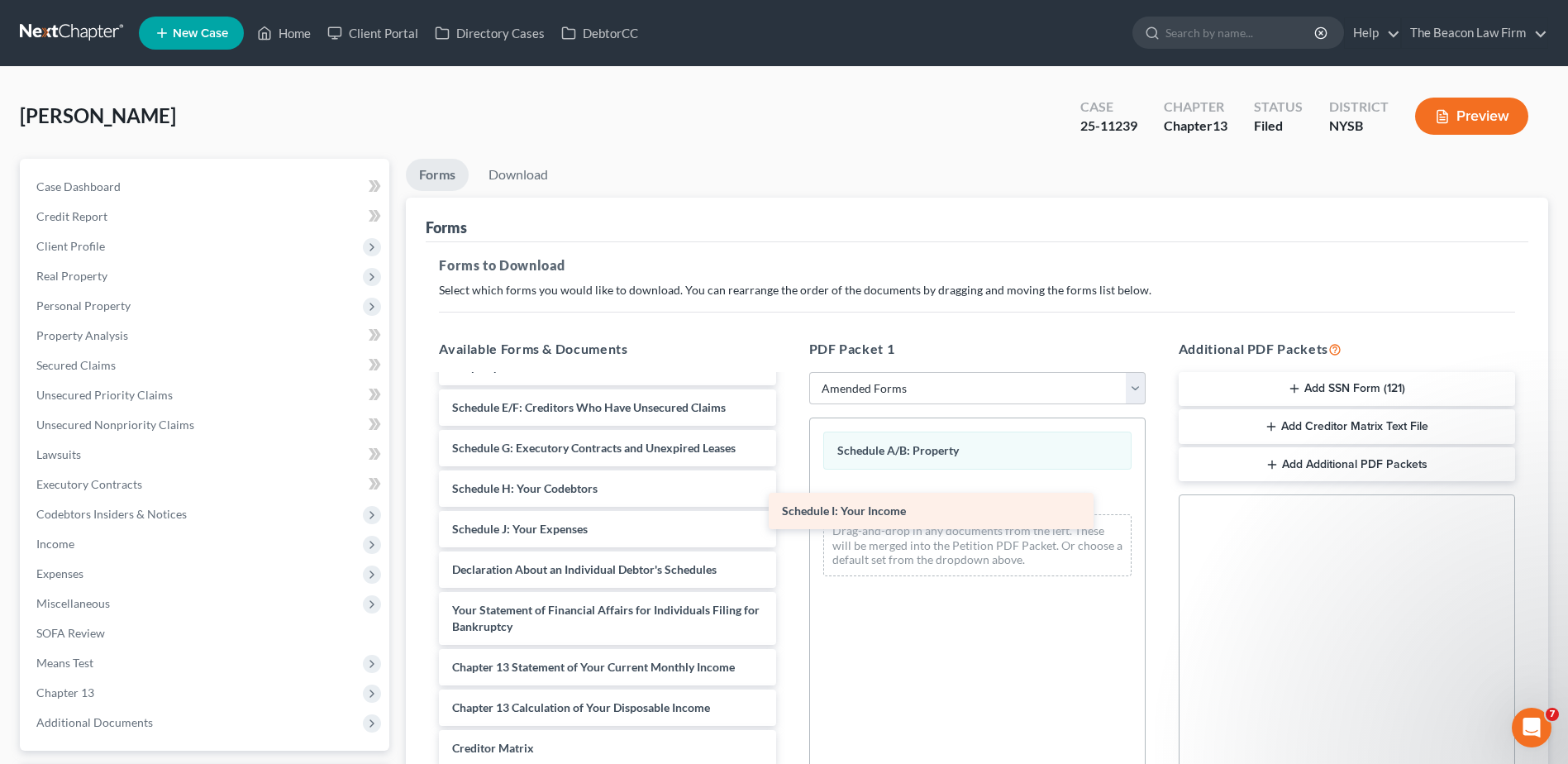
drag, startPoint x: 536, startPoint y: 534, endPoint x: 884, endPoint y: 503, distance: 349.4
click at [789, 503] on div "Schedule I: Your Income Voluntary Petition for Individuals Filing for Bankruptc…" at bounding box center [608, 557] width 363 height 693
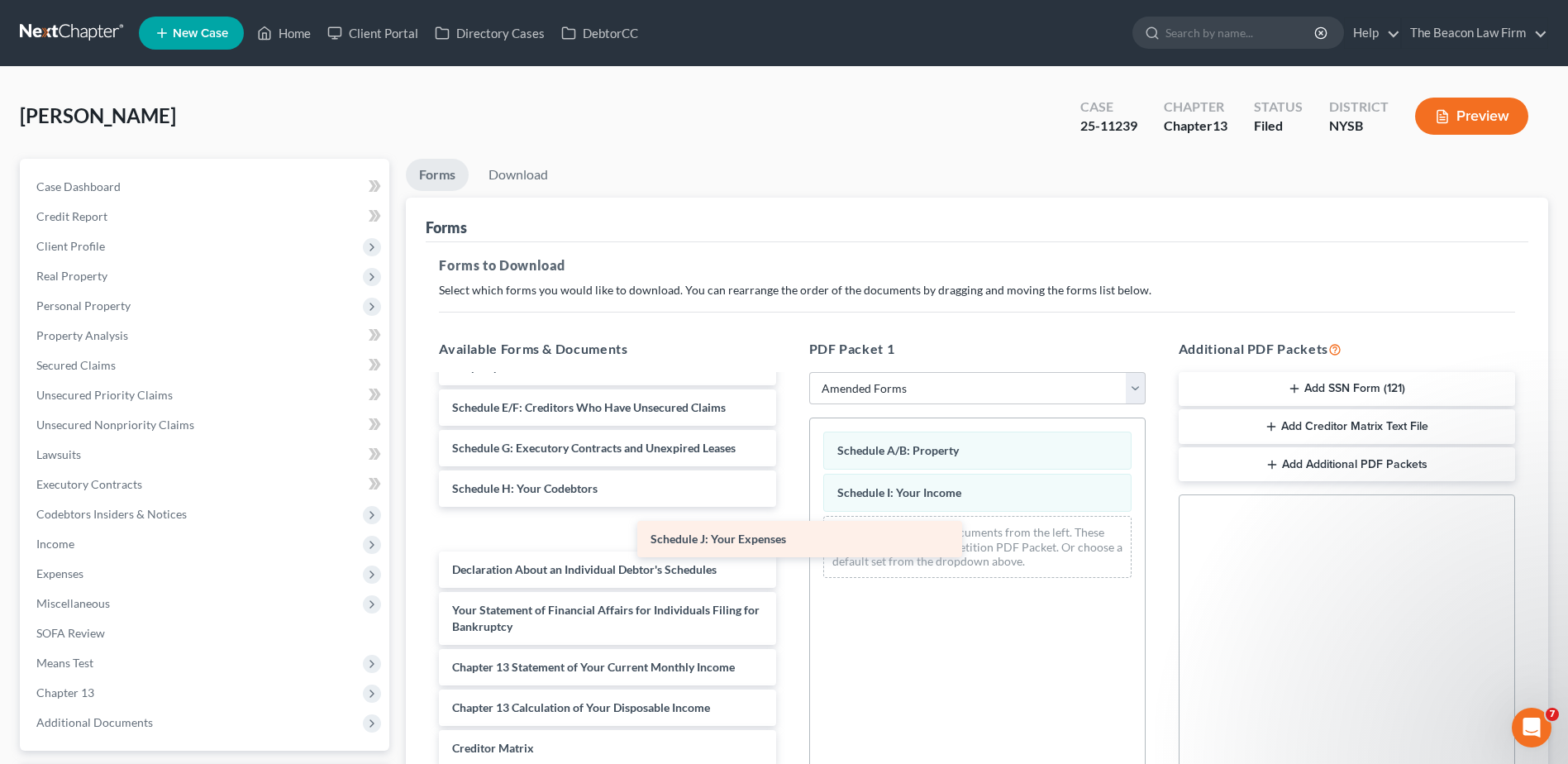
drag, startPoint x: 541, startPoint y: 528, endPoint x: 920, endPoint y: 538, distance: 379.1
click at [789, 538] on div "Schedule J: Your Expenses Voluntary Petition for Individuals Filing for Bankrup…" at bounding box center [608, 557] width 363 height 693
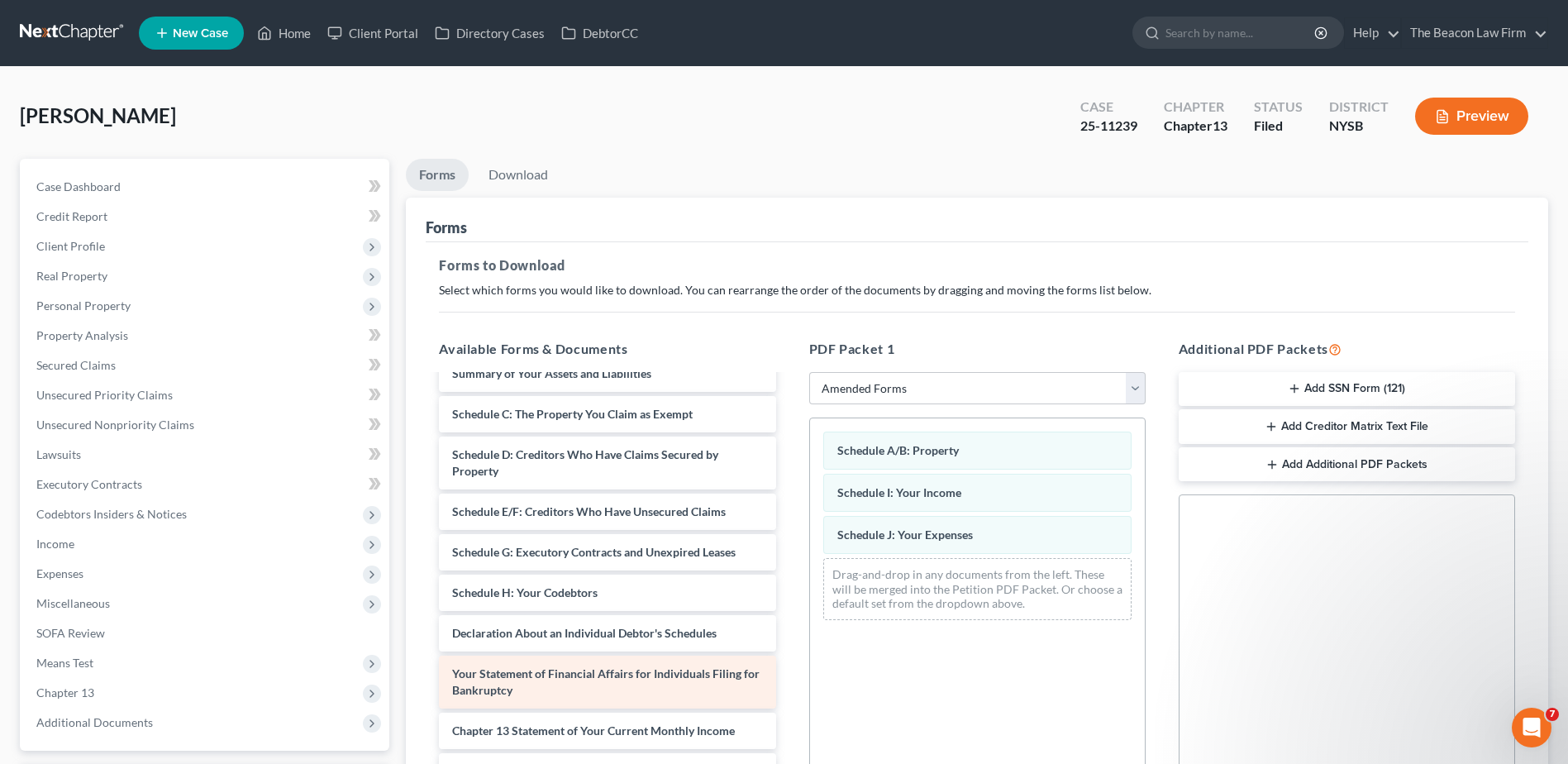
scroll to position [0, 0]
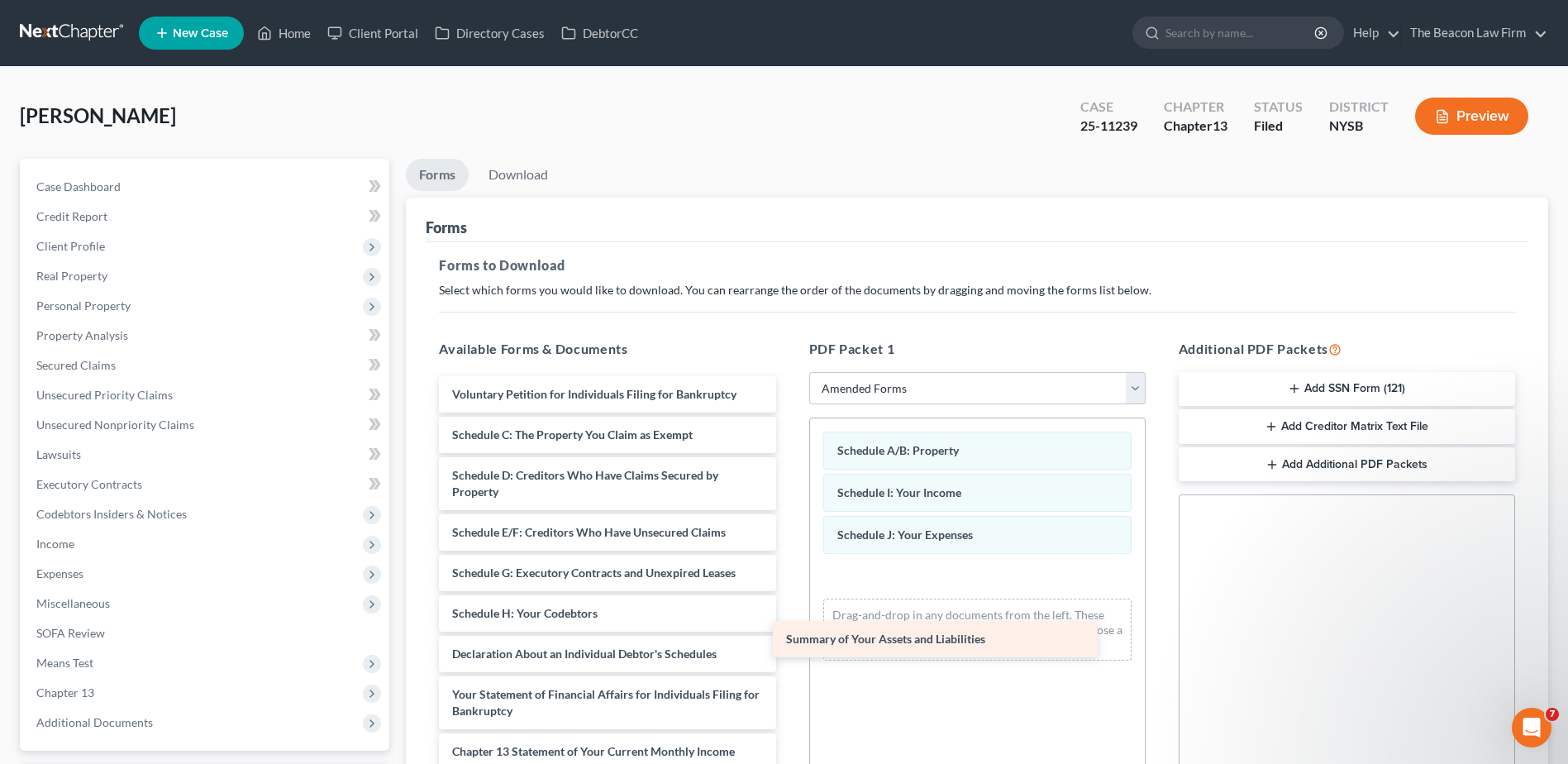
drag, startPoint x: 586, startPoint y: 444, endPoint x: 927, endPoint y: 635, distance: 390.8
click at [789, 636] on div "Summary of Your Assets and Liabilities Voluntary Petition for Individuals Filin…" at bounding box center [608, 682] width 363 height 613
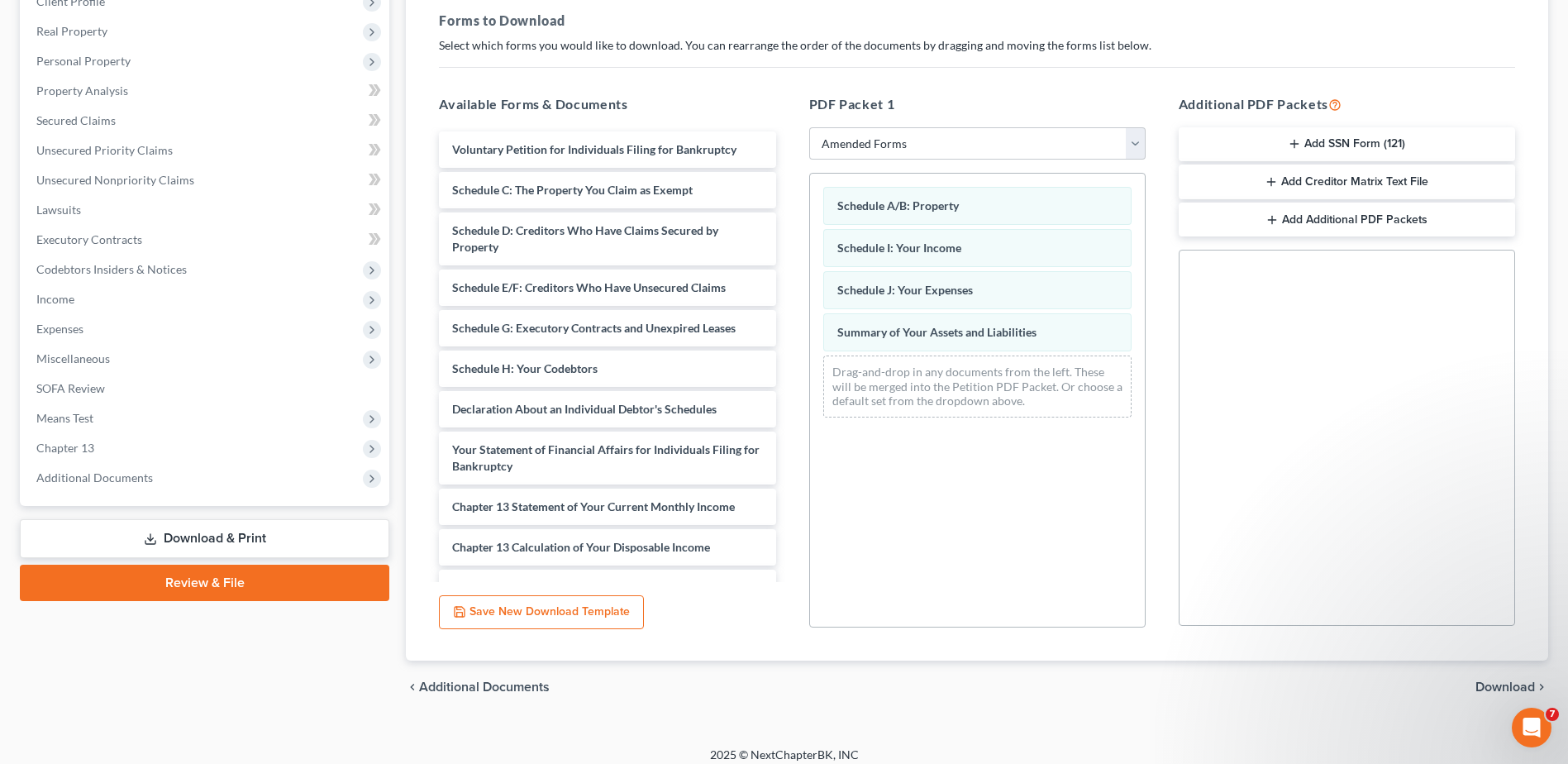
scroll to position [257, 0]
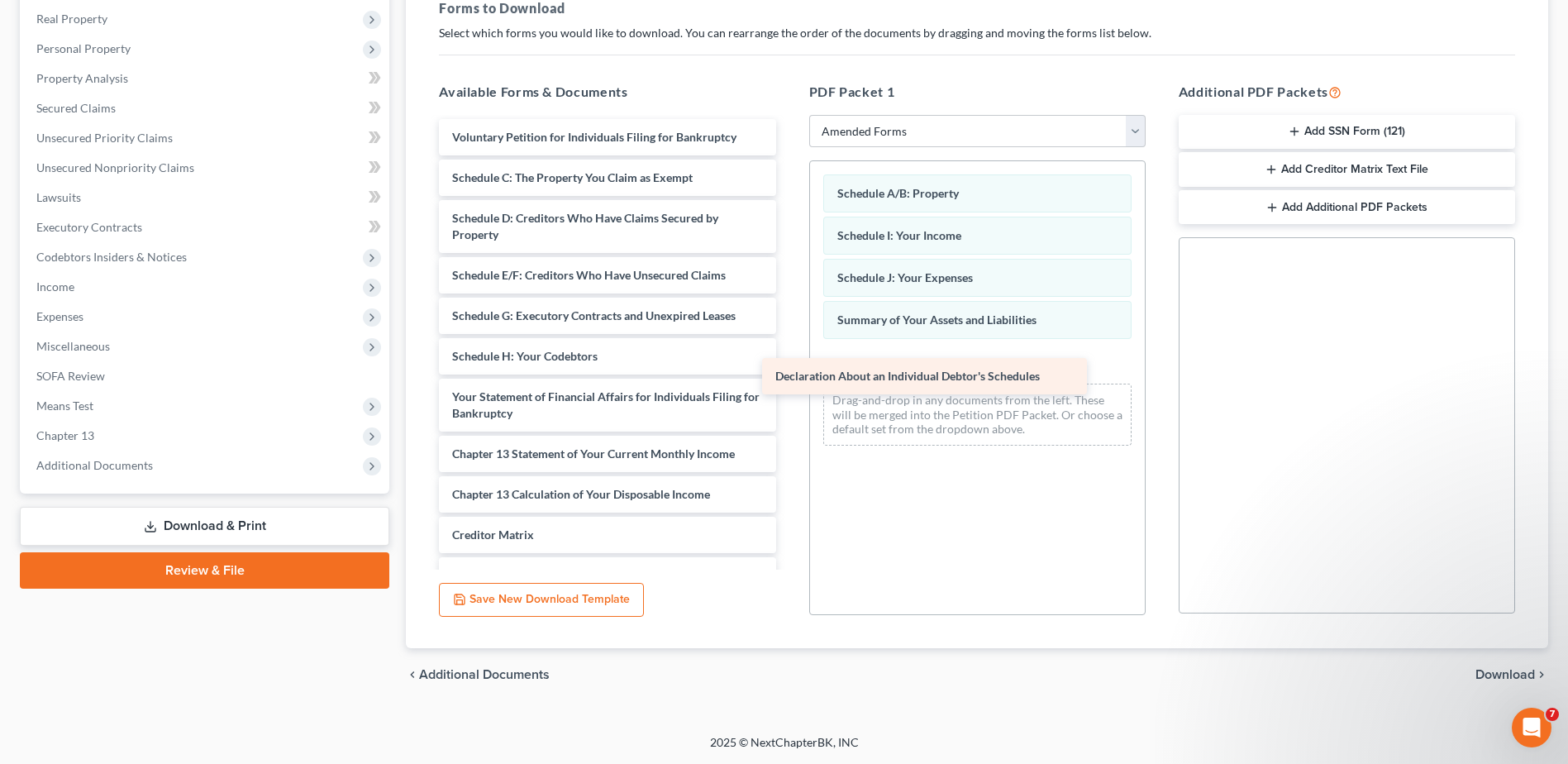
drag, startPoint x: 567, startPoint y: 390, endPoint x: 891, endPoint y: 370, distance: 324.6
click at [789, 370] on div "Declaration About an Individual Debtor's Schedules Voluntary Petition for Indiv…" at bounding box center [608, 404] width 363 height 572
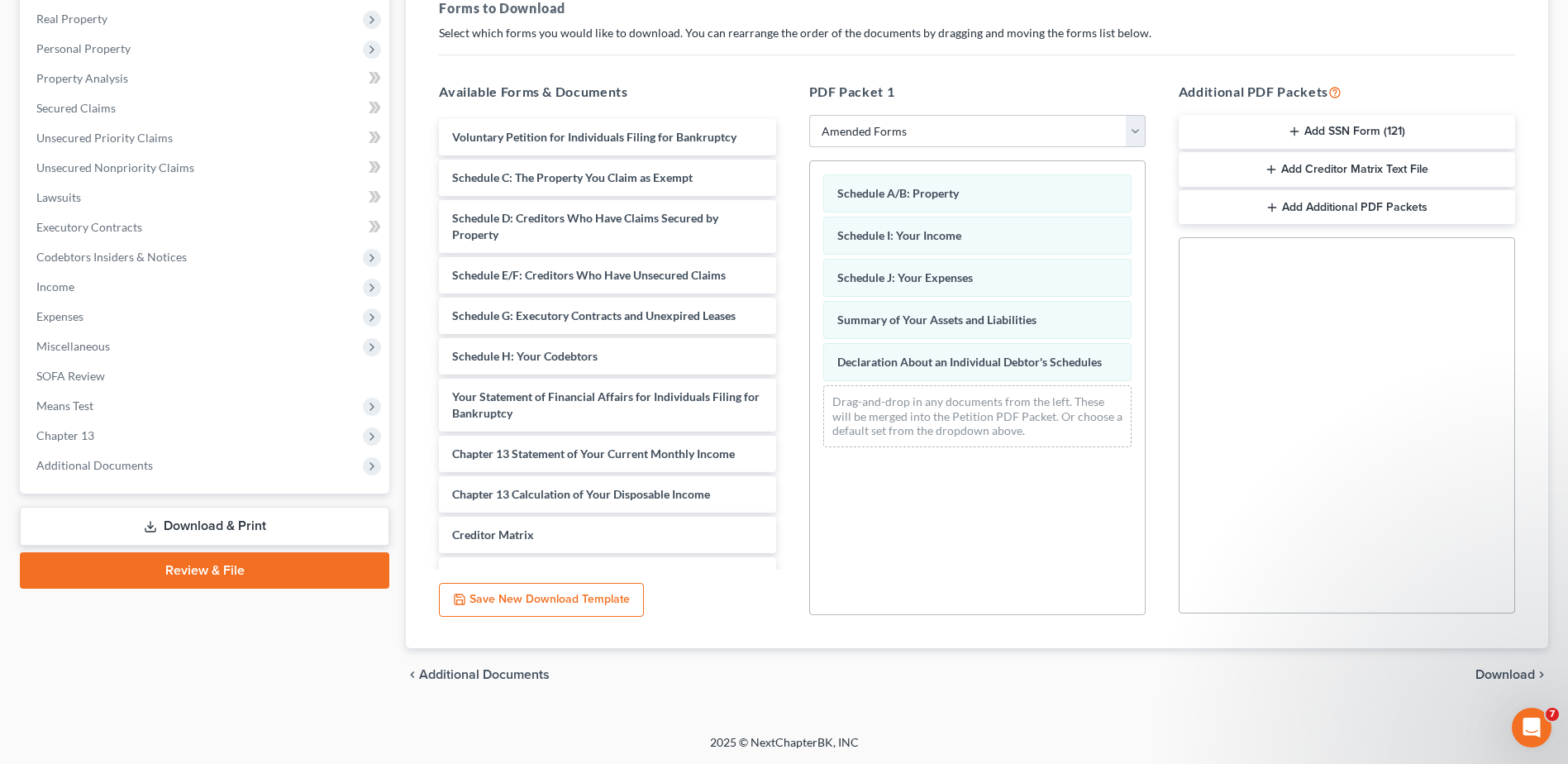
click at [1493, 672] on span "Download" at bounding box center [1506, 675] width 60 height 13
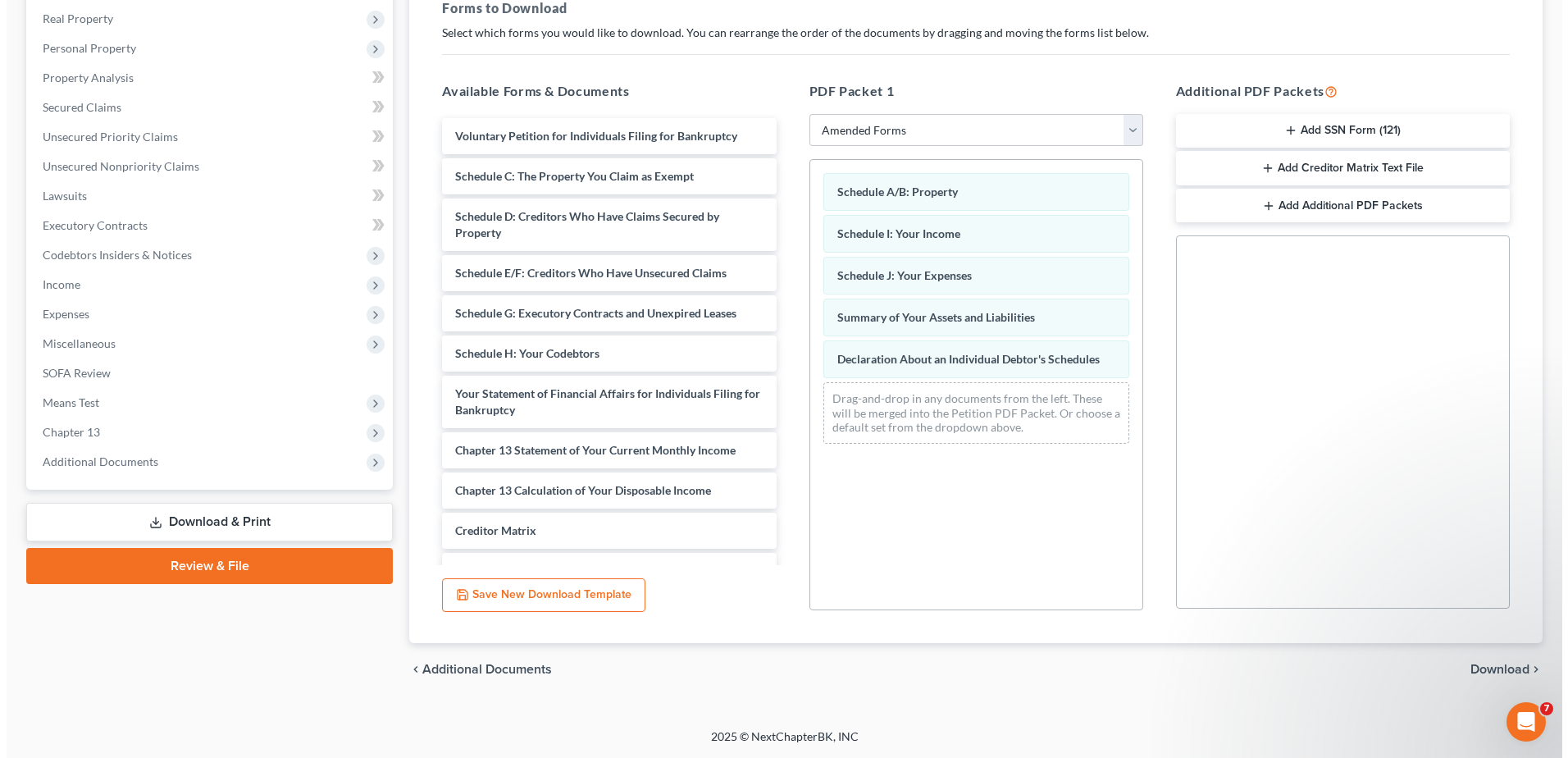
scroll to position [144, 0]
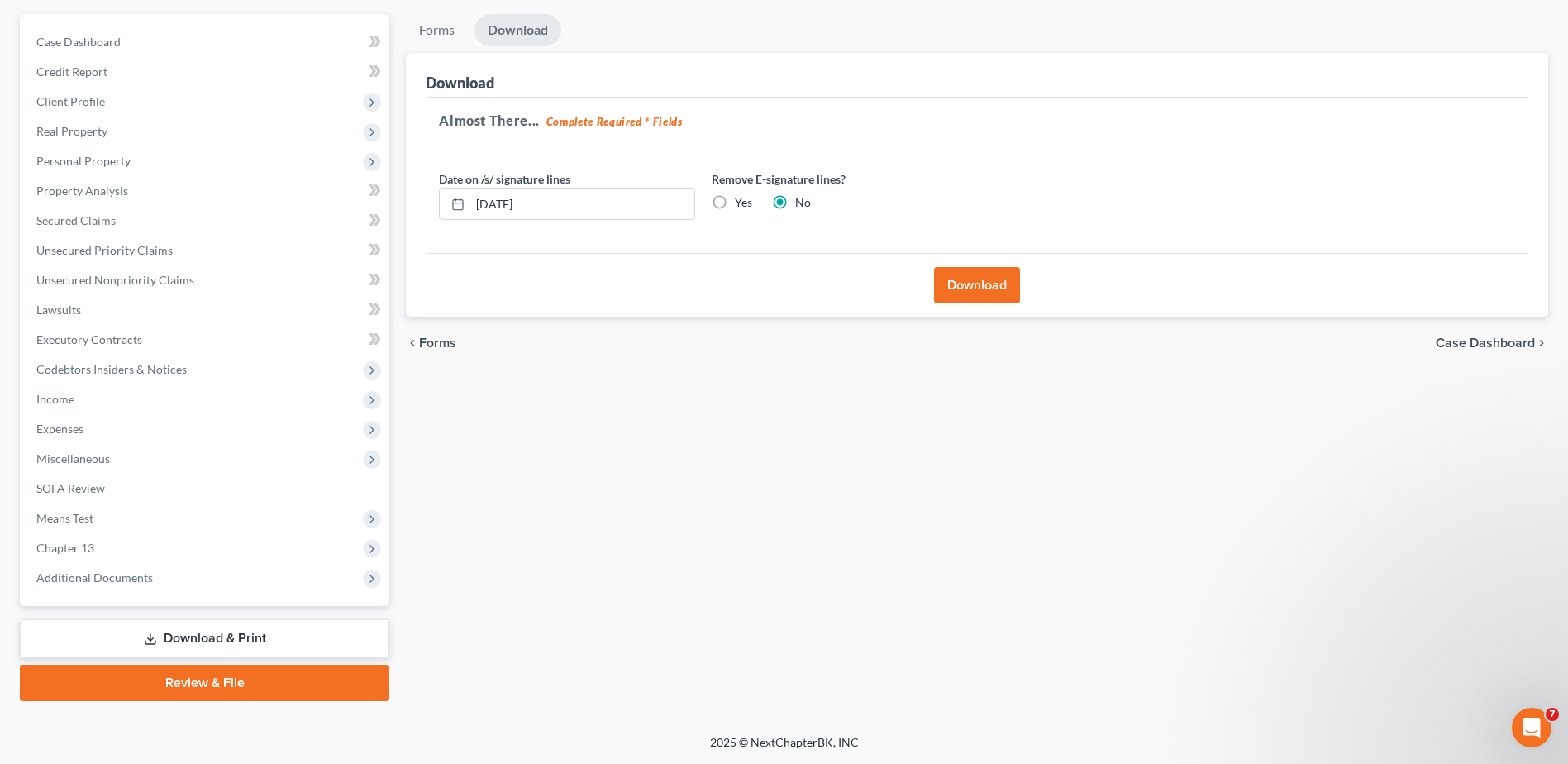
click at [989, 293] on button "Download" at bounding box center [976, 285] width 86 height 37
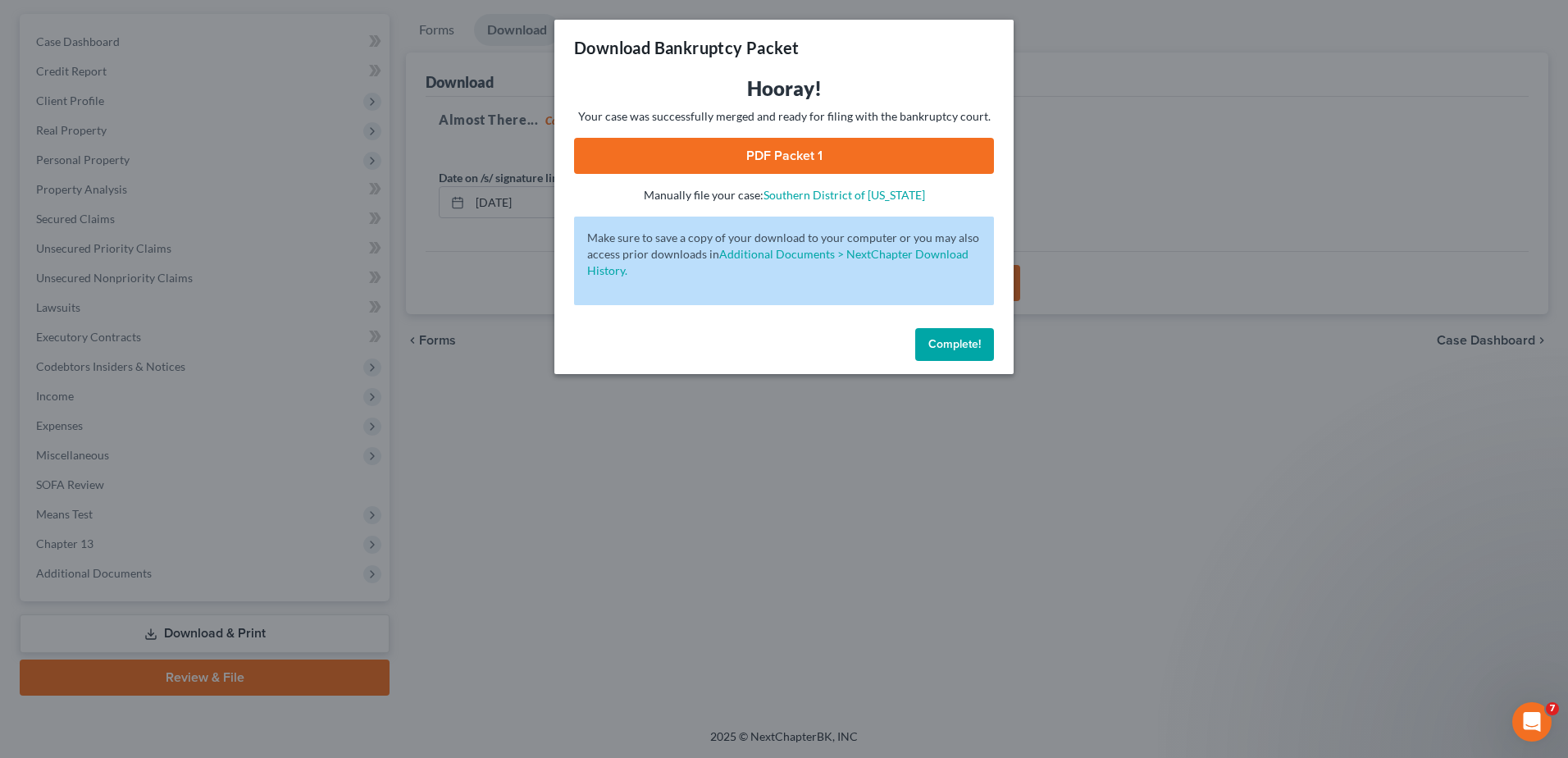
click at [737, 154] on link "PDF Packet 1" at bounding box center [784, 156] width 420 height 36
